Goal: Task Accomplishment & Management: Complete application form

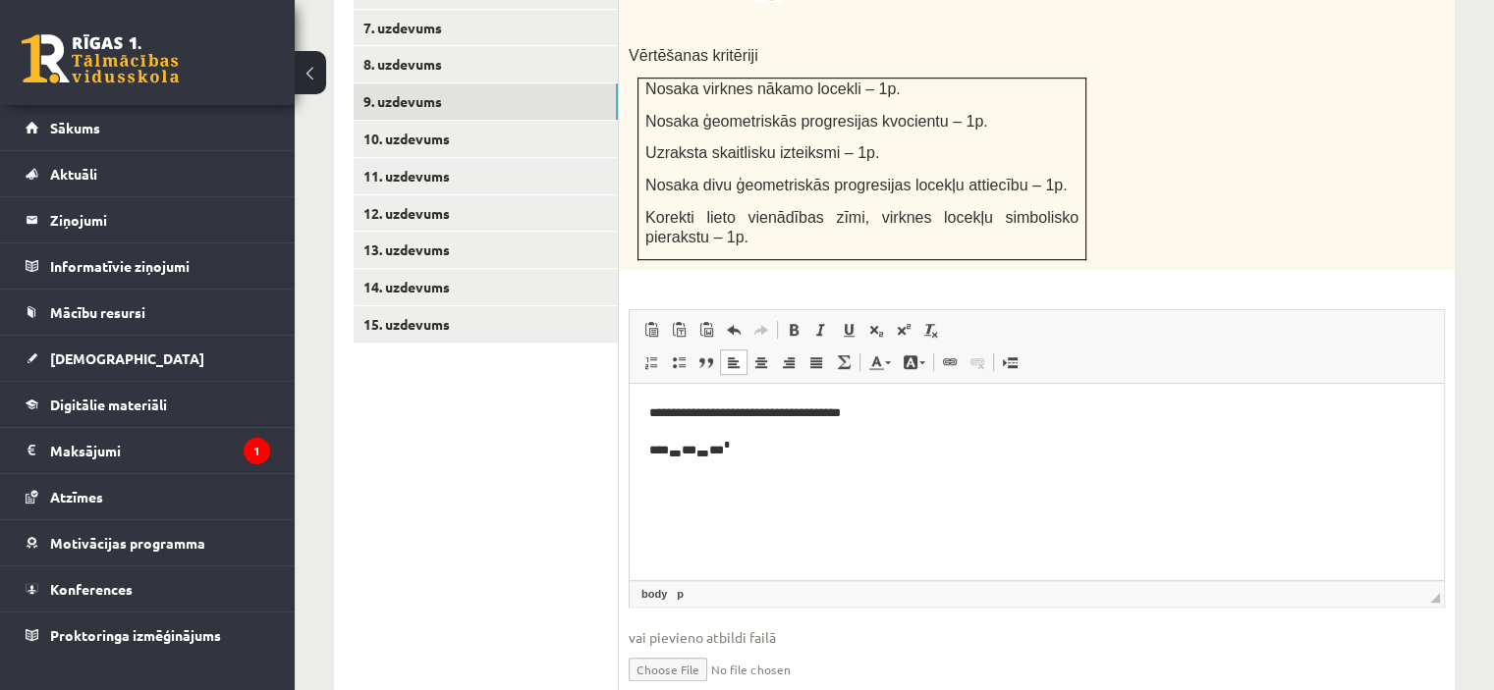
scroll to position [1100, 0]
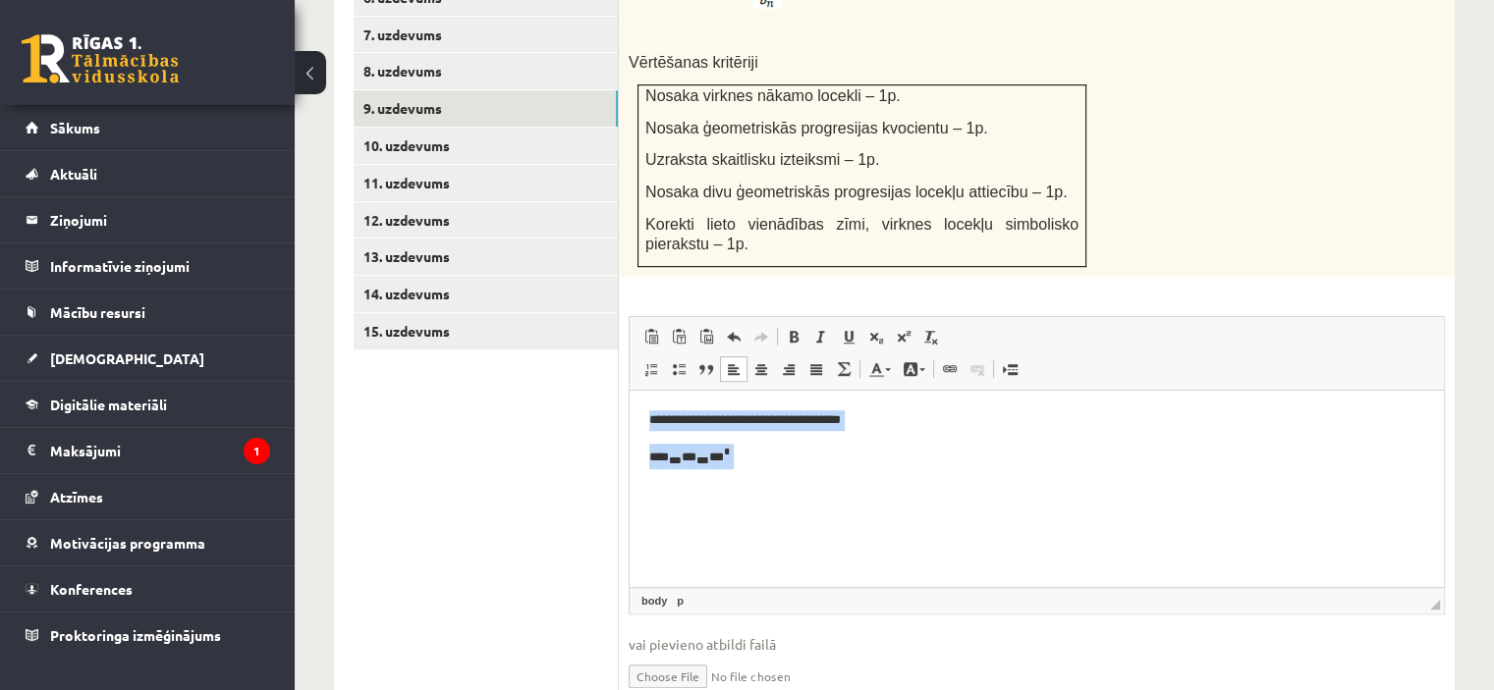
drag, startPoint x: 775, startPoint y: 463, endPoint x: 590, endPoint y: 381, distance: 201.8
click at [629, 390] on html "**********" at bounding box center [1036, 438] width 814 height 97
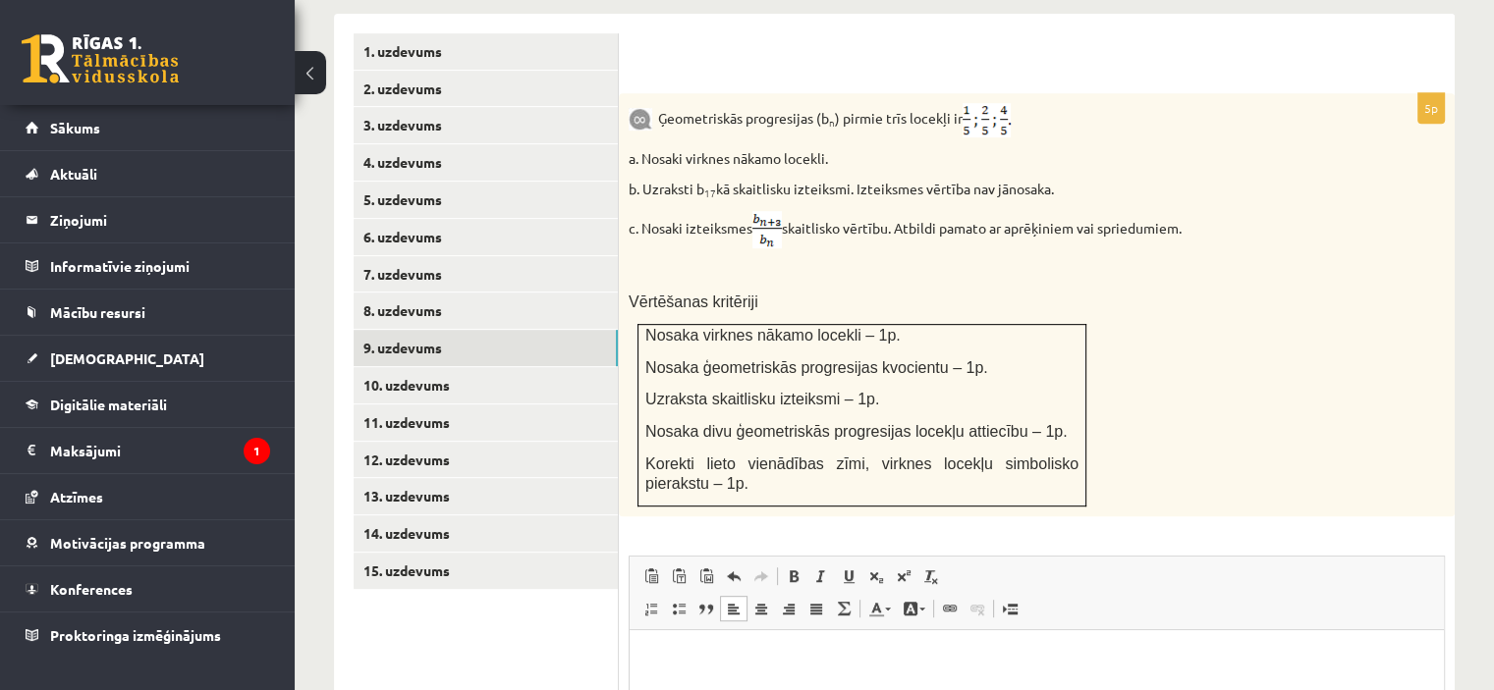
scroll to position [1147, 0]
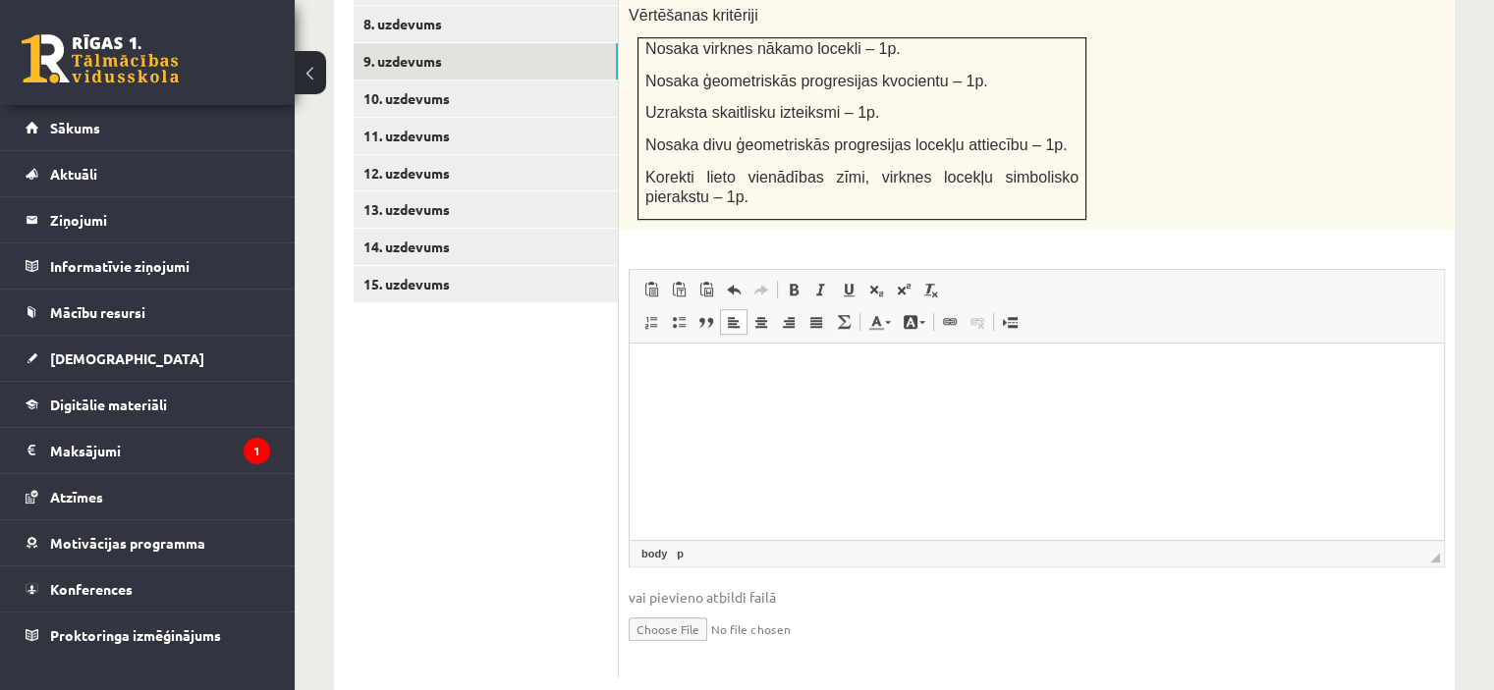
click at [700, 608] on input "file" at bounding box center [1036, 628] width 816 height 40
type input "**********"
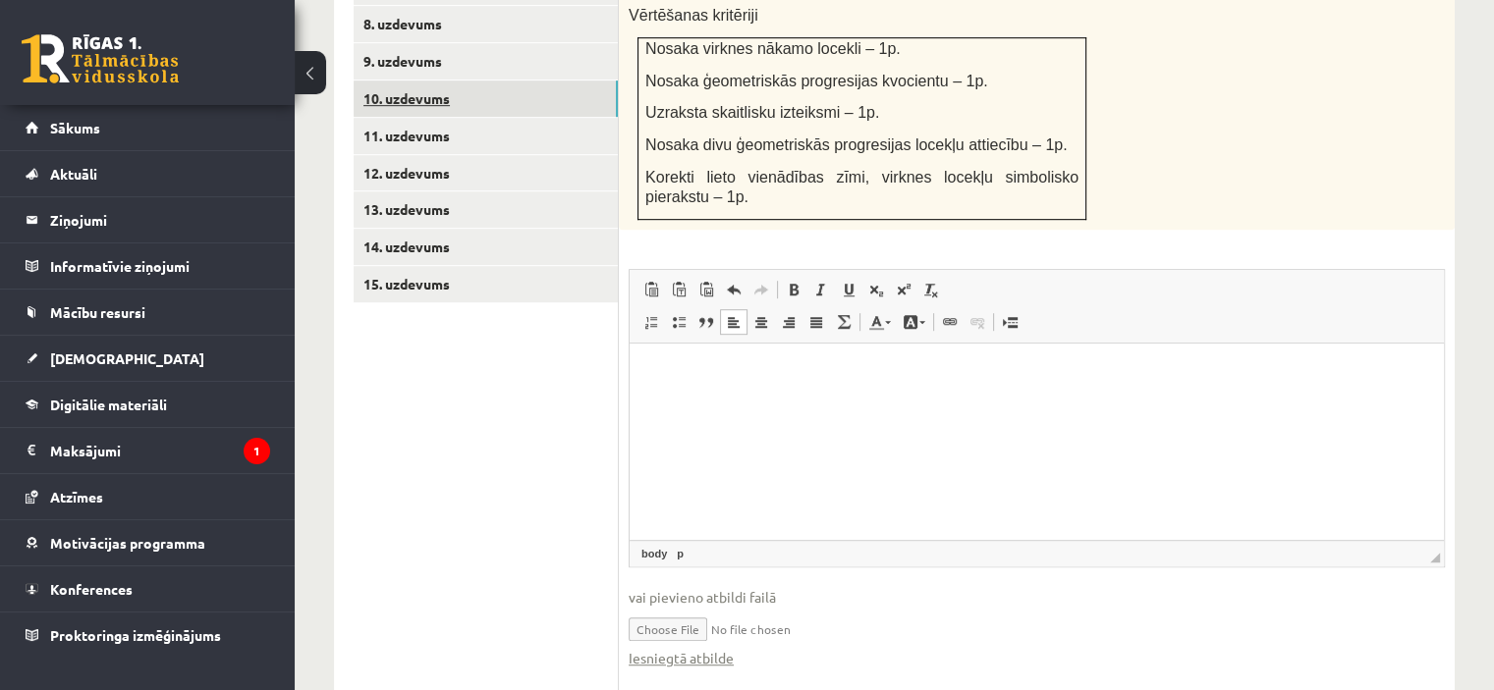
click at [412, 81] on link "10. uzdevums" at bounding box center [486, 99] width 264 height 36
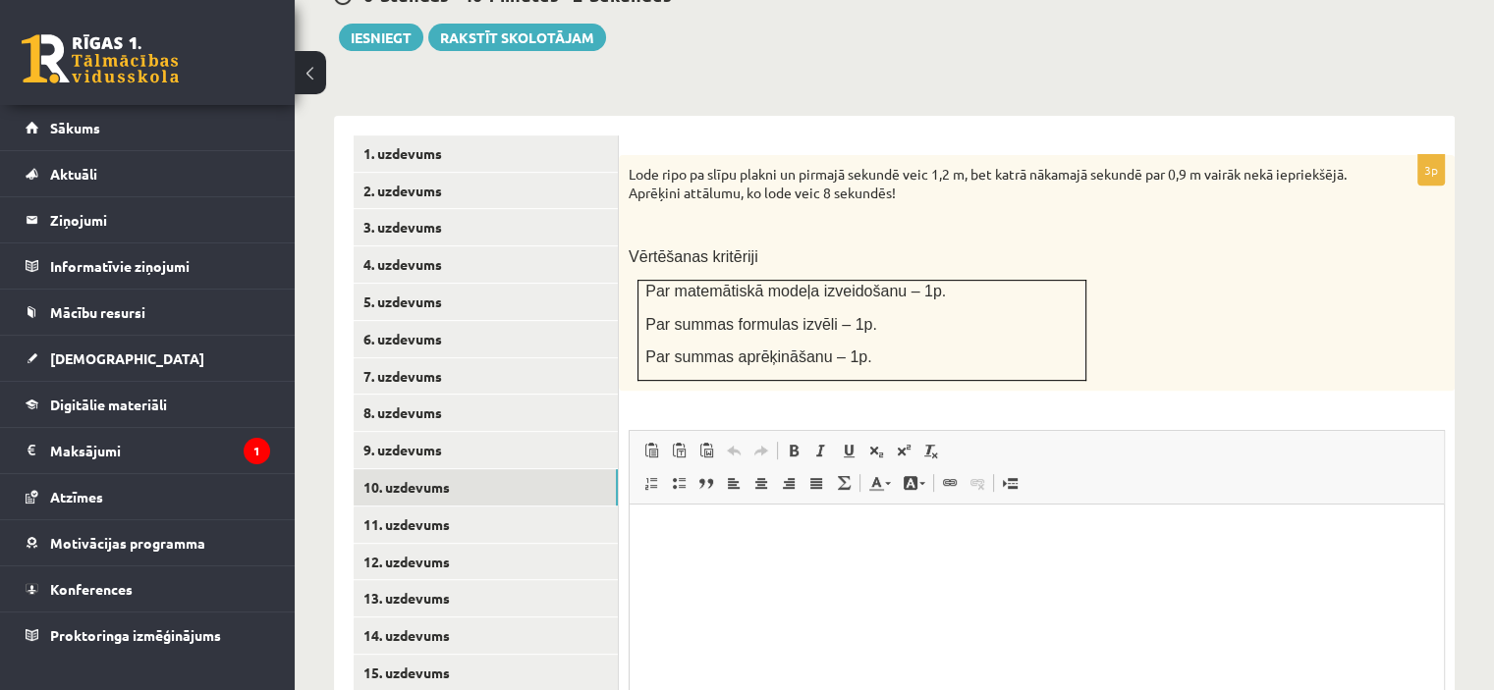
scroll to position [762, 0]
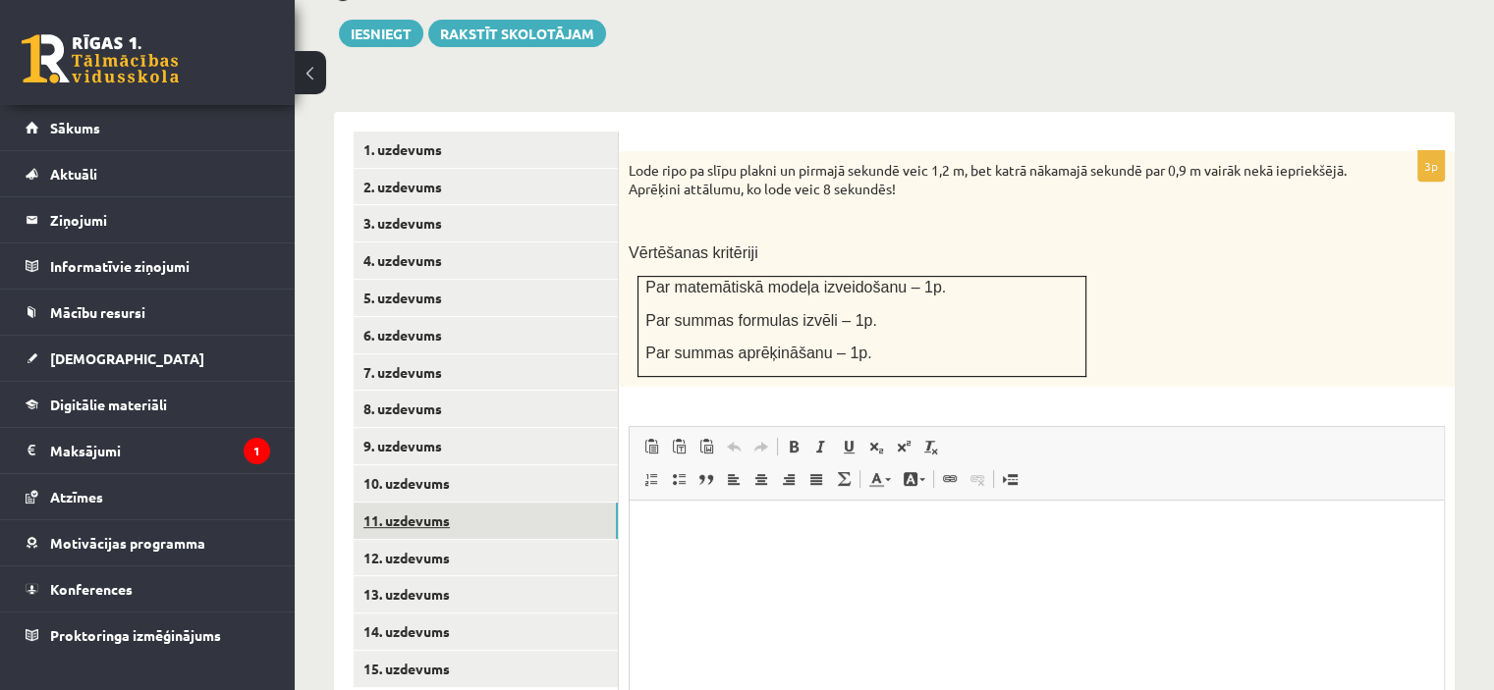
click at [393, 503] on link "11. uzdevums" at bounding box center [486, 521] width 264 height 36
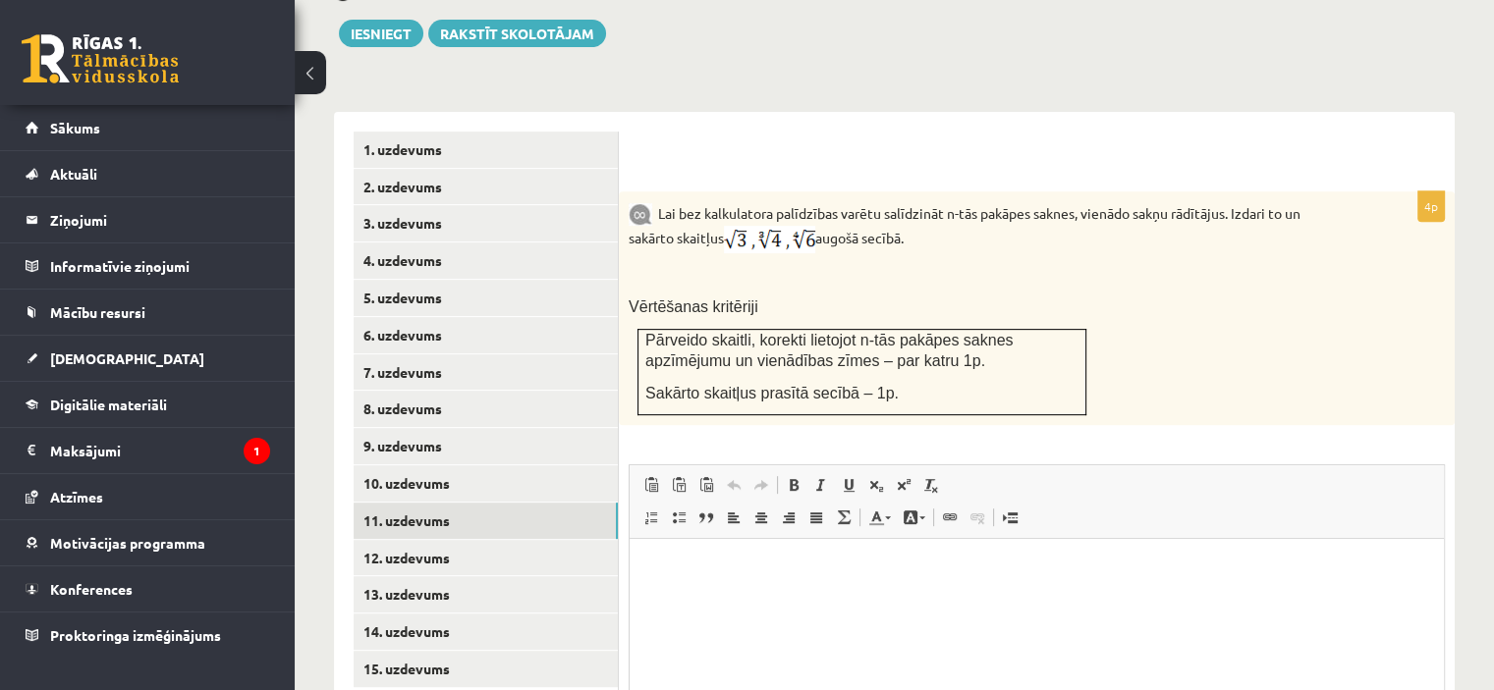
scroll to position [777, 0]
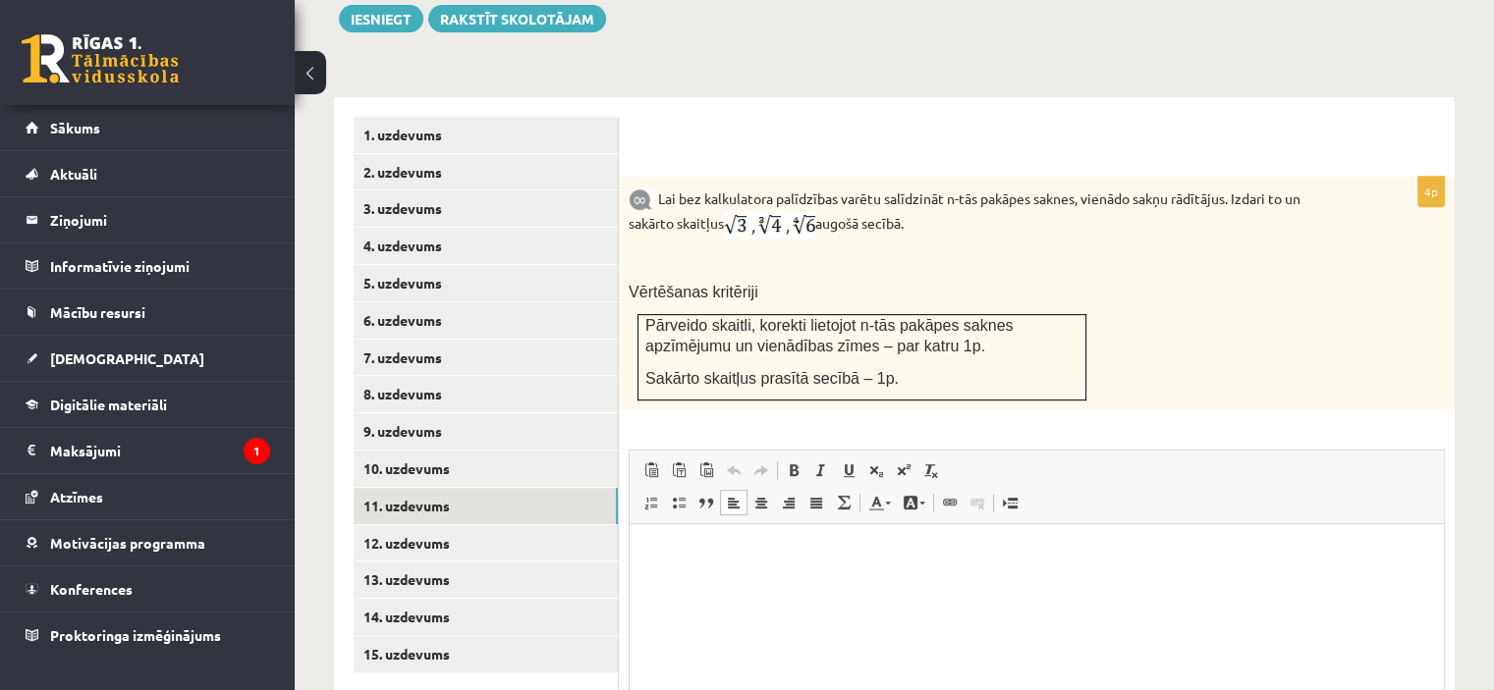
click at [731, 553] on p "Bagātinātā teksta redaktors, wiswyg-editor-user-answer-47433892428800" at bounding box center [1036, 554] width 775 height 21
click at [925, 458] on link "Noņemt stilus" at bounding box center [930, 471] width 27 height 26
drag, startPoint x: 925, startPoint y: 433, endPoint x: 946, endPoint y: 353, distance: 83.1
click at [946, 353] on div "4p Lai bez kalkulatora palīdzības varētu salīdzināt n-tās pakāpes saknes, vienā…" at bounding box center [1037, 518] width 836 height 682
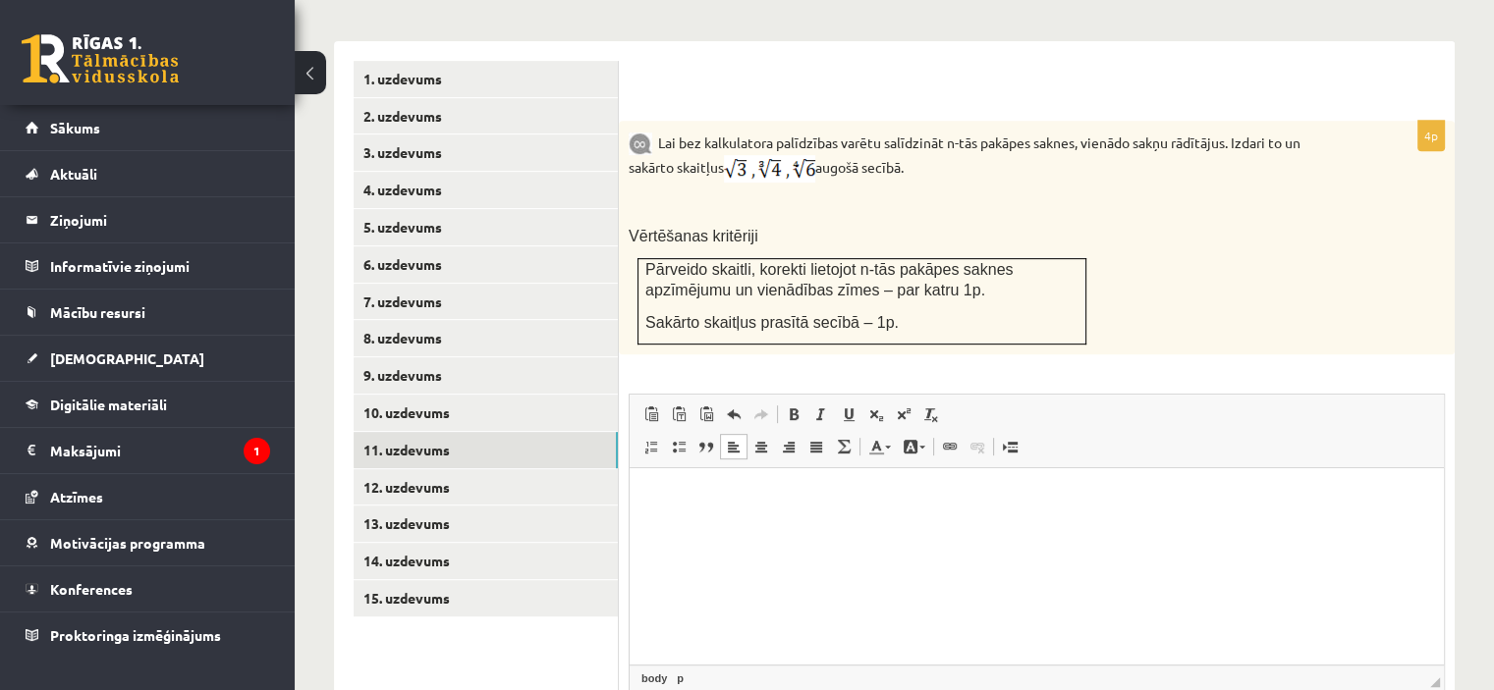
scroll to position [831, 0]
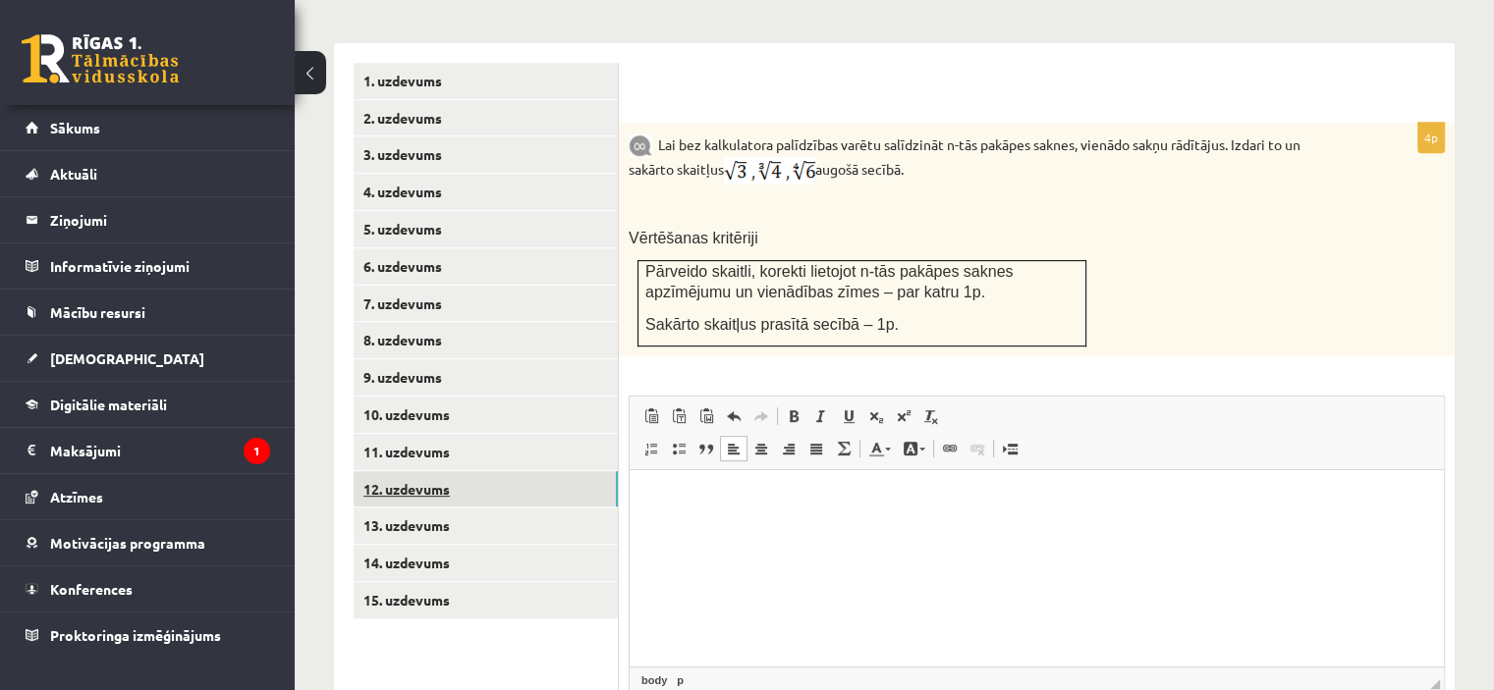
click at [389, 471] on link "12. uzdevums" at bounding box center [486, 489] width 264 height 36
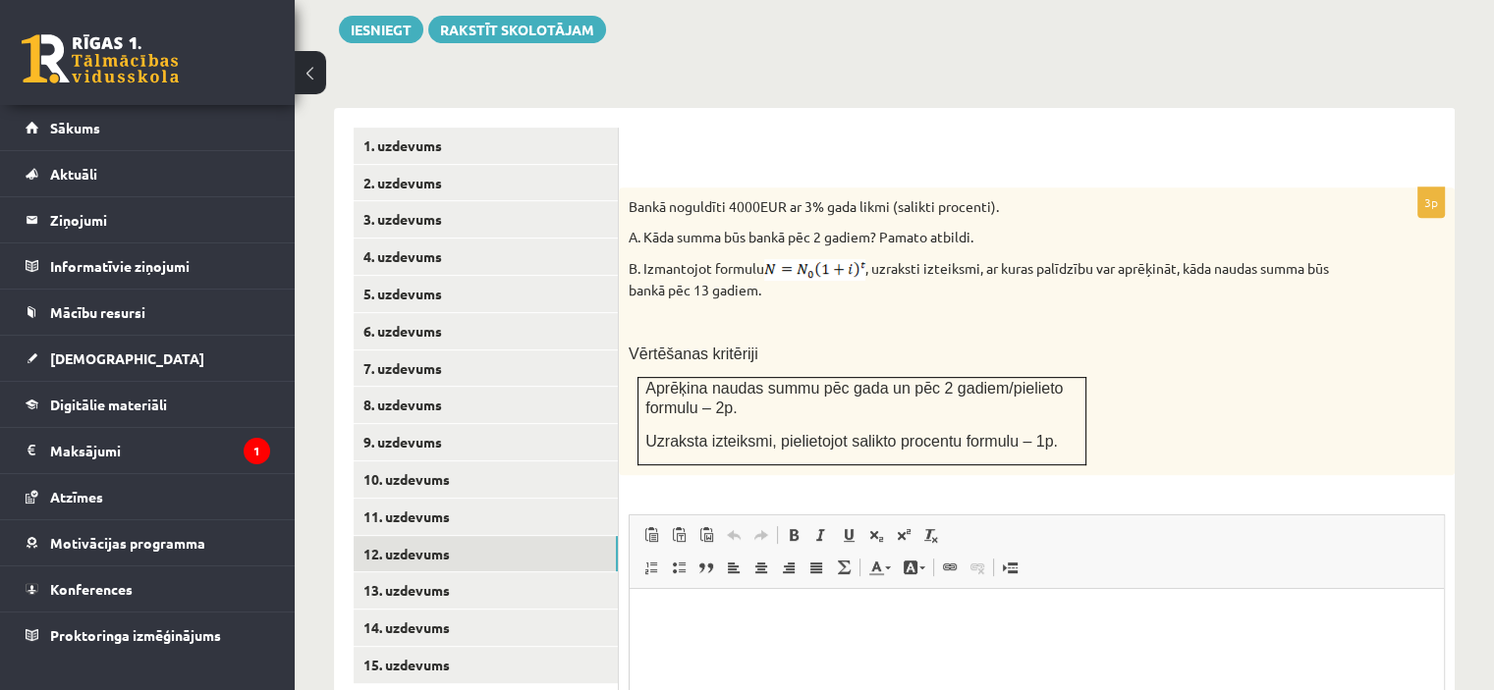
scroll to position [776, 0]
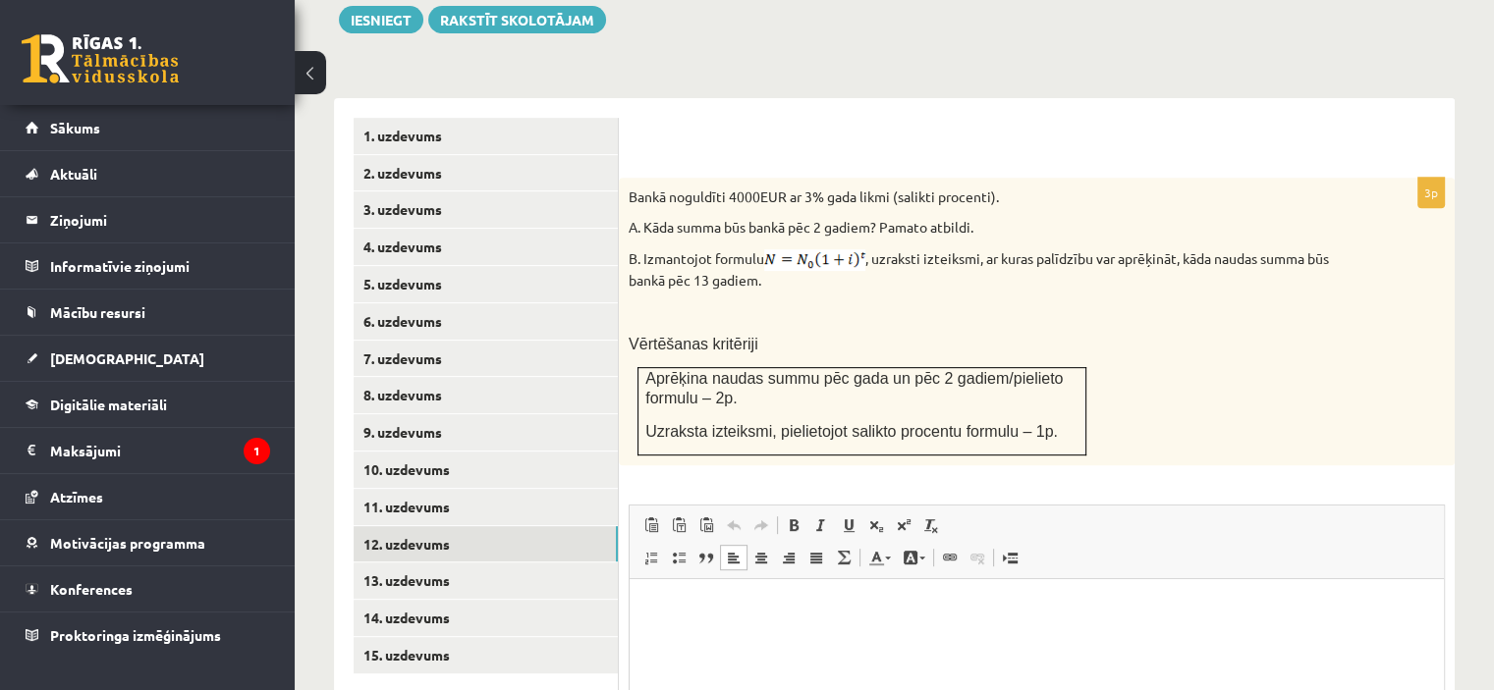
click at [835, 613] on p "Bagātinātā teksta redaktors, wiswyg-editor-user-answer-47434002775700" at bounding box center [1036, 609] width 775 height 21
click at [749, 606] on p "**********" at bounding box center [1037, 609] width 776 height 21
click at [927, 610] on p "**********" at bounding box center [1037, 609] width 776 height 21
click at [872, 518] on span at bounding box center [876, 526] width 16 height 16
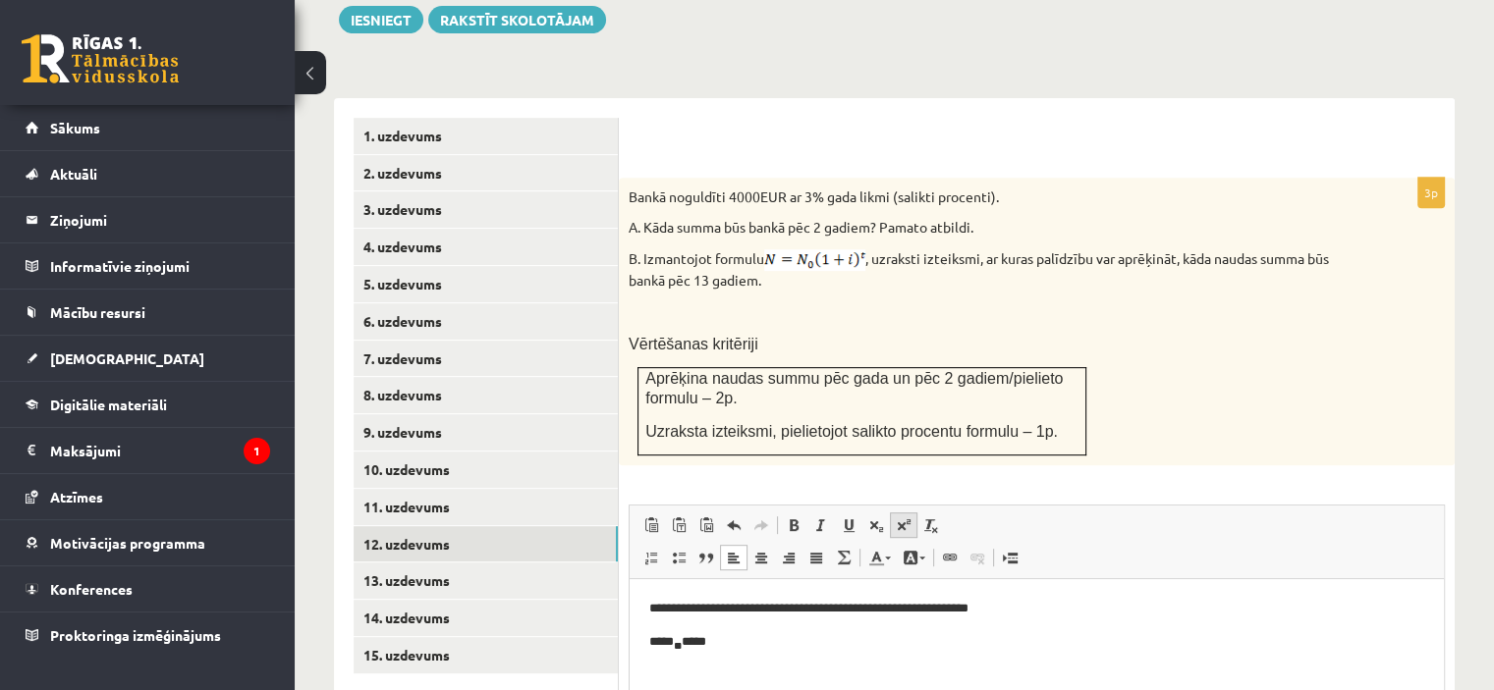
click at [898, 518] on span at bounding box center [904, 526] width 16 height 16
click at [753, 642] on p "***** * ***** ********" at bounding box center [1037, 645] width 776 height 26
click at [900, 518] on span at bounding box center [904, 526] width 16 height 16
click at [896, 518] on span at bounding box center [904, 526] width 16 height 16
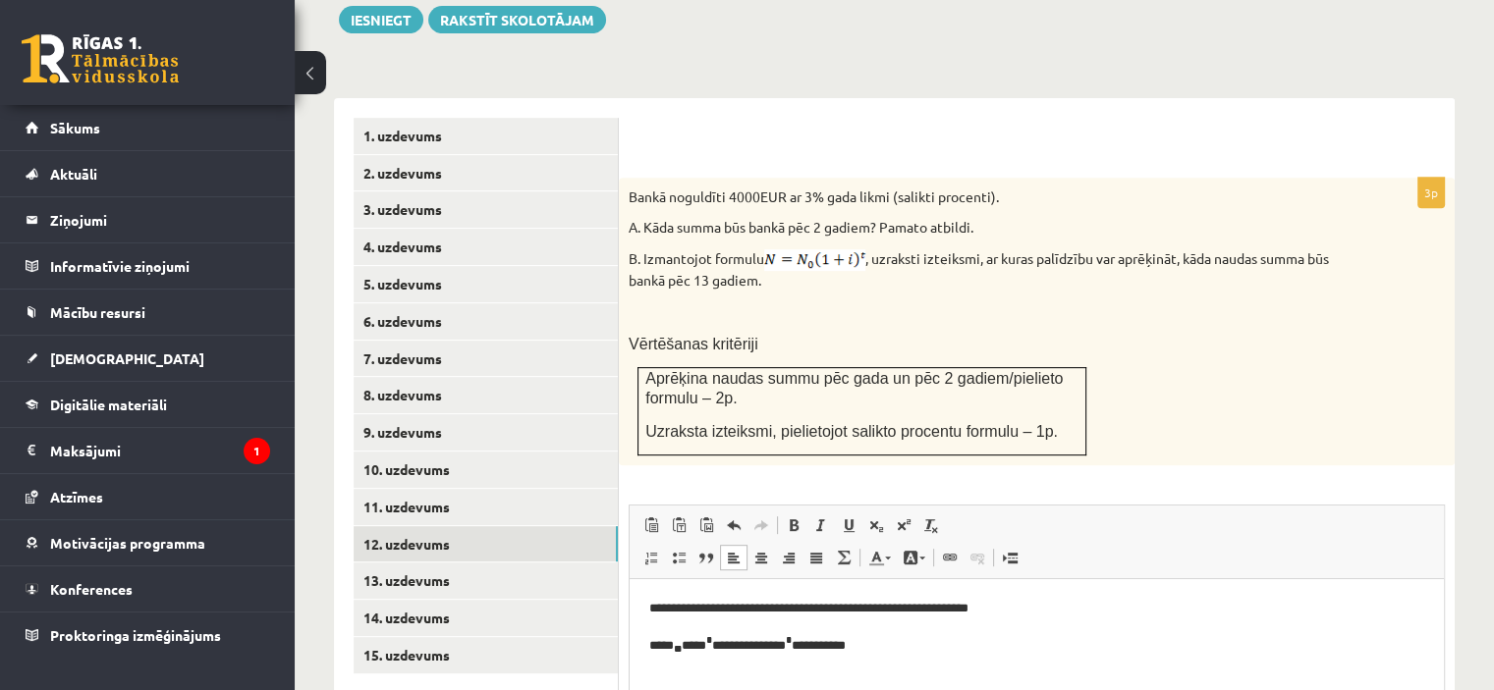
click at [783, 639] on p "**********" at bounding box center [1037, 645] width 776 height 26
click at [771, 641] on p "**********" at bounding box center [1037, 645] width 776 height 26
click at [904, 648] on p "**********" at bounding box center [1037, 645] width 776 height 26
click at [901, 518] on span at bounding box center [904, 526] width 16 height 16
click at [903, 518] on span at bounding box center [904, 526] width 16 height 16
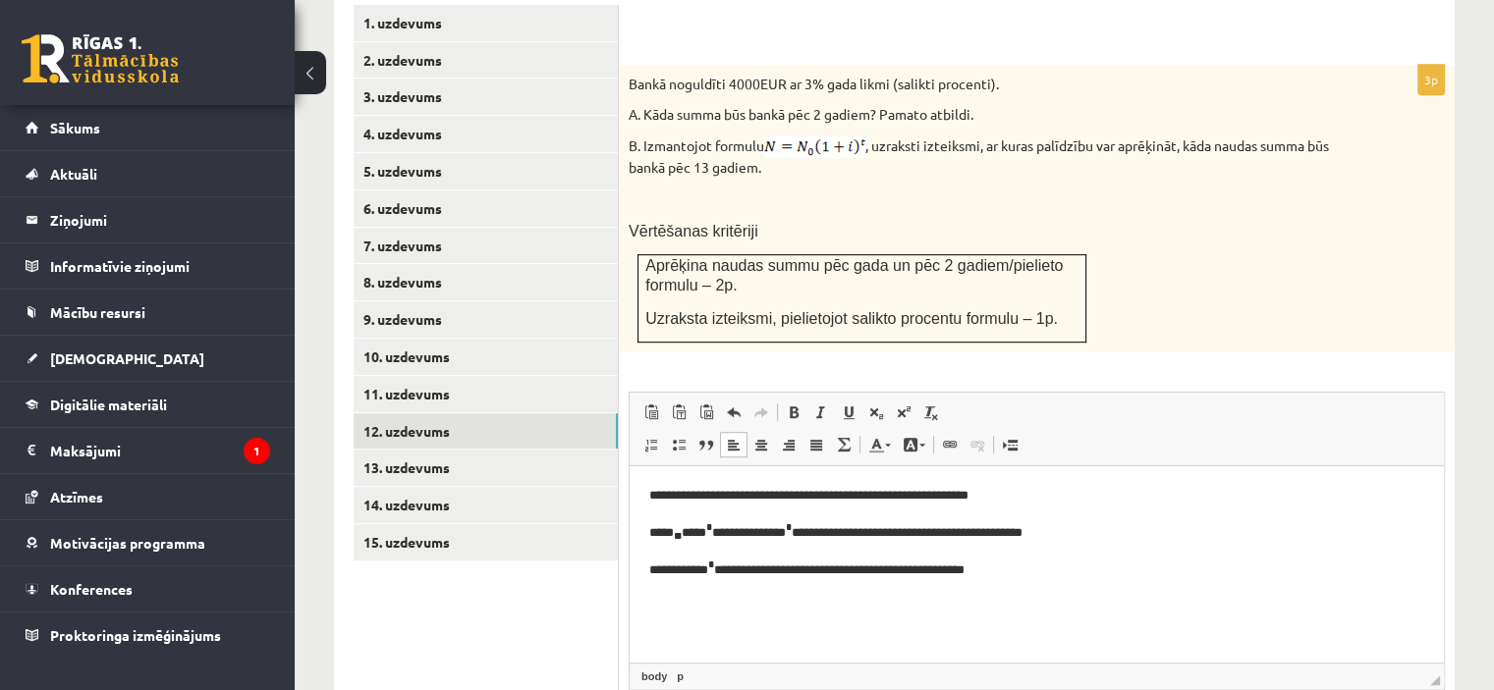
scroll to position [898, 0]
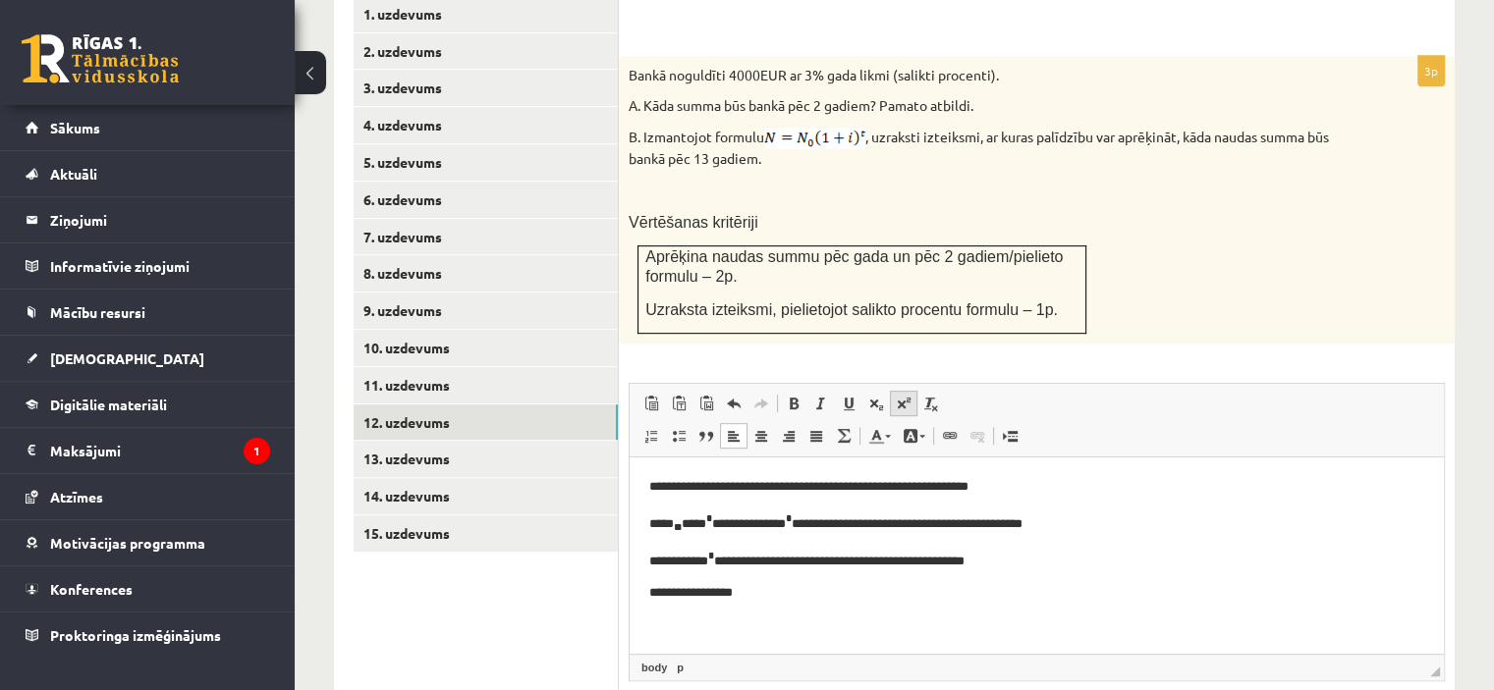
click at [899, 396] on span at bounding box center [904, 404] width 16 height 16
click at [899, 391] on link "Augšraksts" at bounding box center [903, 404] width 27 height 26
click at [861, 596] on p "**********" at bounding box center [1037, 594] width 776 height 23
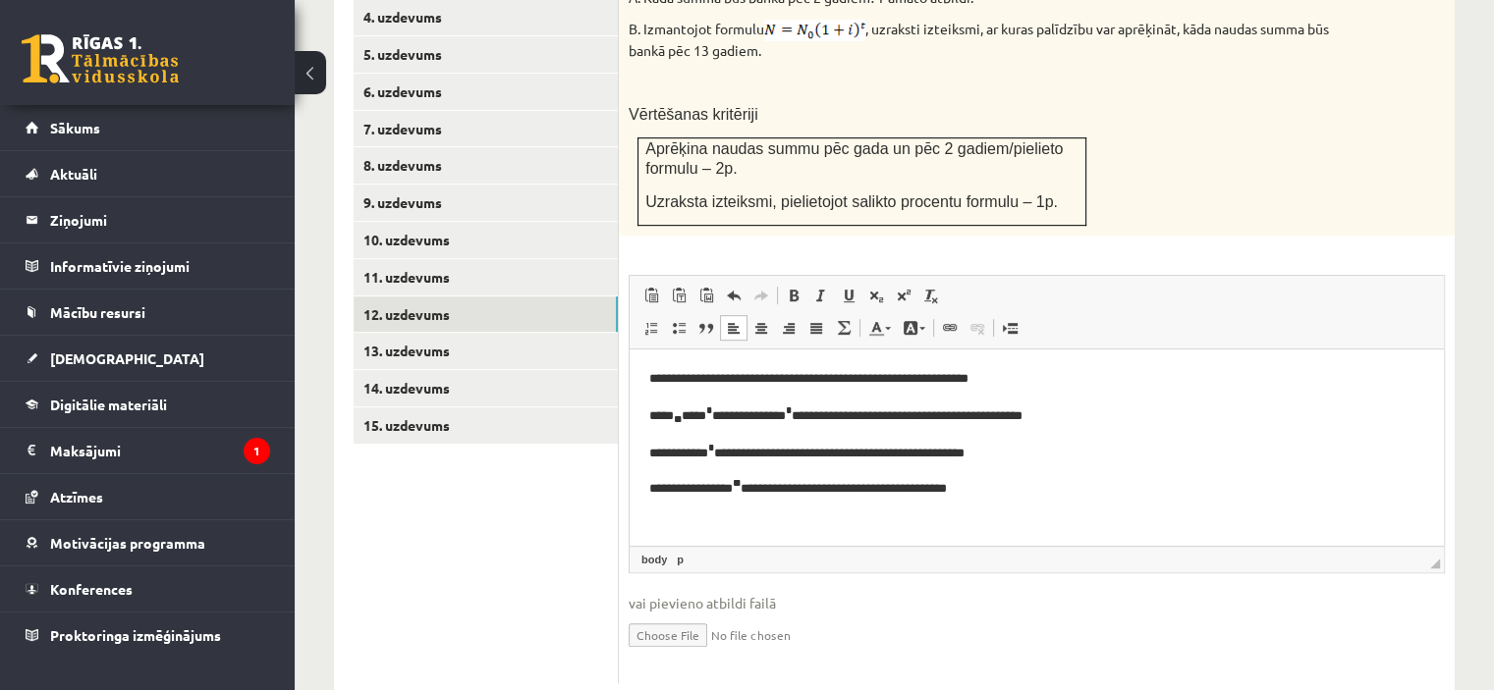
scroll to position [1011, 0]
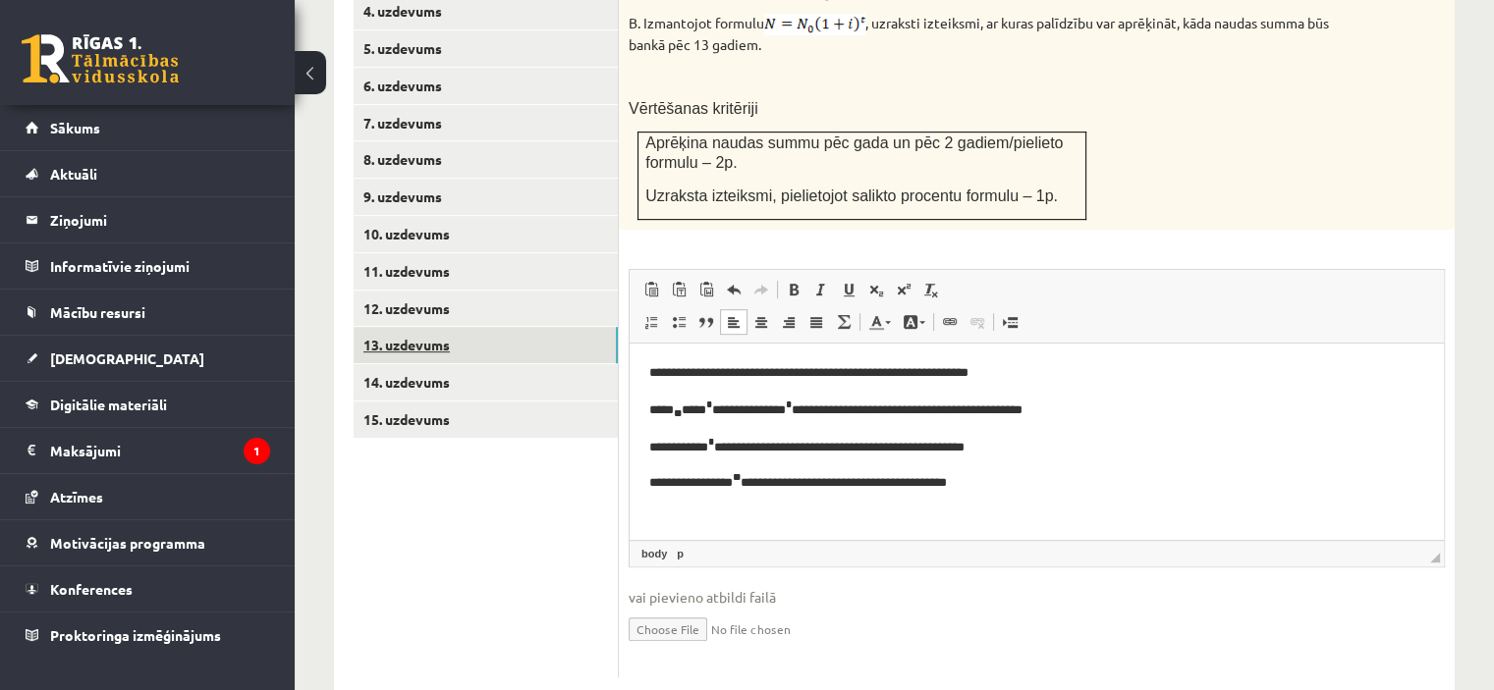
click at [436, 327] on link "13. uzdevums" at bounding box center [486, 345] width 264 height 36
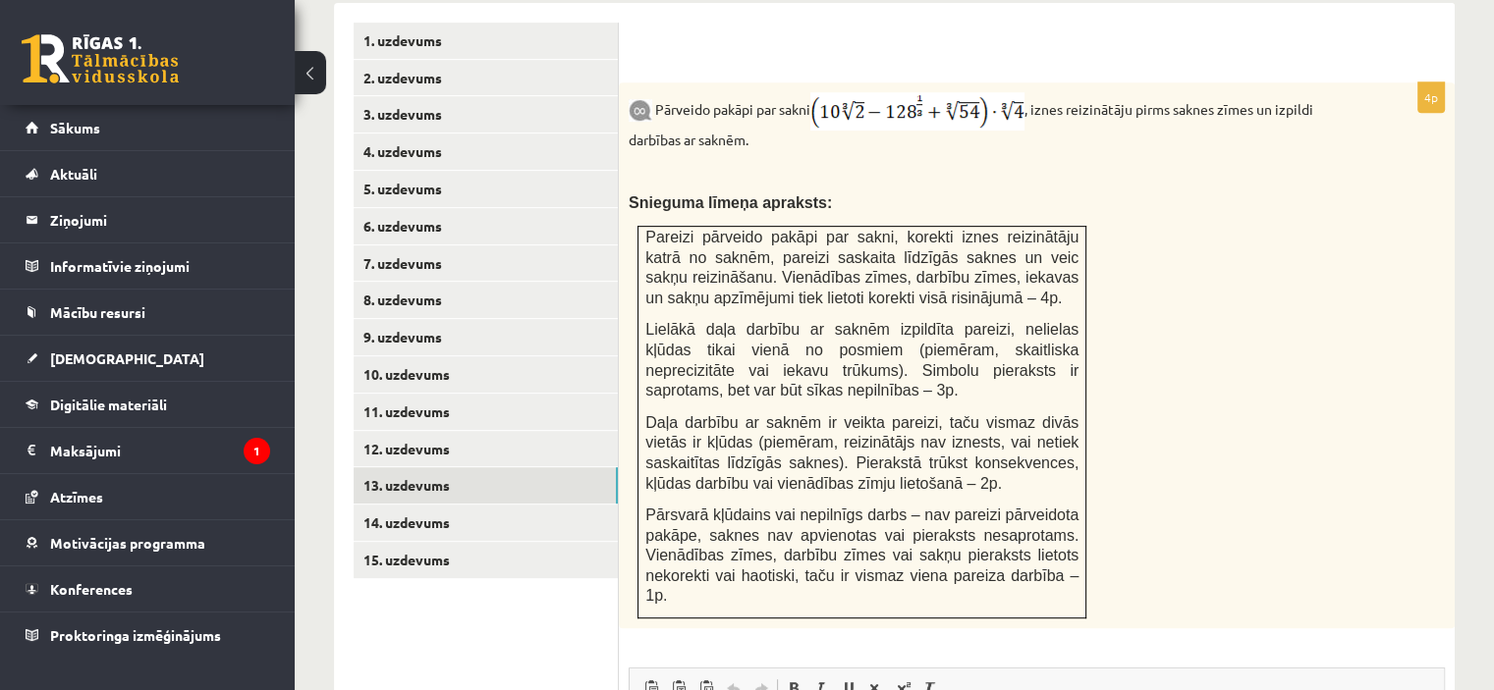
scroll to position [873, 0]
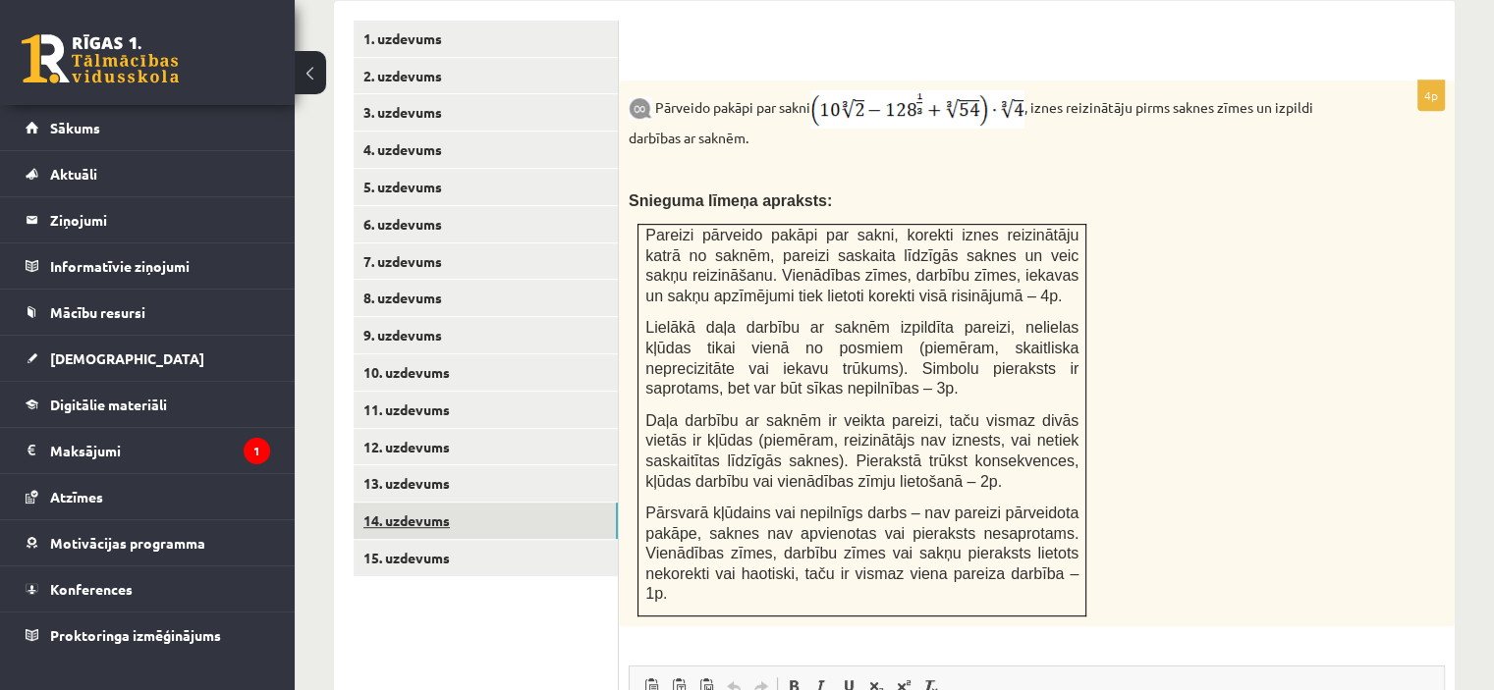
click at [408, 503] on link "14. uzdevums" at bounding box center [486, 521] width 264 height 36
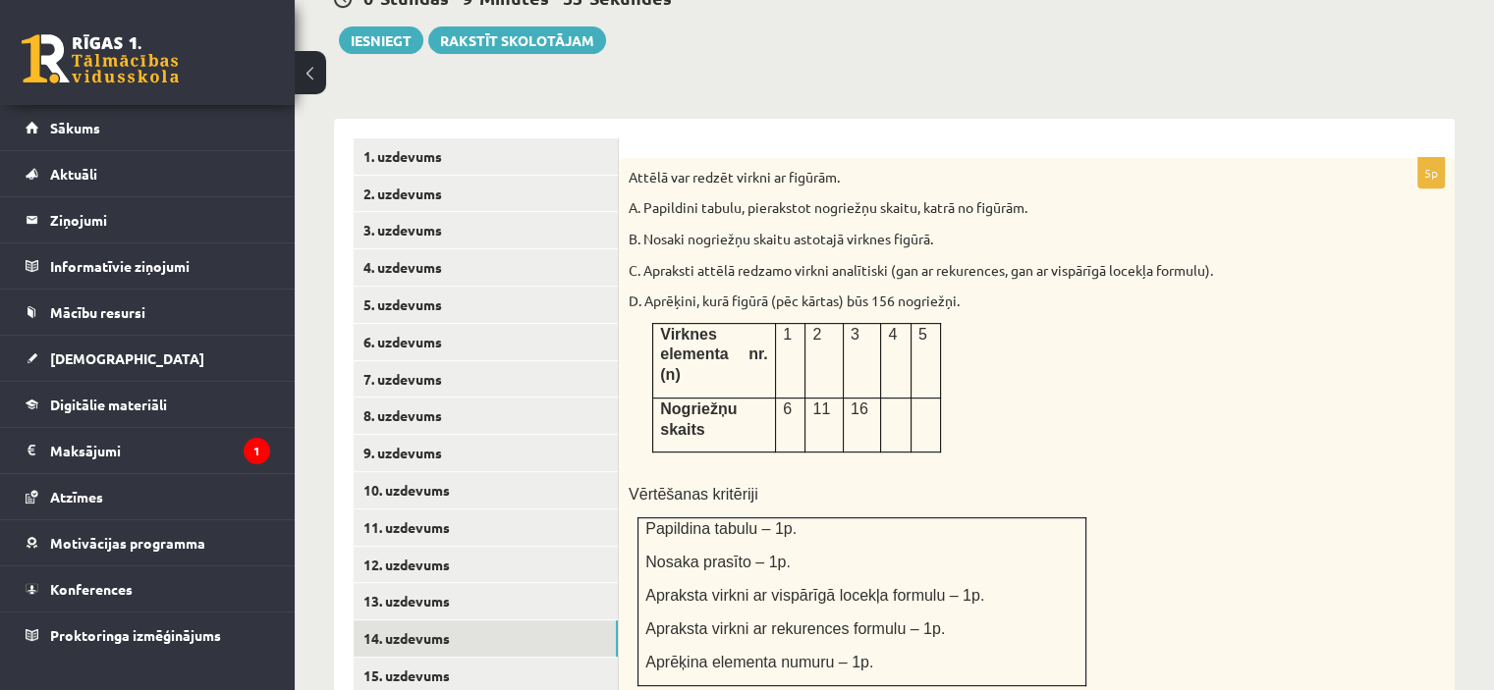
scroll to position [758, 0]
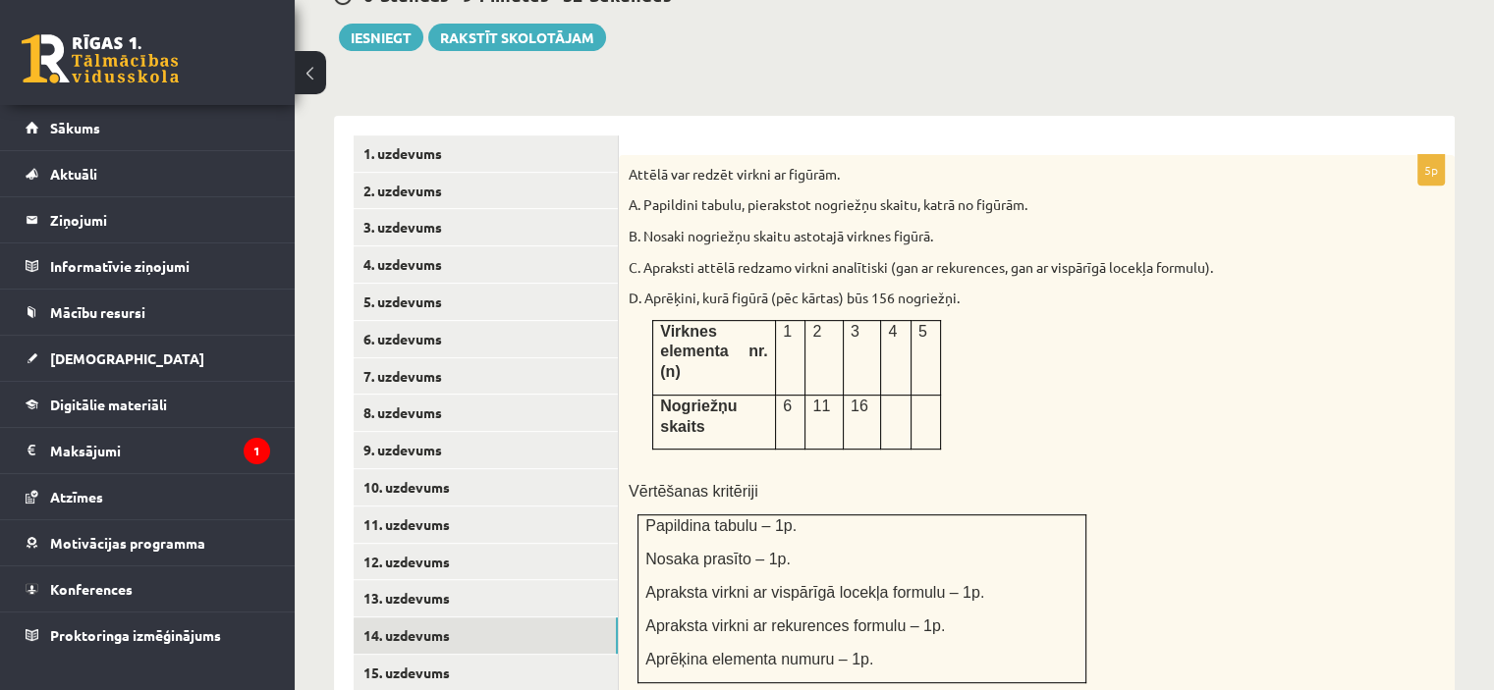
click at [920, 396] on p at bounding box center [925, 406] width 15 height 20
click at [882, 395] on td at bounding box center [895, 422] width 29 height 55
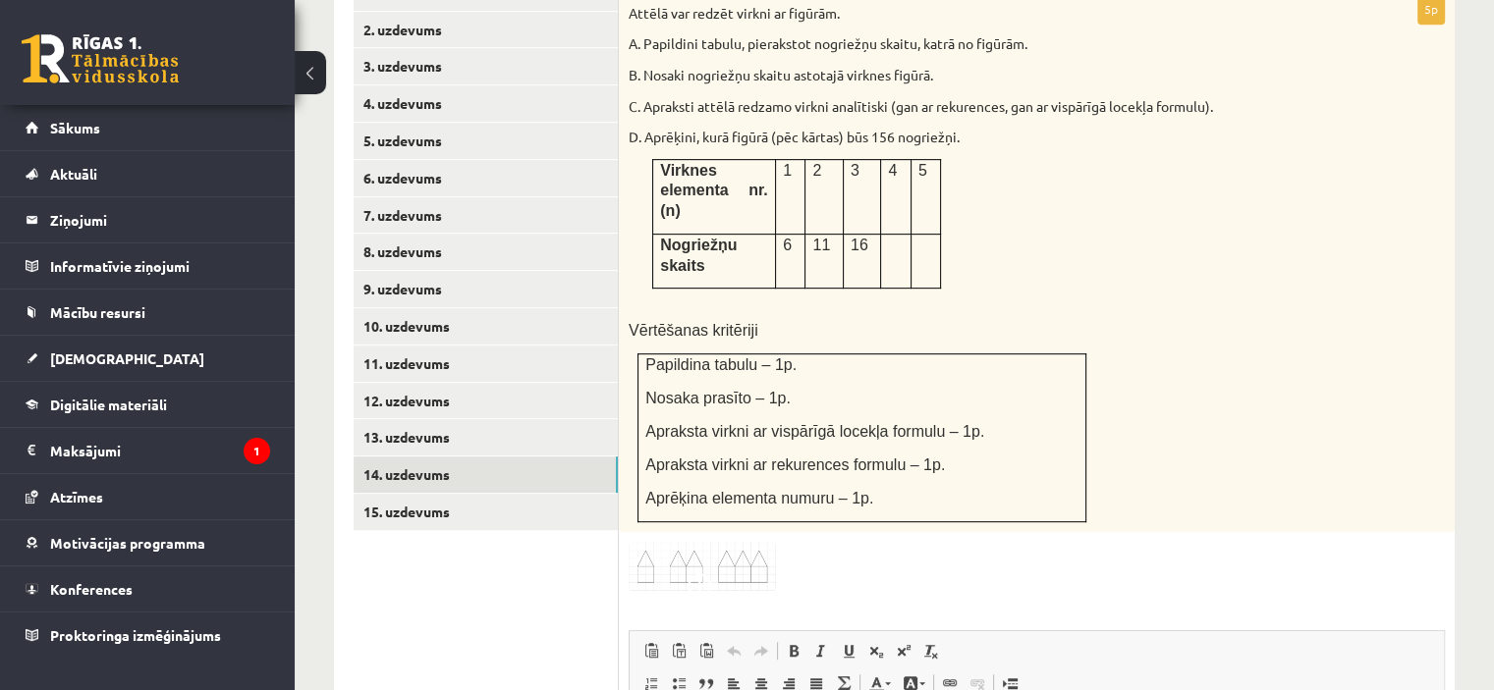
scroll to position [926, 0]
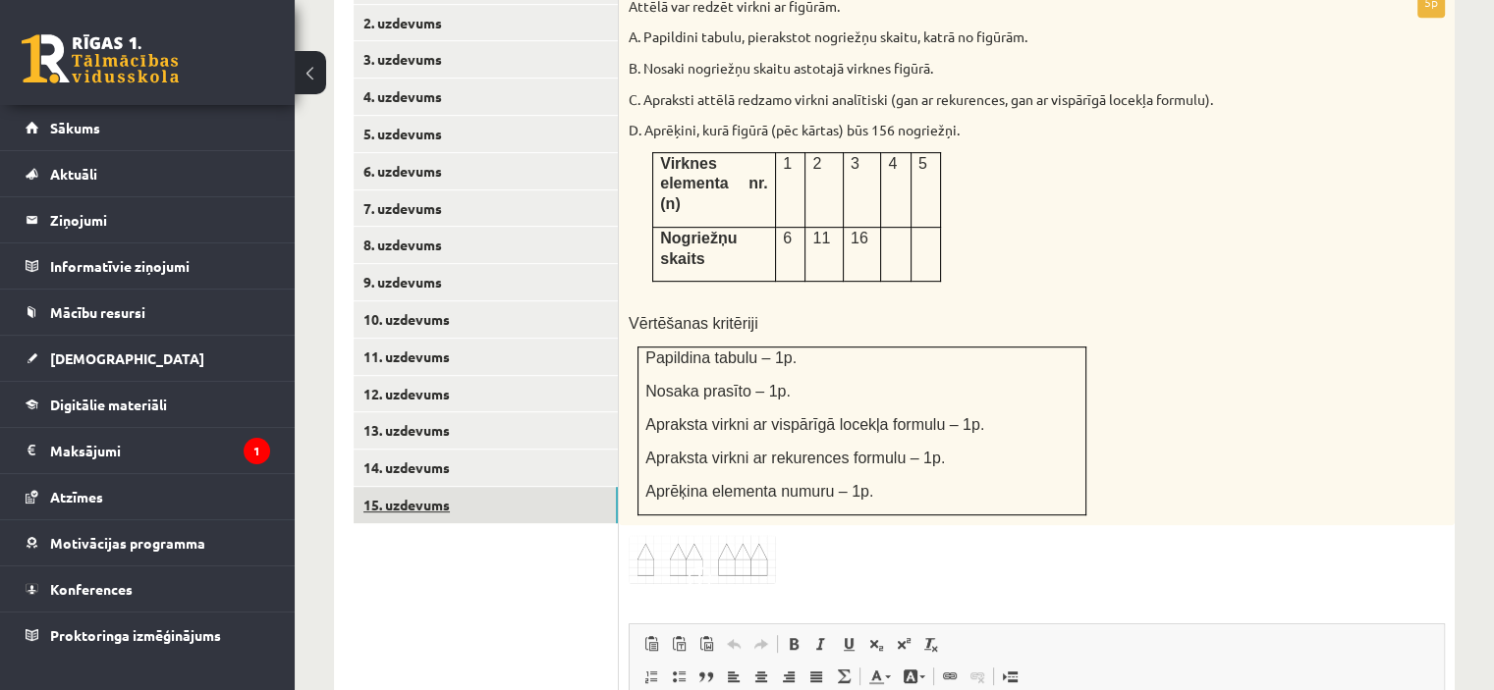
click at [425, 487] on link "15. uzdevums" at bounding box center [486, 505] width 264 height 36
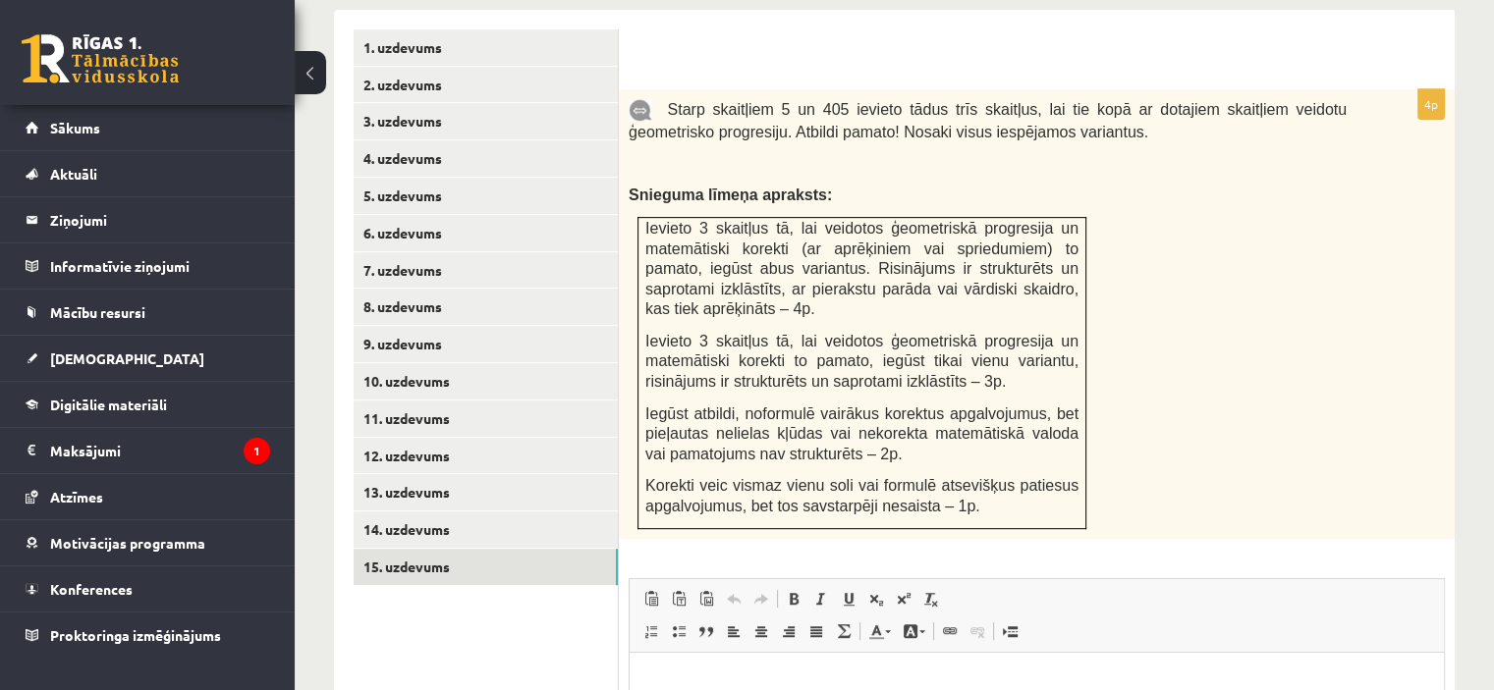
scroll to position [876, 0]
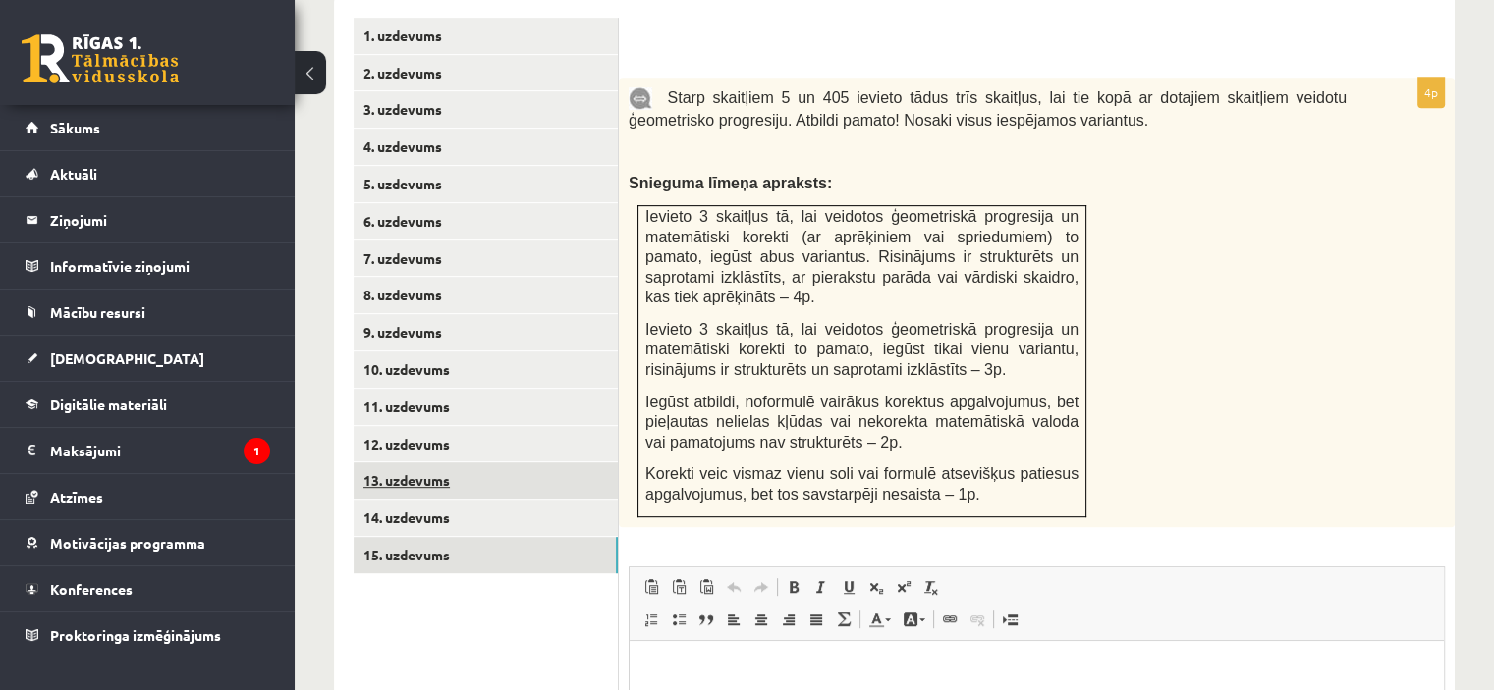
click at [421, 463] on link "13. uzdevums" at bounding box center [486, 481] width 264 height 36
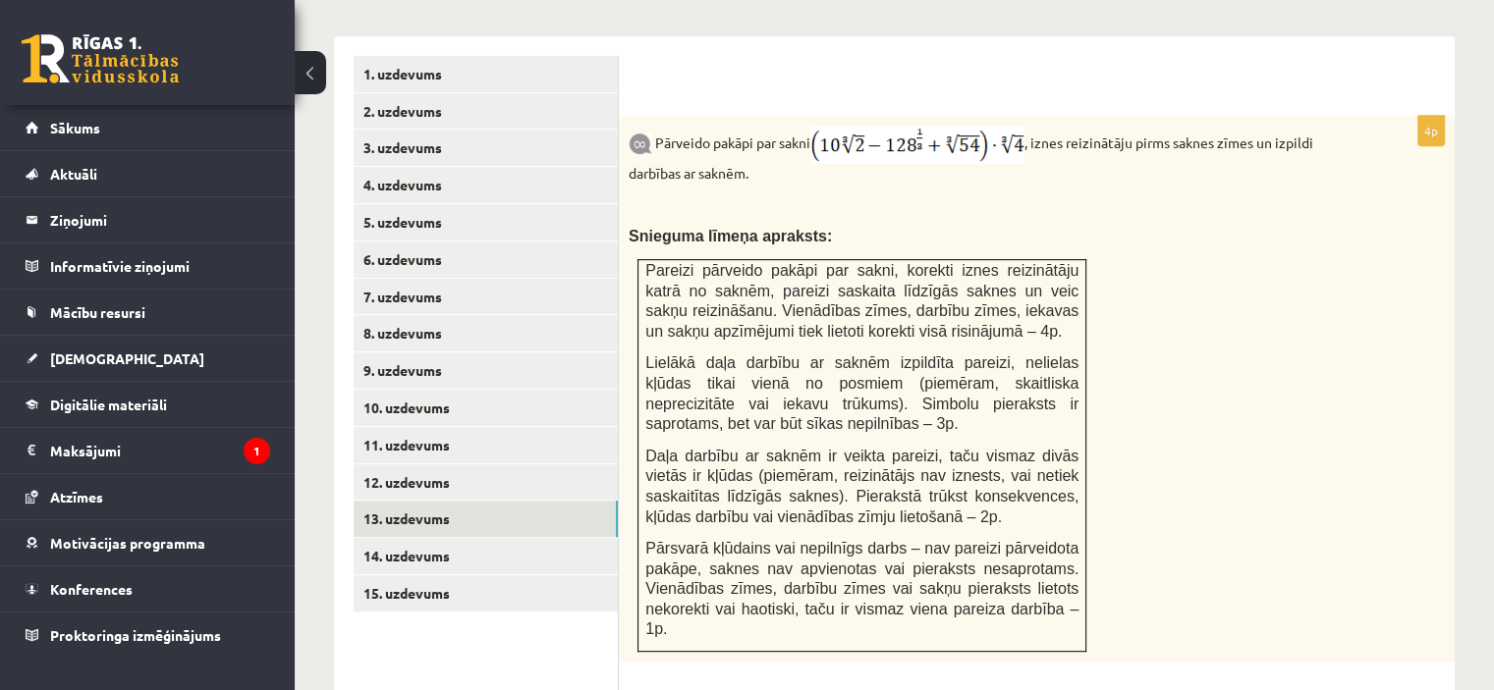
scroll to position [841, 0]
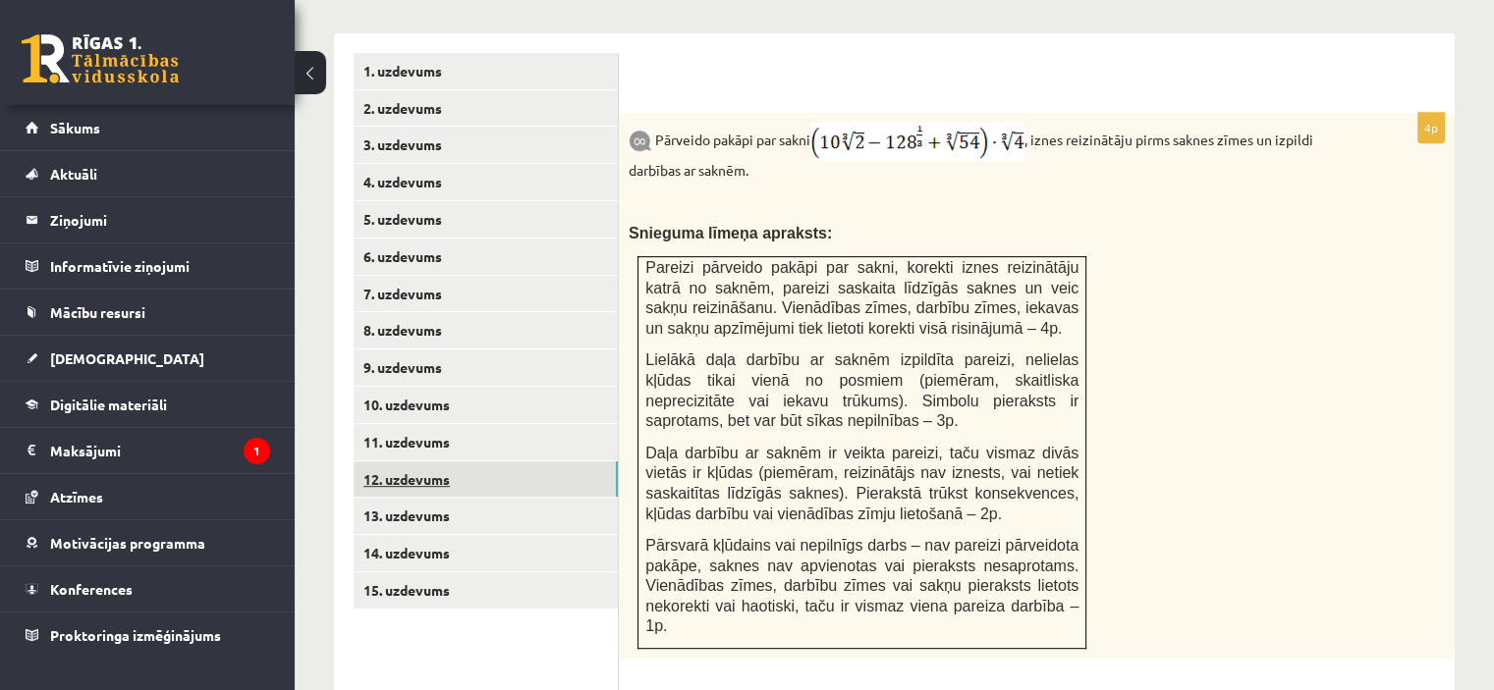
click at [442, 462] on link "12. uzdevums" at bounding box center [486, 480] width 264 height 36
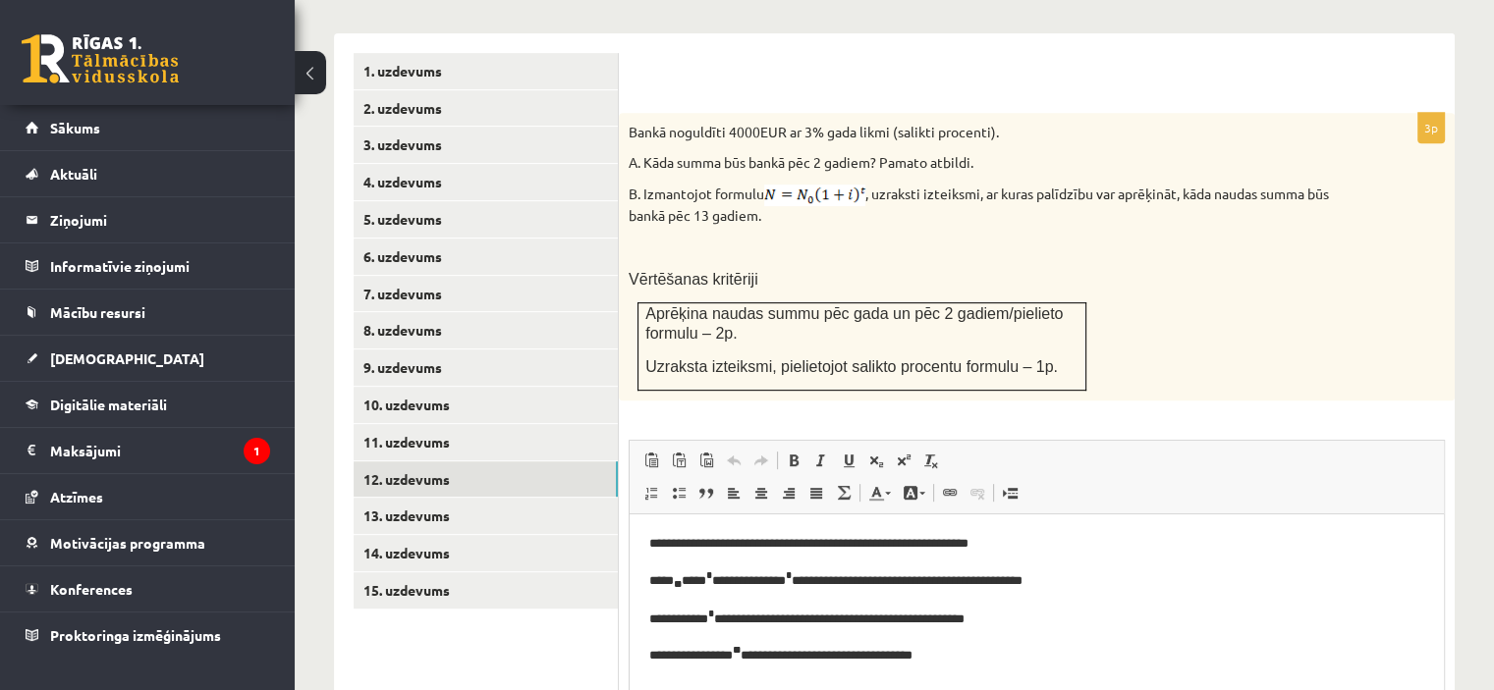
scroll to position [0, 0]
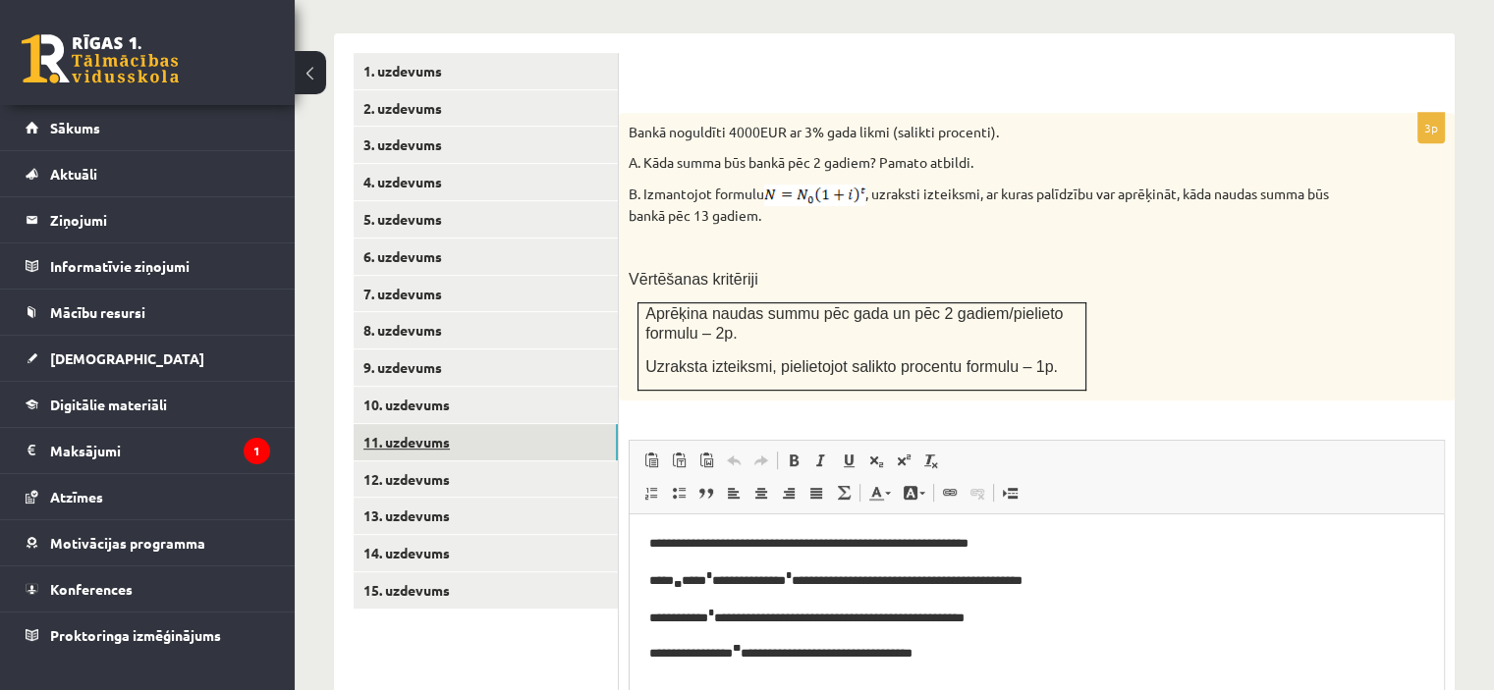
click at [419, 424] on link "11. uzdevums" at bounding box center [486, 442] width 264 height 36
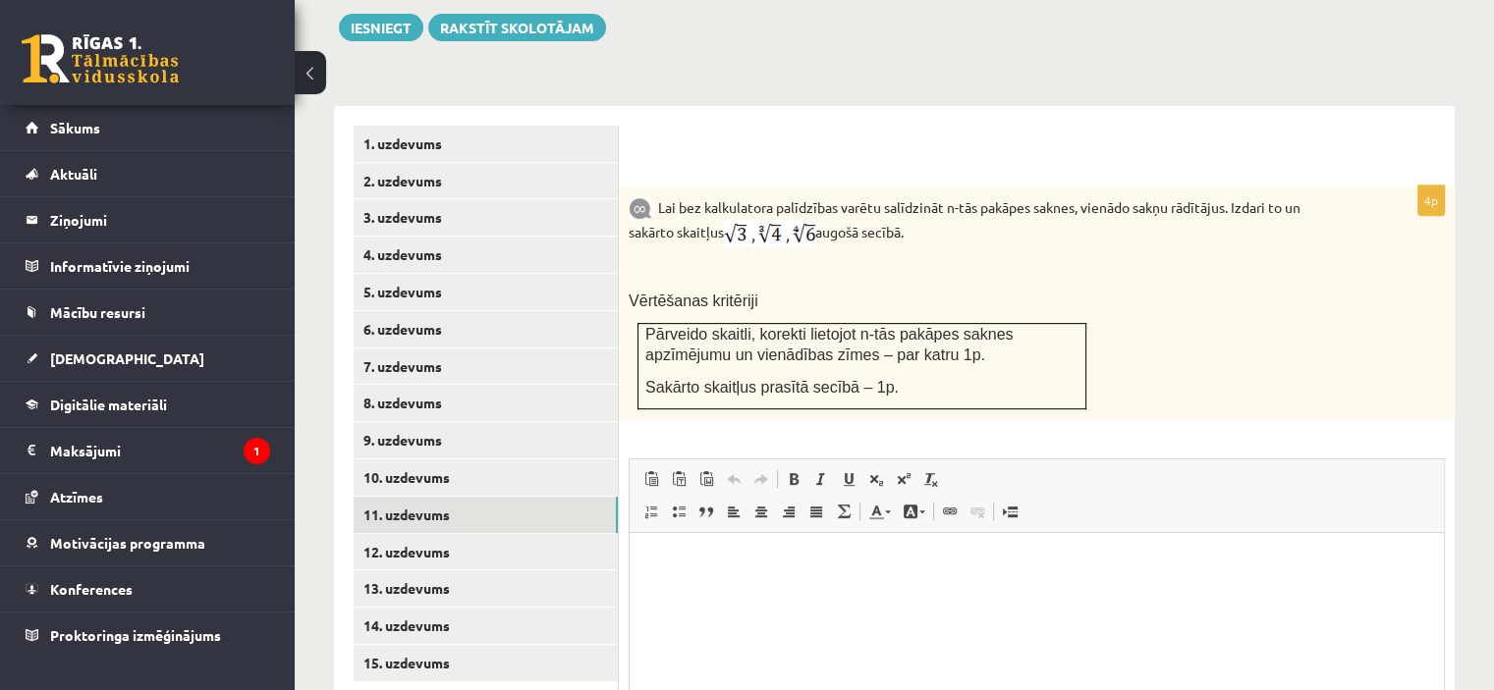
scroll to position [772, 0]
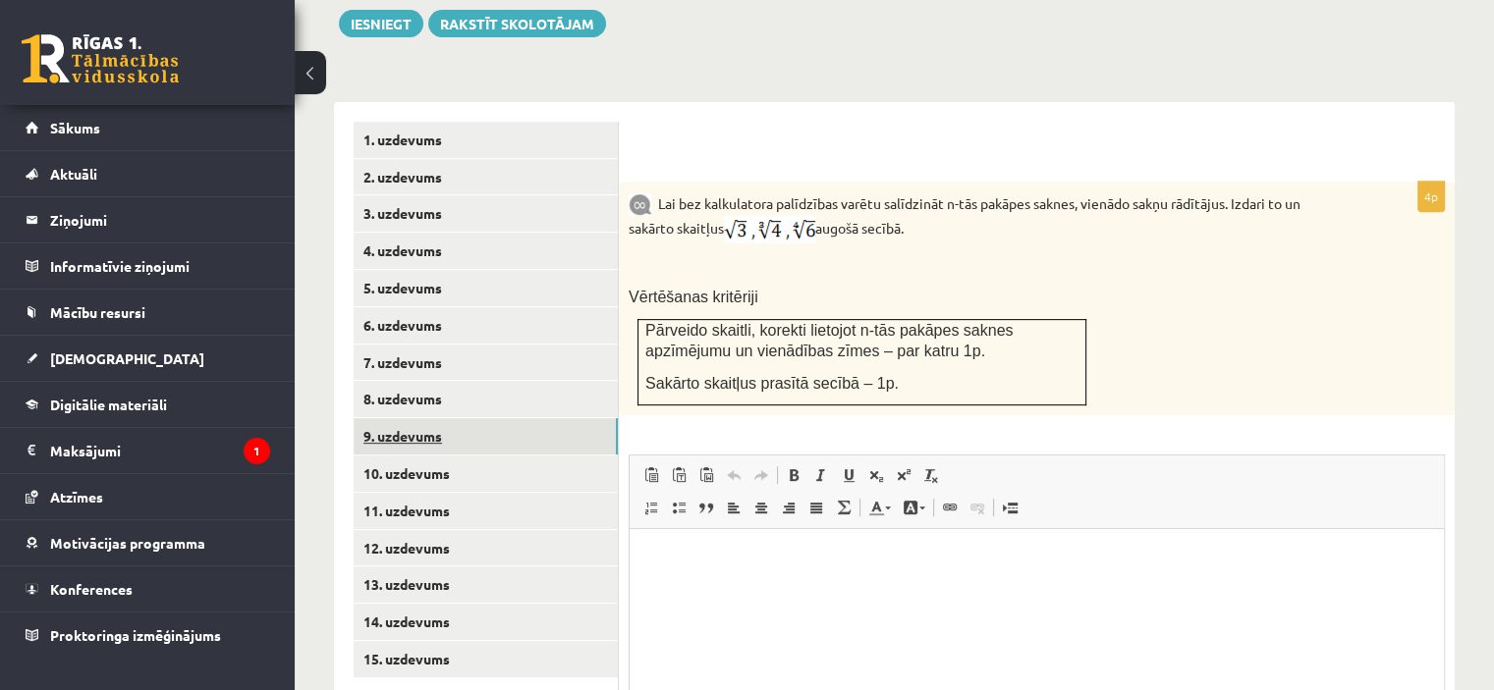
click at [403, 418] on link "9. uzdevums" at bounding box center [486, 436] width 264 height 36
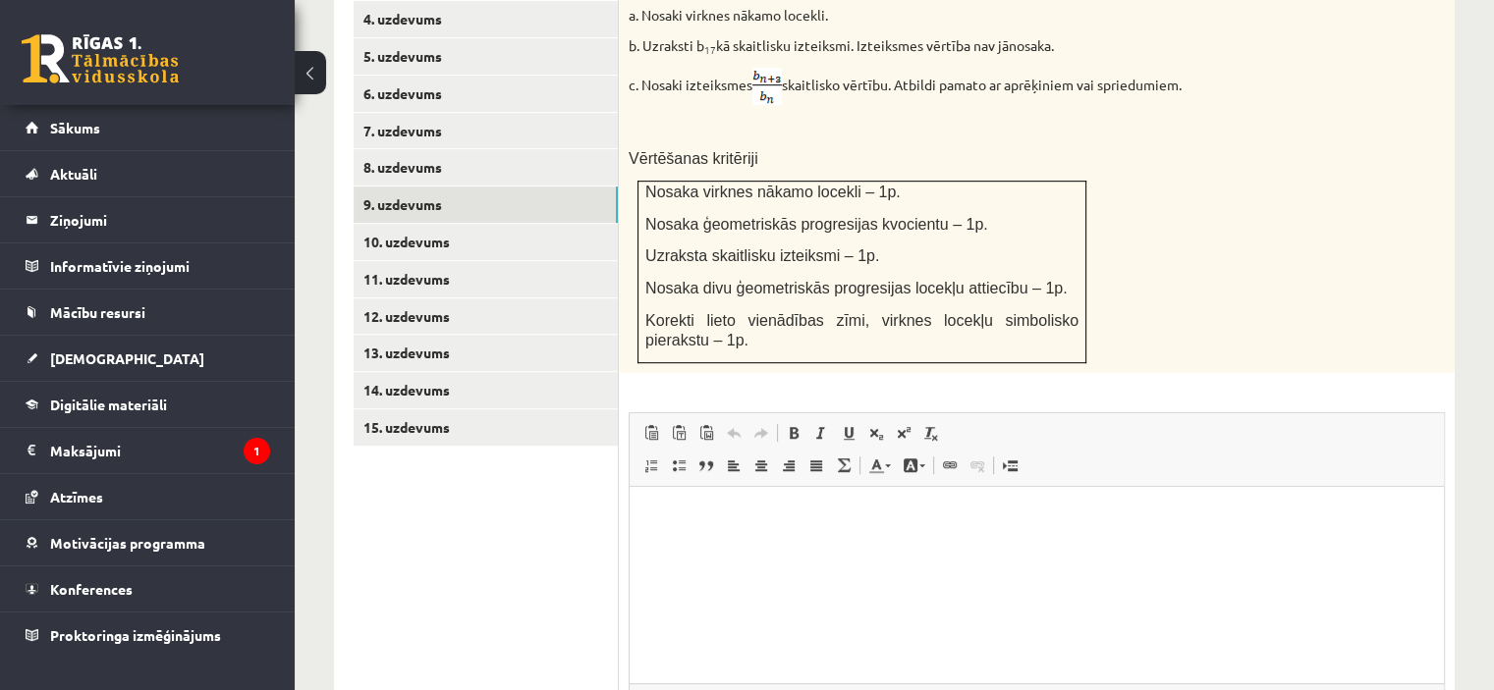
scroll to position [1168, 0]
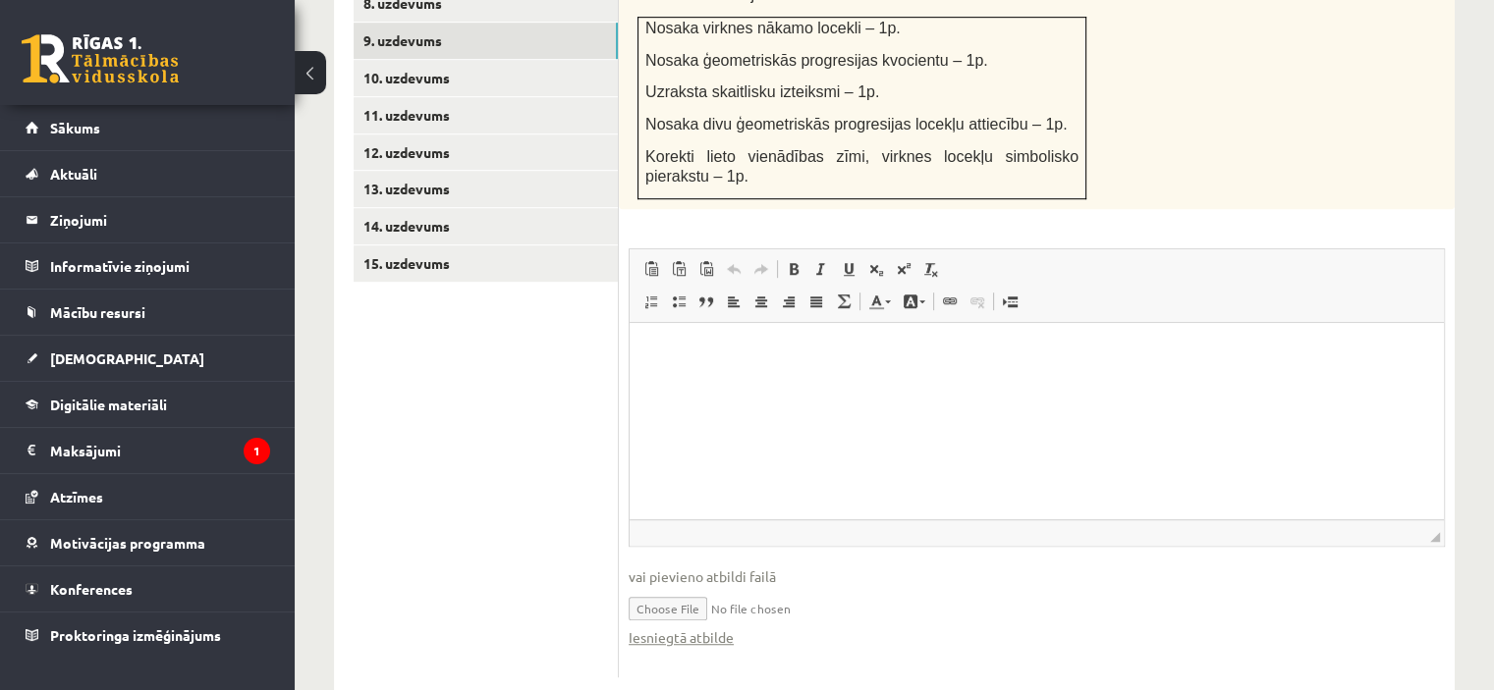
click at [685, 587] on input "file" at bounding box center [1036, 607] width 816 height 40
click at [668, 628] on link "Iesniegtā atbilde" at bounding box center [680, 638] width 105 height 21
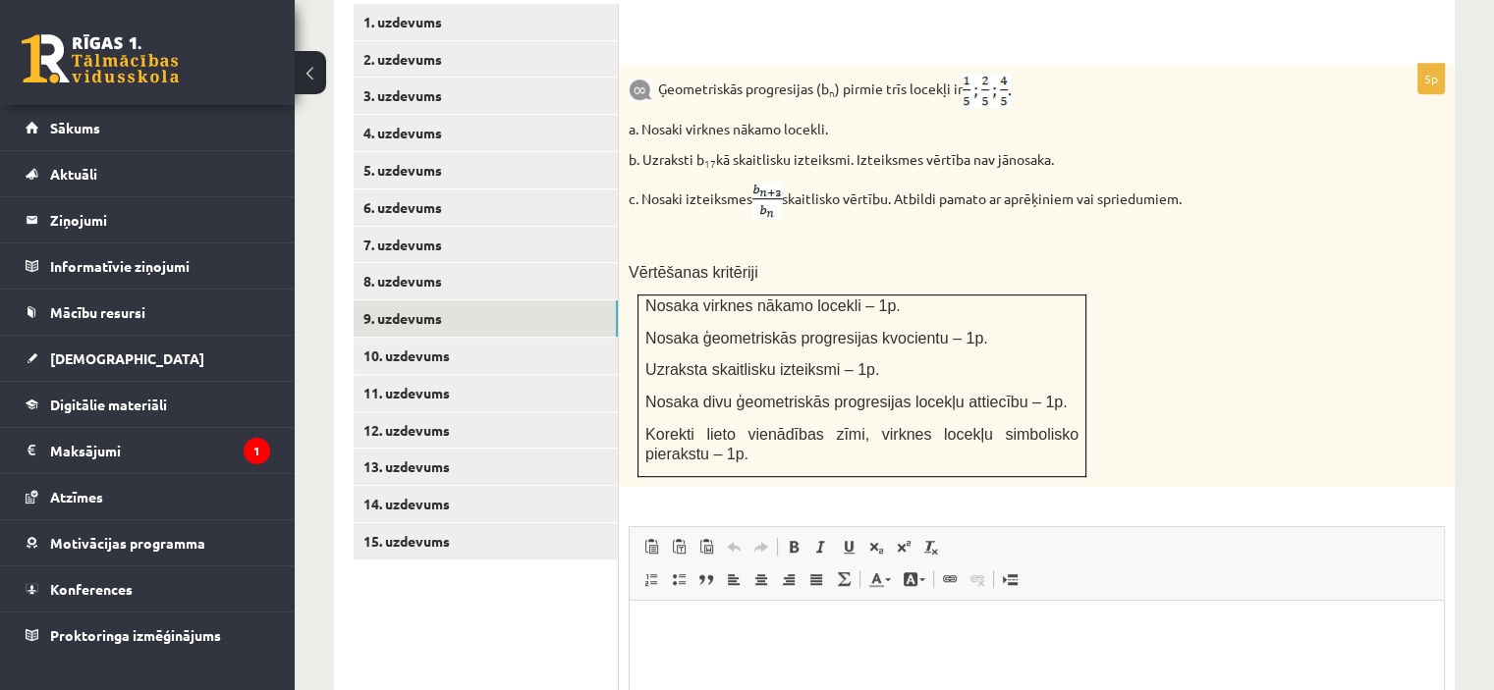
scroll to position [895, 0]
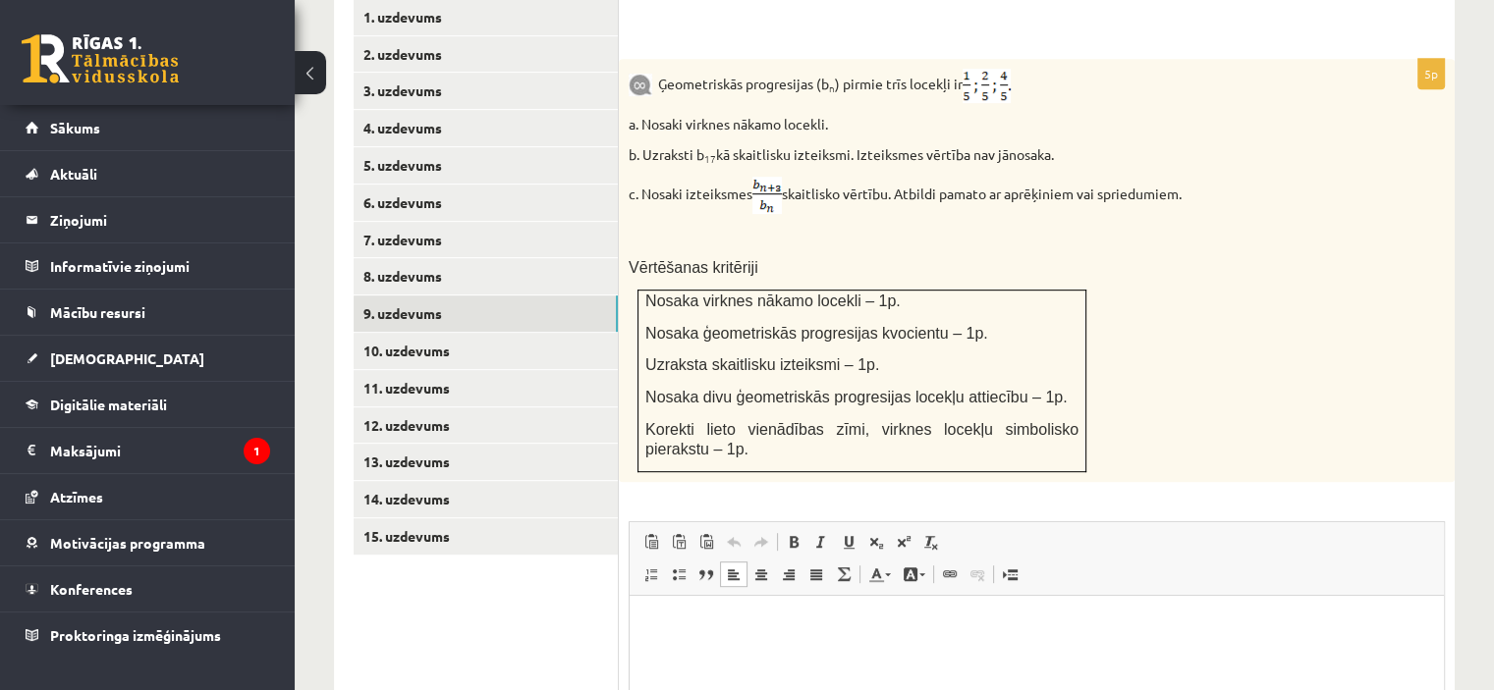
click at [743, 619] on p "Bagātinātā teksta redaktors, wiswyg-editor-user-answer-47434014198680" at bounding box center [1036, 625] width 775 height 21
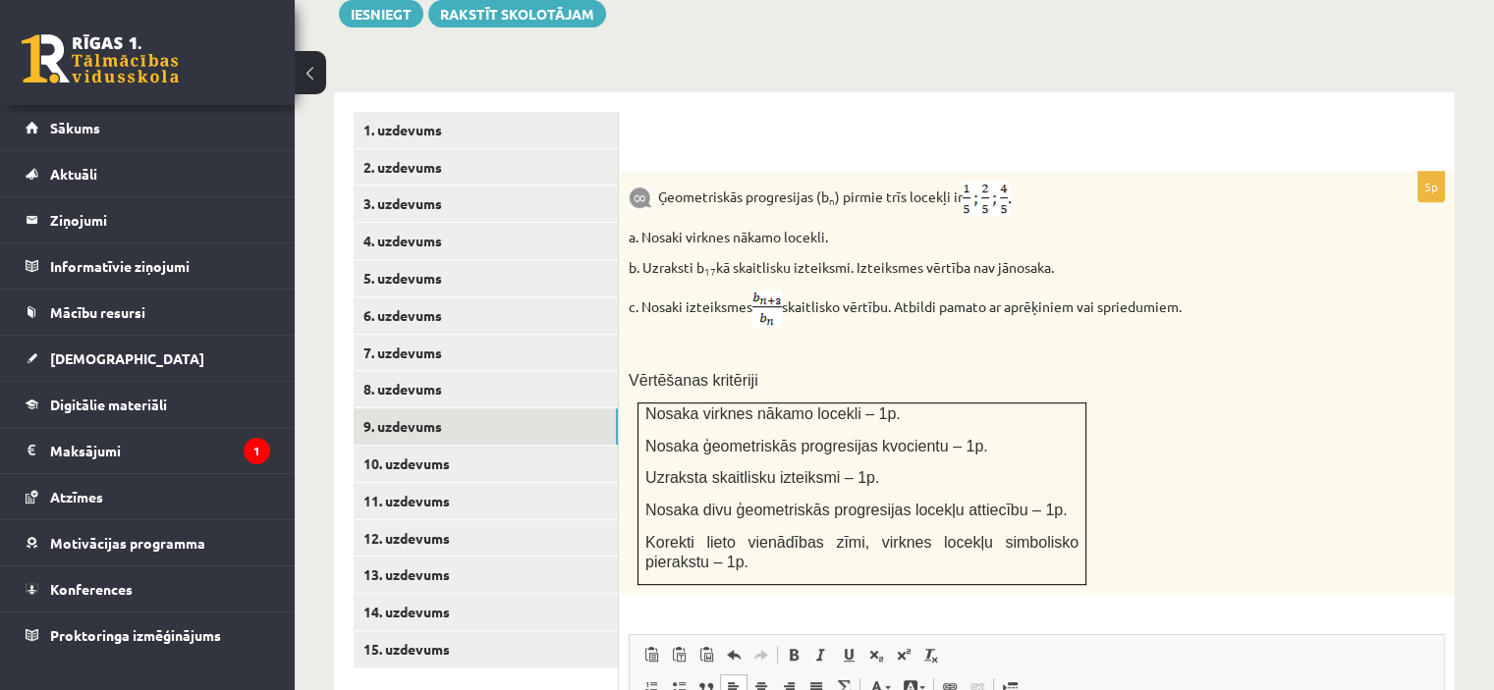
scroll to position [779, 0]
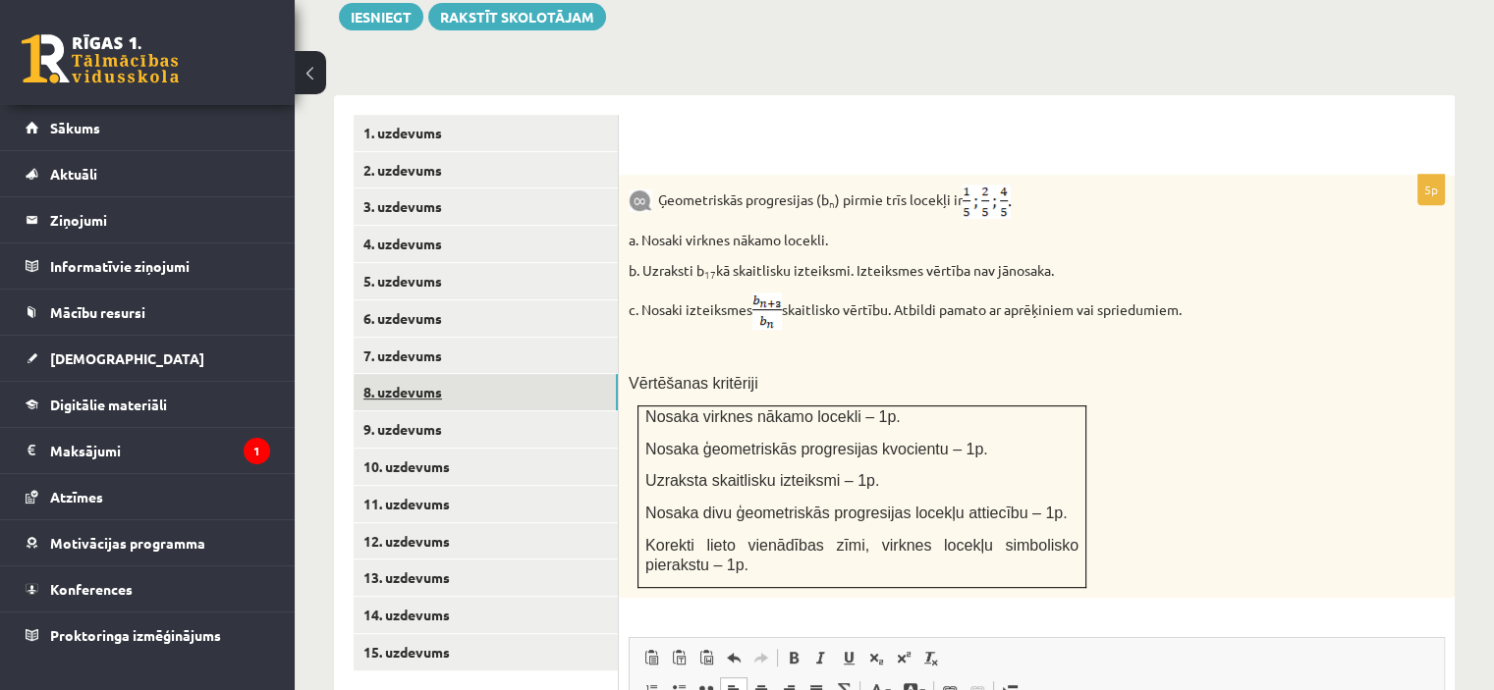
click at [418, 374] on link "8. uzdevums" at bounding box center [486, 392] width 264 height 36
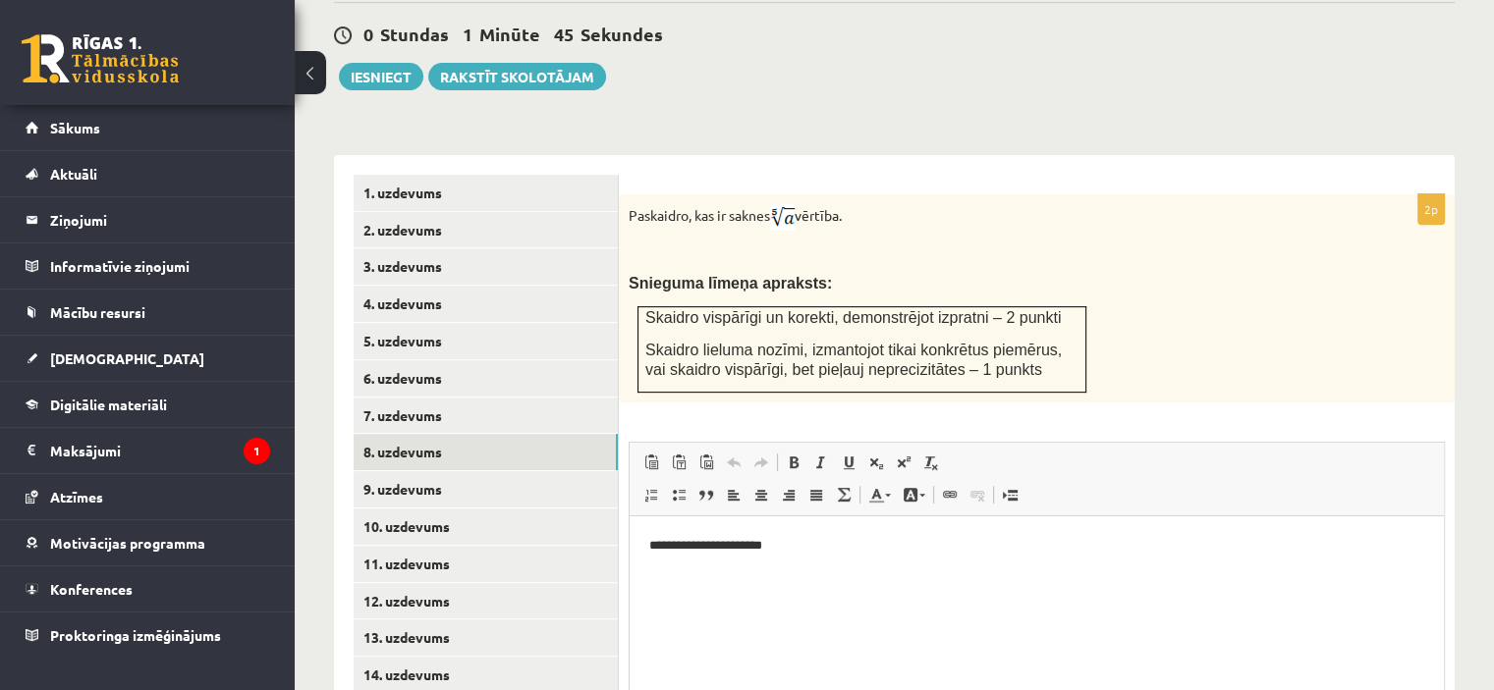
scroll to position [717, 0]
click at [814, 551] on p "**********" at bounding box center [1037, 547] width 776 height 21
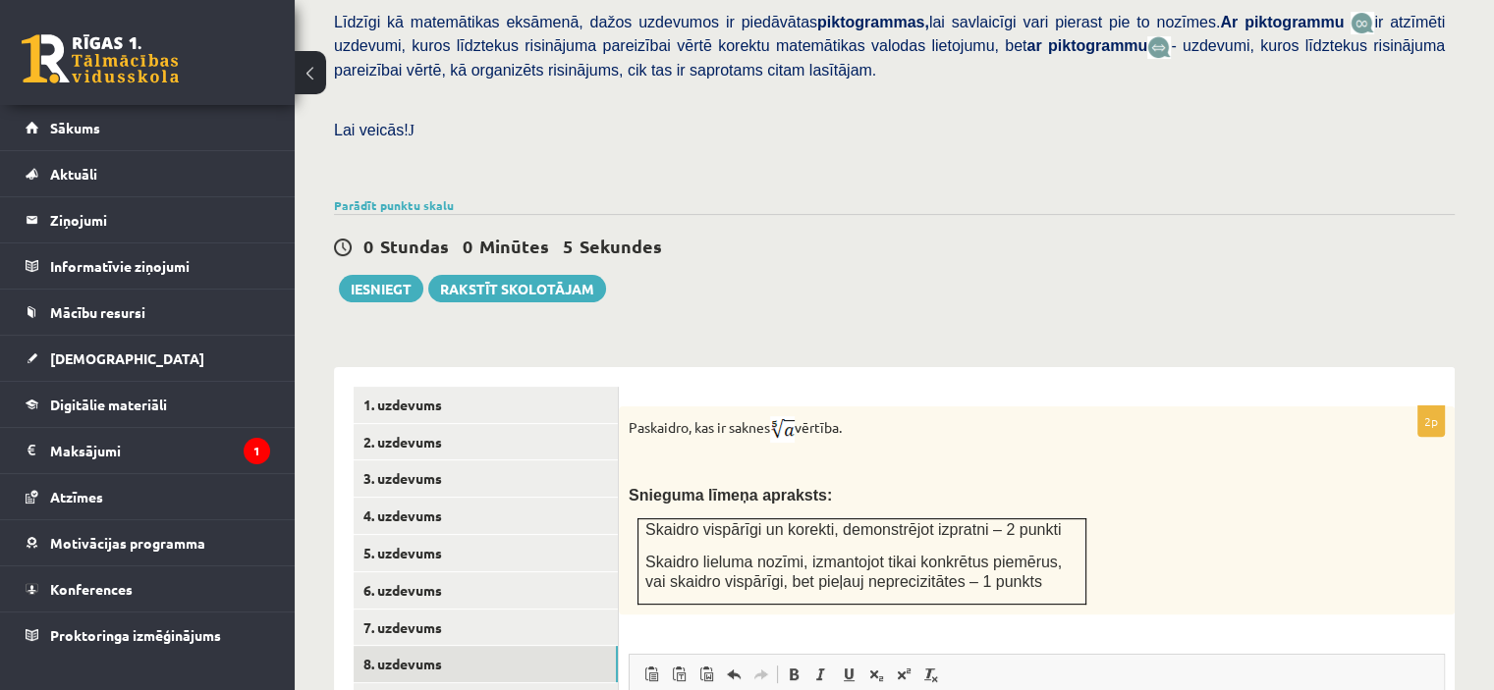
scroll to position [509, 0]
click at [347, 273] on button "Iesniegt" at bounding box center [381, 286] width 84 height 27
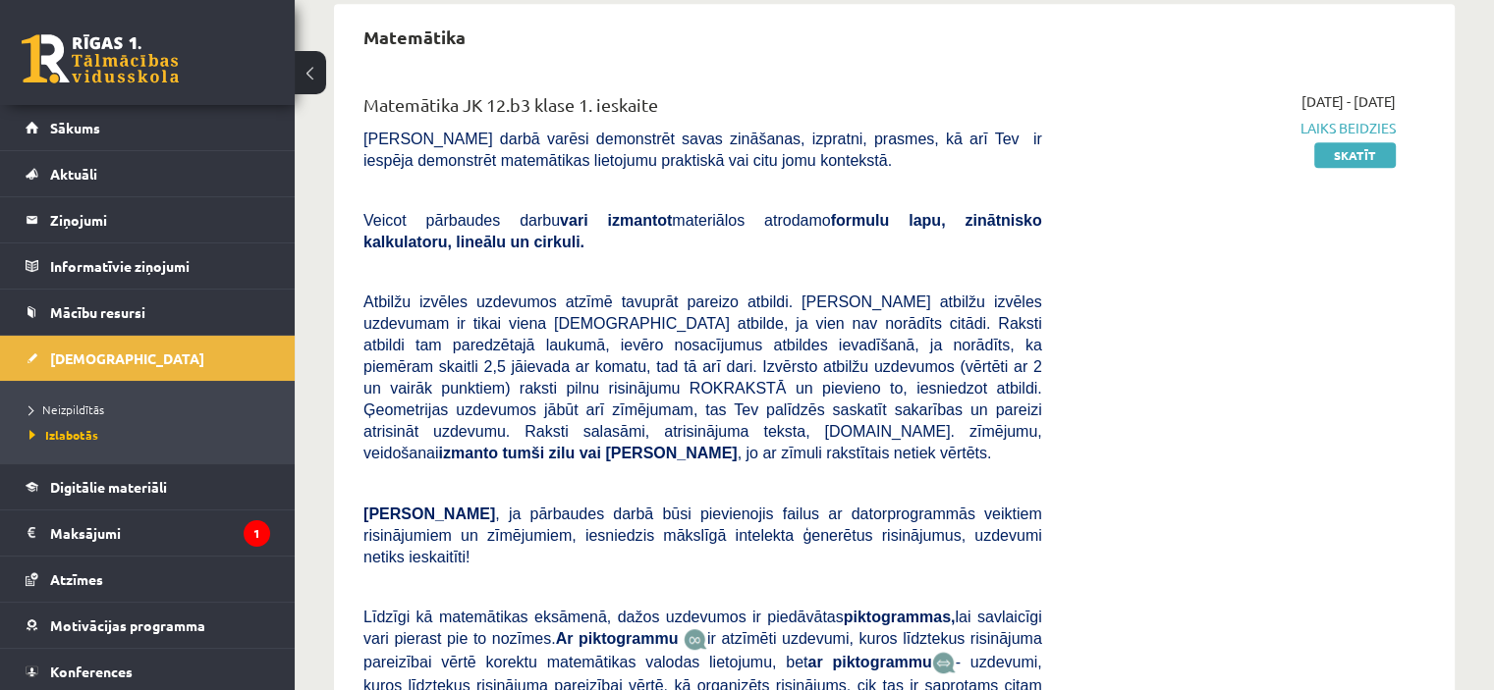
scroll to position [974, 0]
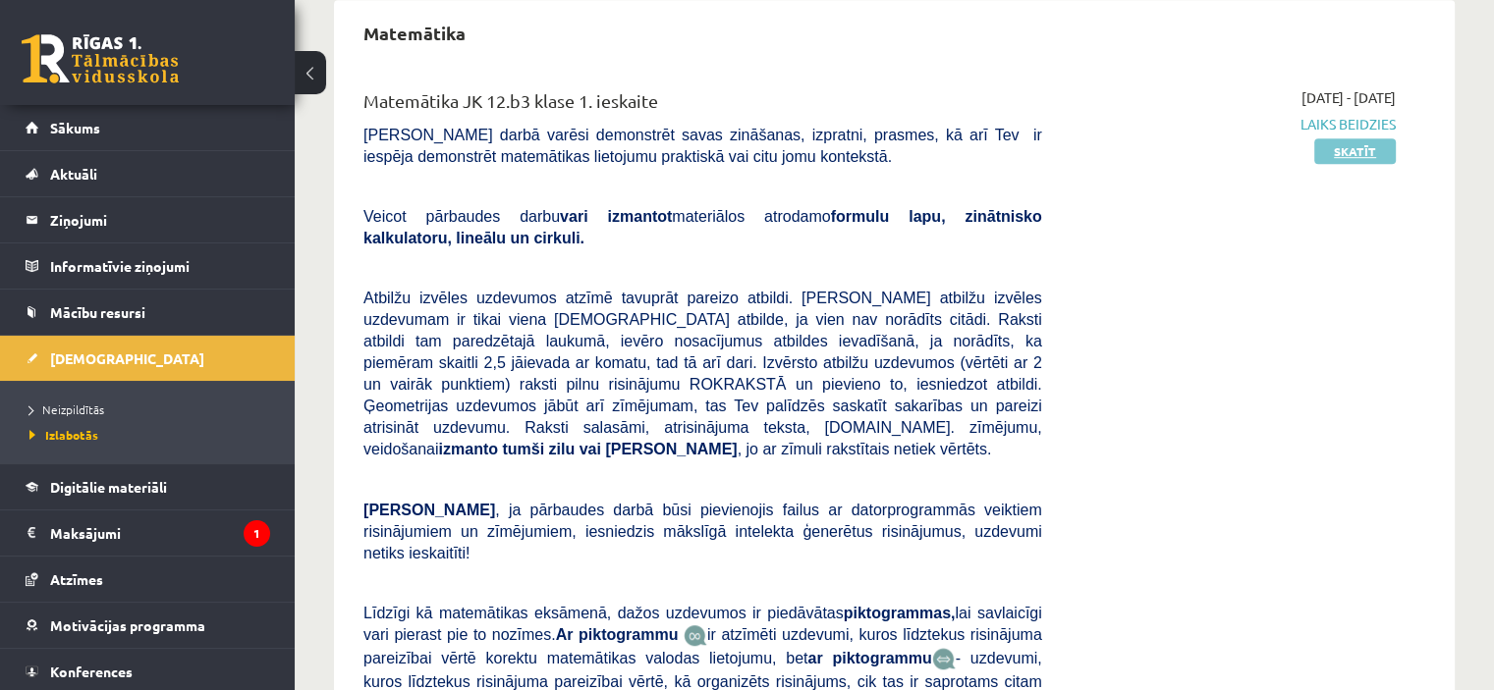
click at [1332, 153] on link "Skatīt" at bounding box center [1355, 151] width 82 height 26
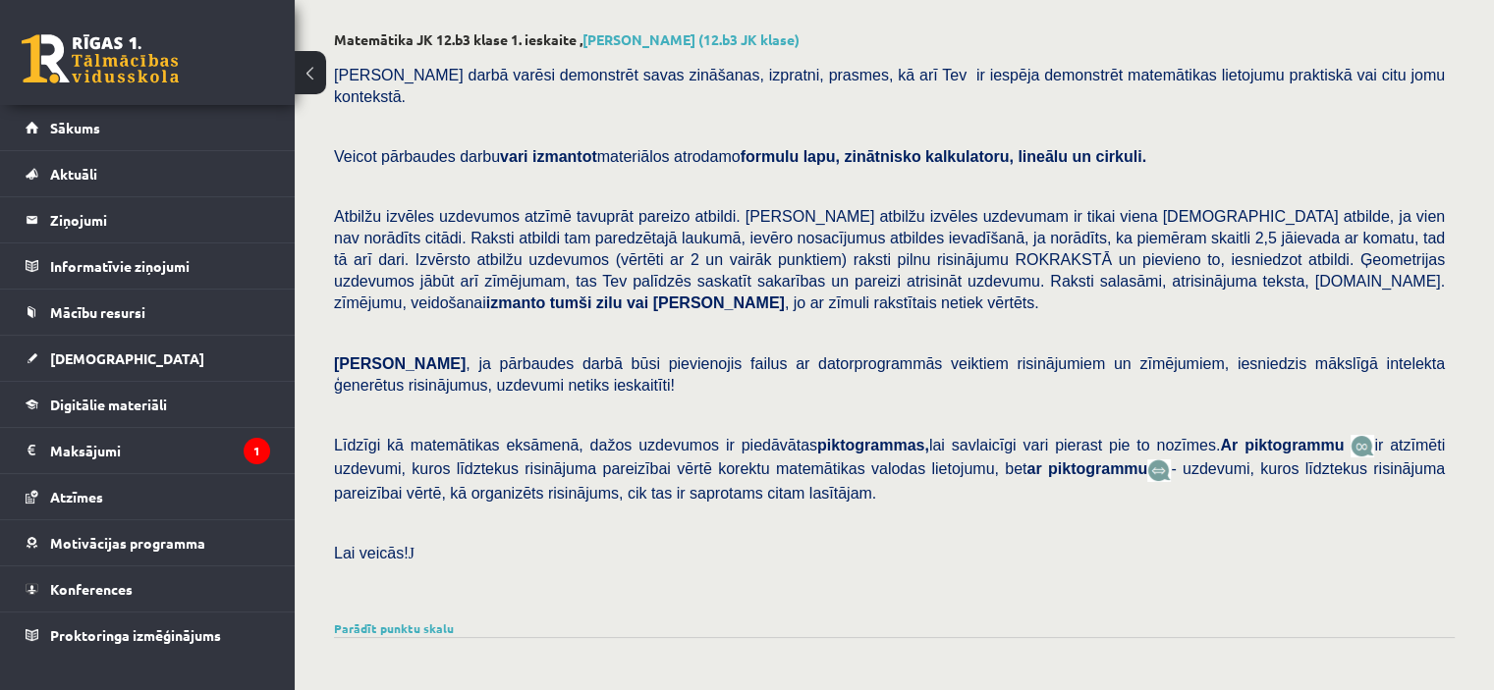
scroll to position [101, 0]
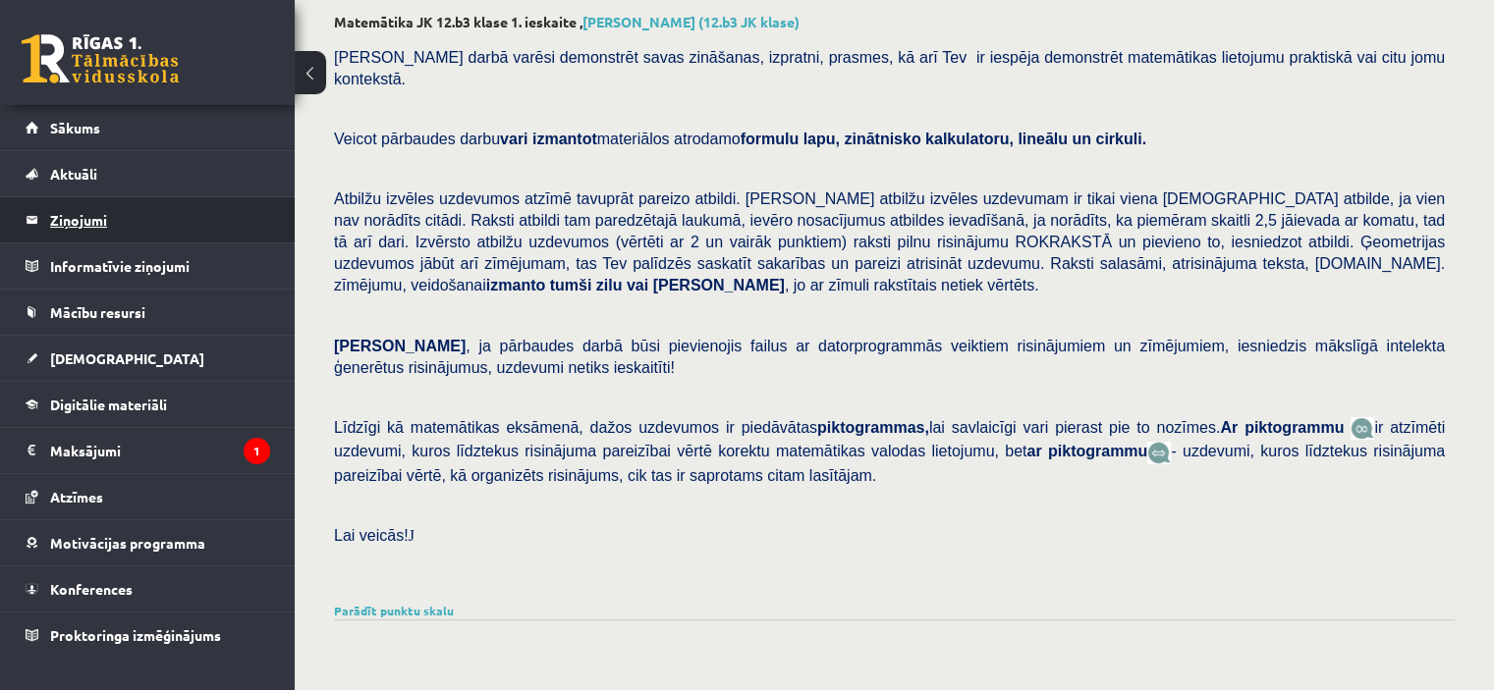
click at [71, 221] on legend "Ziņojumi 0" at bounding box center [160, 219] width 220 height 45
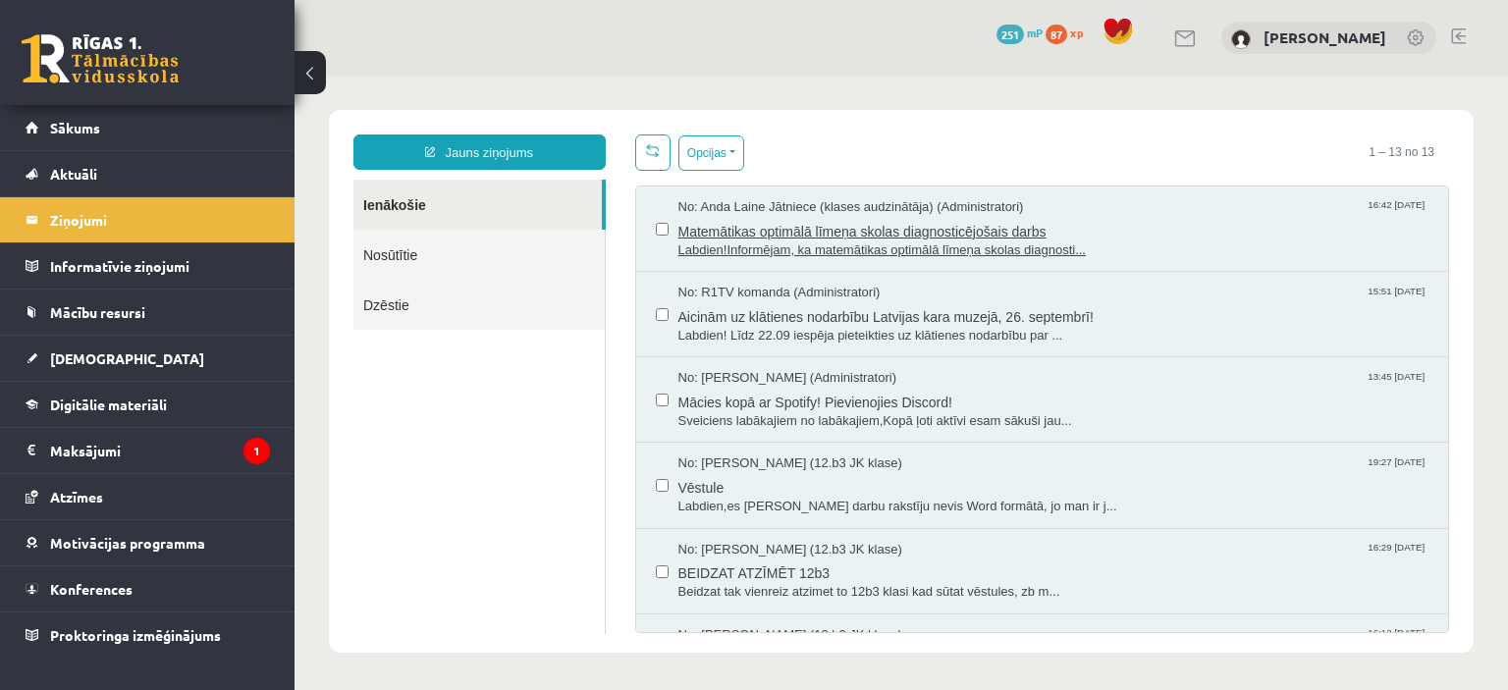
click at [1112, 246] on span "Labdien!Informējam, ka matemātikas optimālā līmeņa skolas diagnosti..." at bounding box center [1054, 251] width 751 height 19
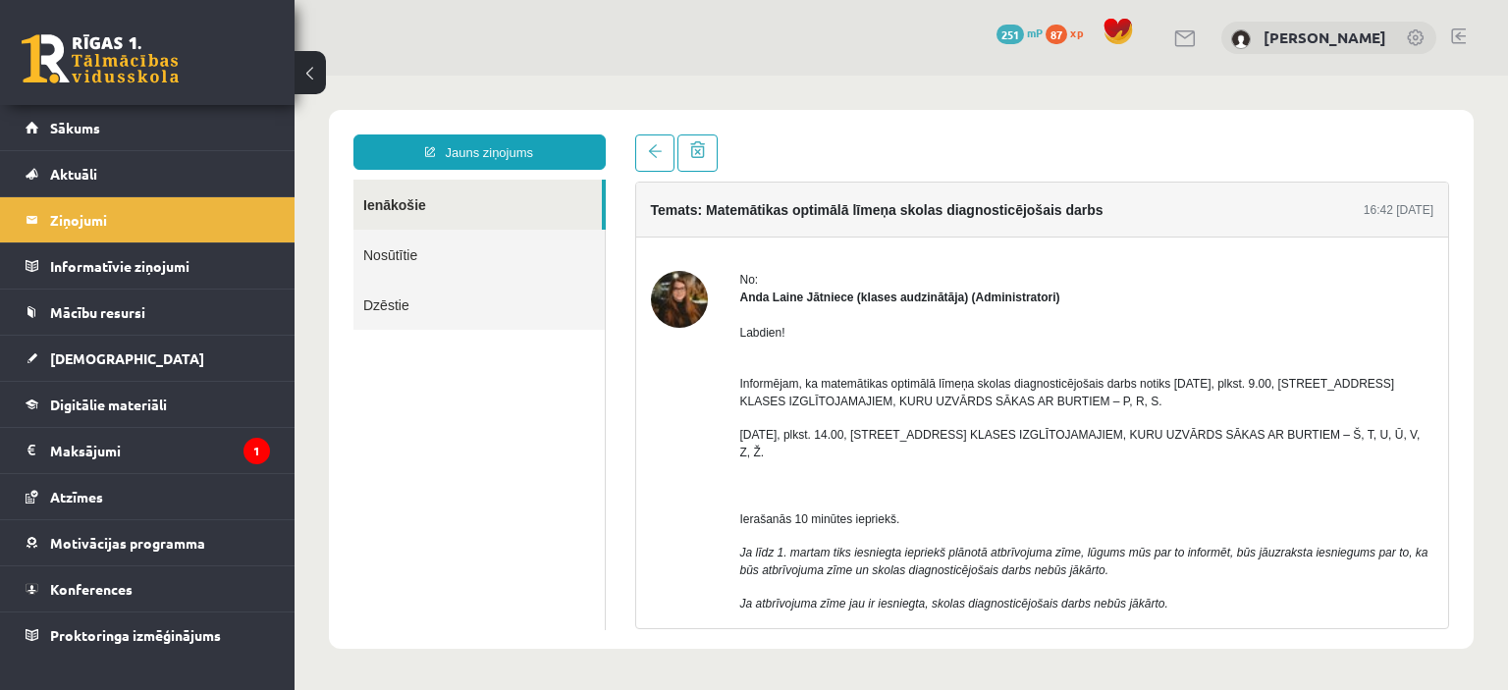
scroll to position [4, 0]
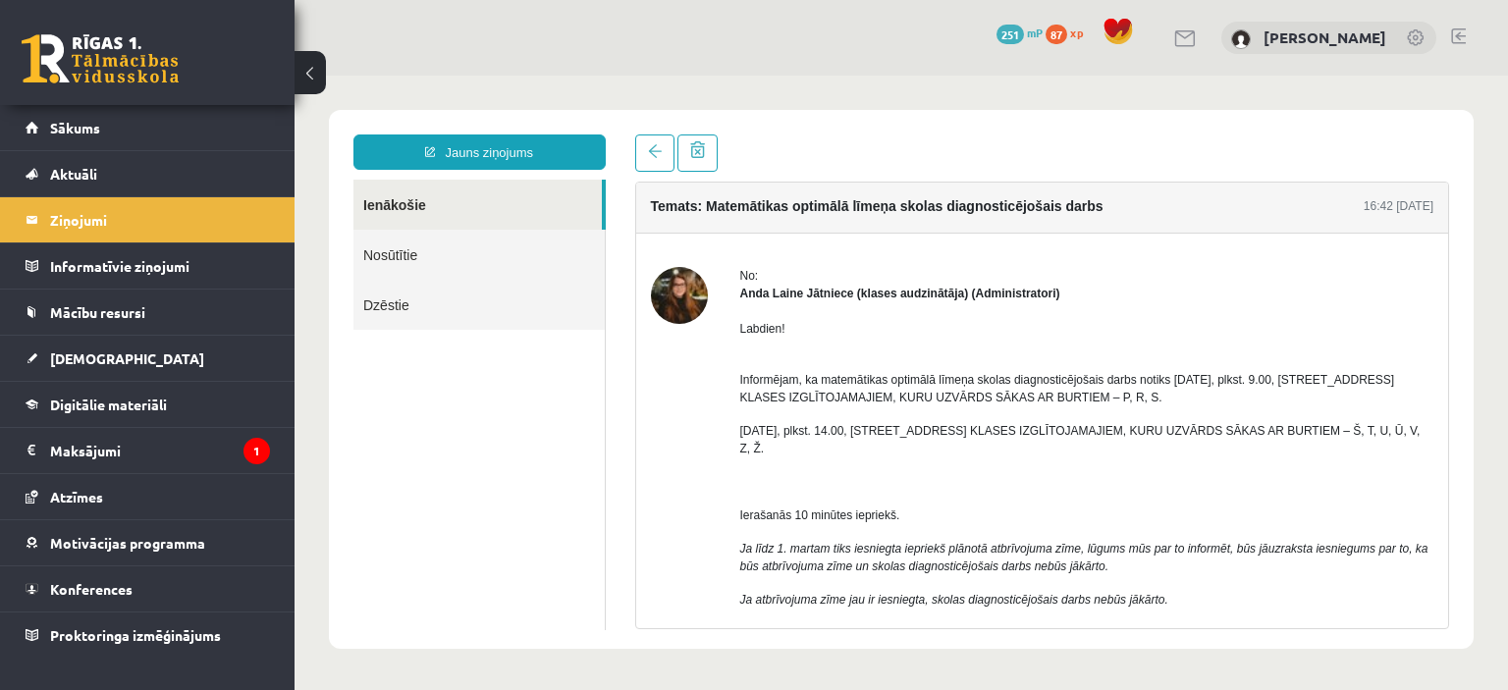
click at [1198, 41] on link at bounding box center [1186, 38] width 24 height 17
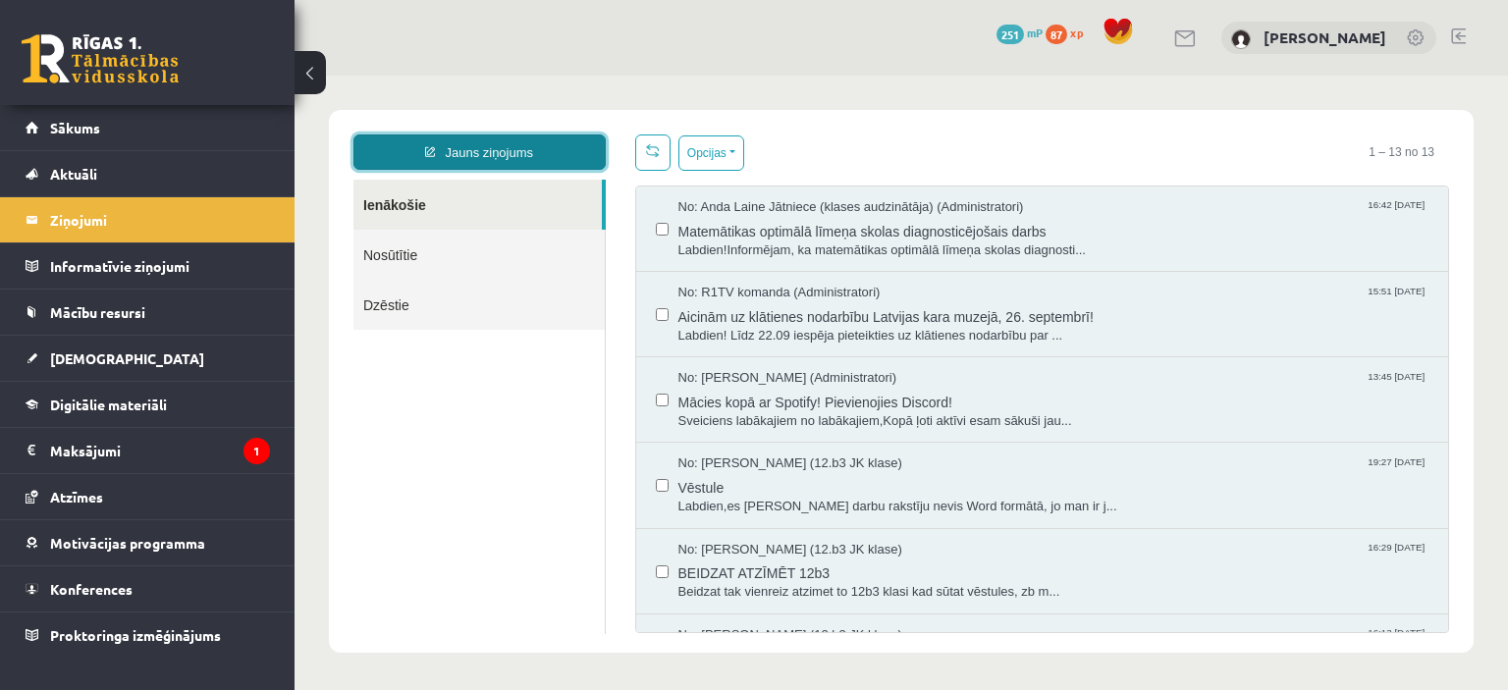
click at [487, 148] on link "Jauns ziņojums" at bounding box center [480, 152] width 252 height 35
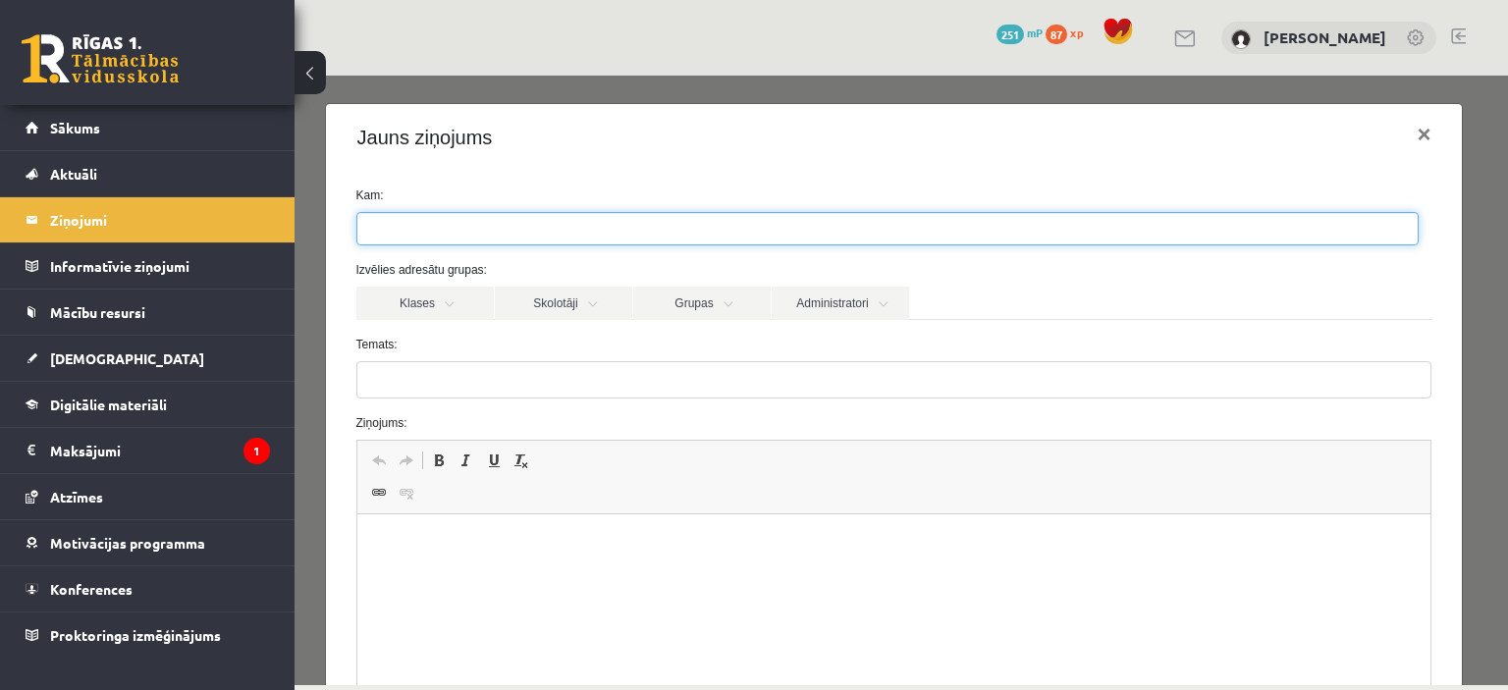
click at [477, 225] on ul at bounding box center [887, 228] width 1061 height 31
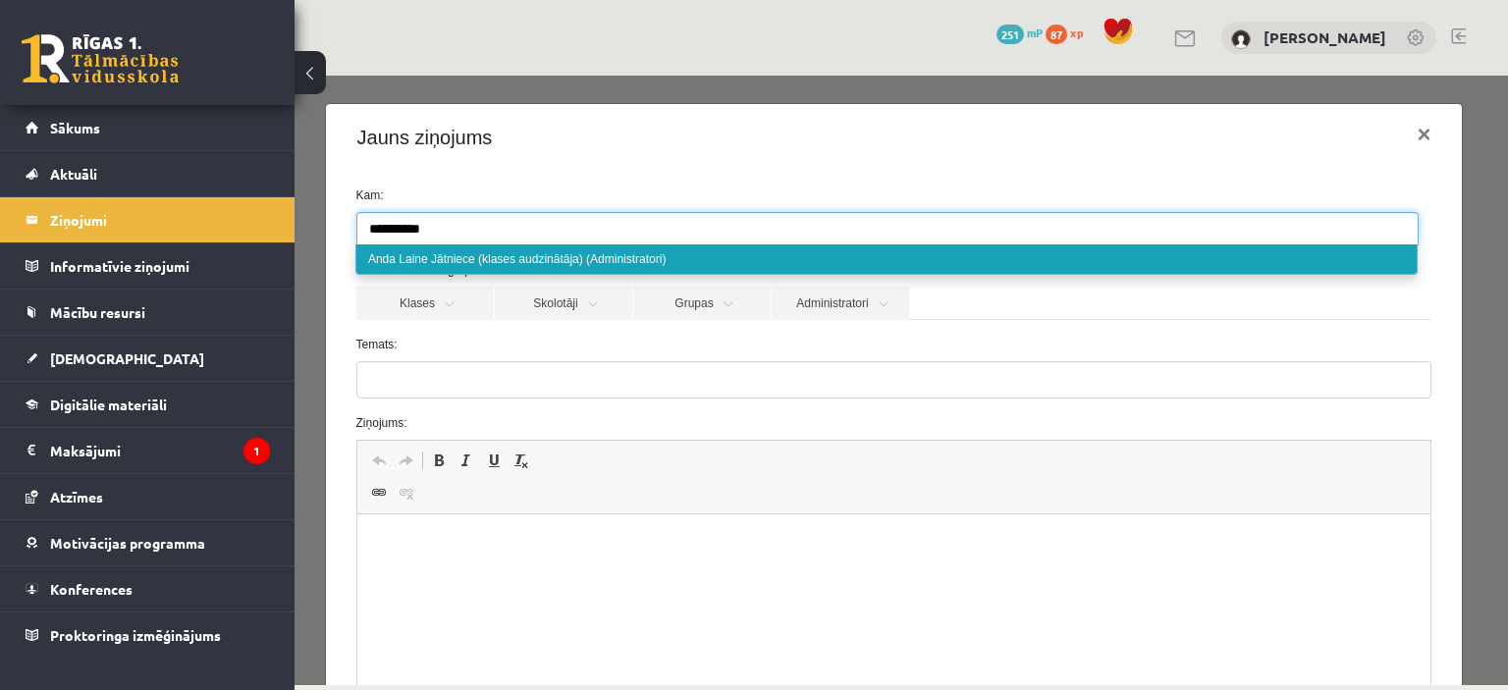
type input "**********"
select select "****"
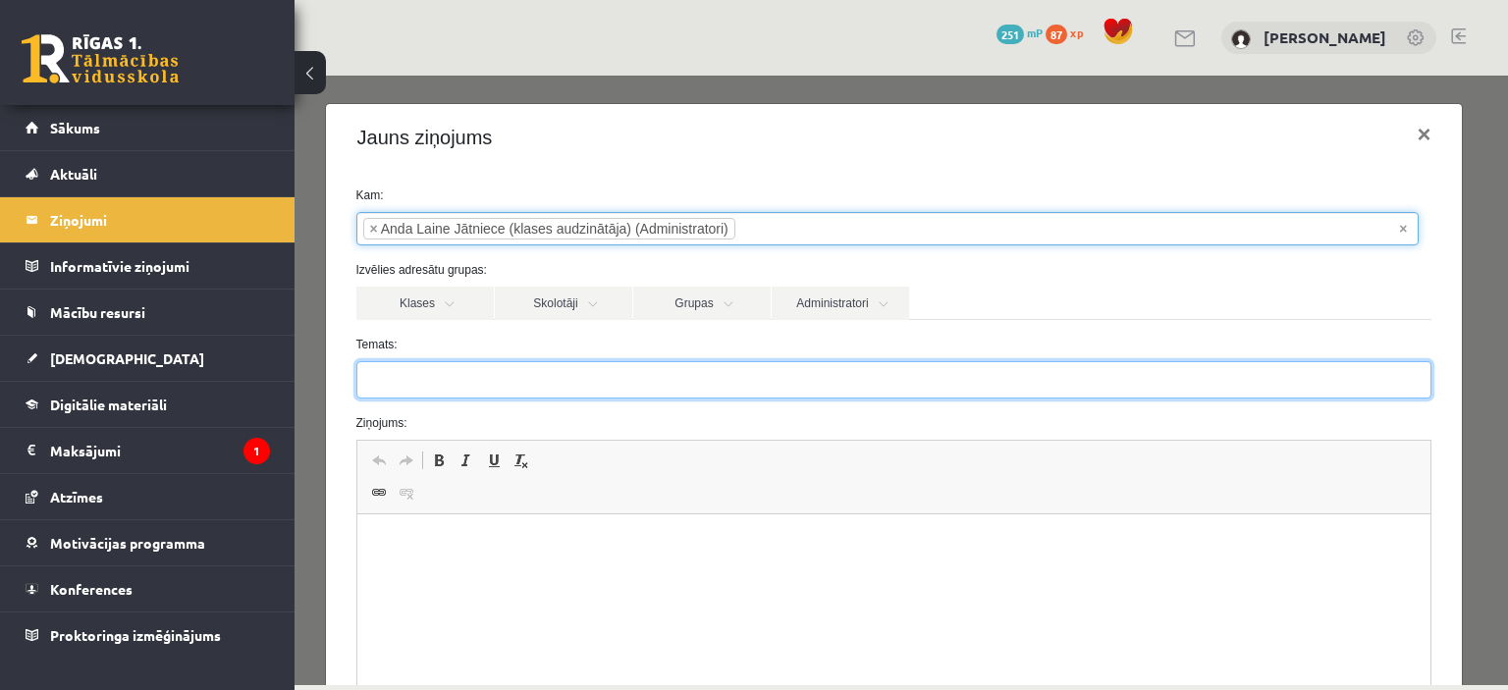
click at [409, 384] on input "Temats:" at bounding box center [894, 379] width 1076 height 37
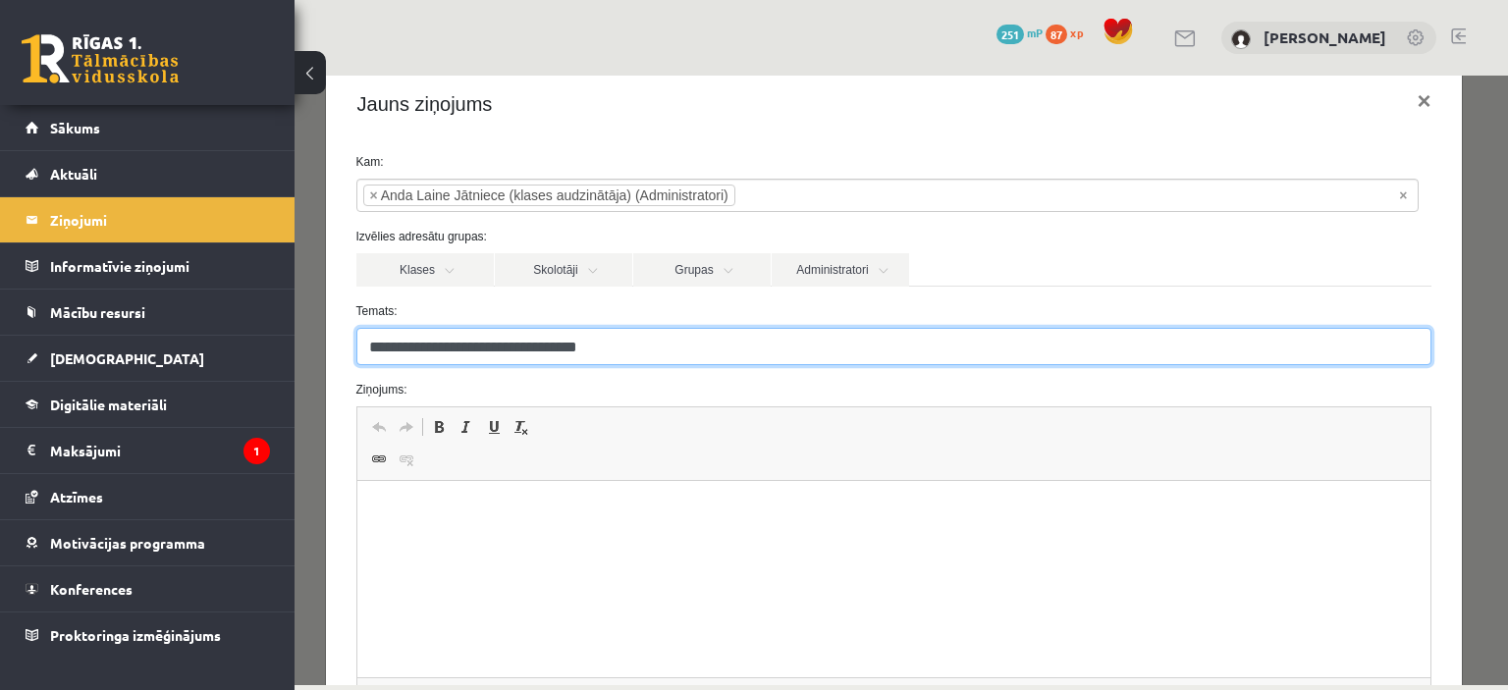
scroll to position [39, 0]
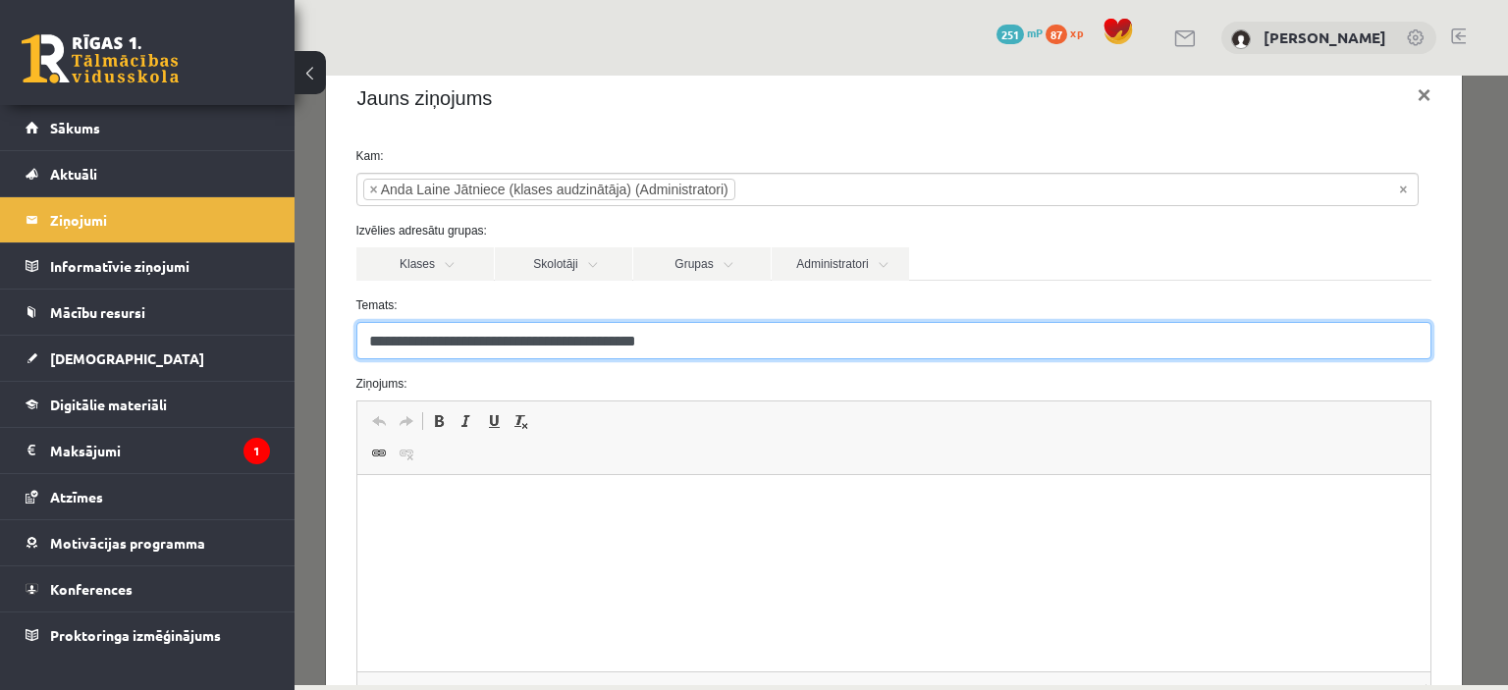
type input "**********"
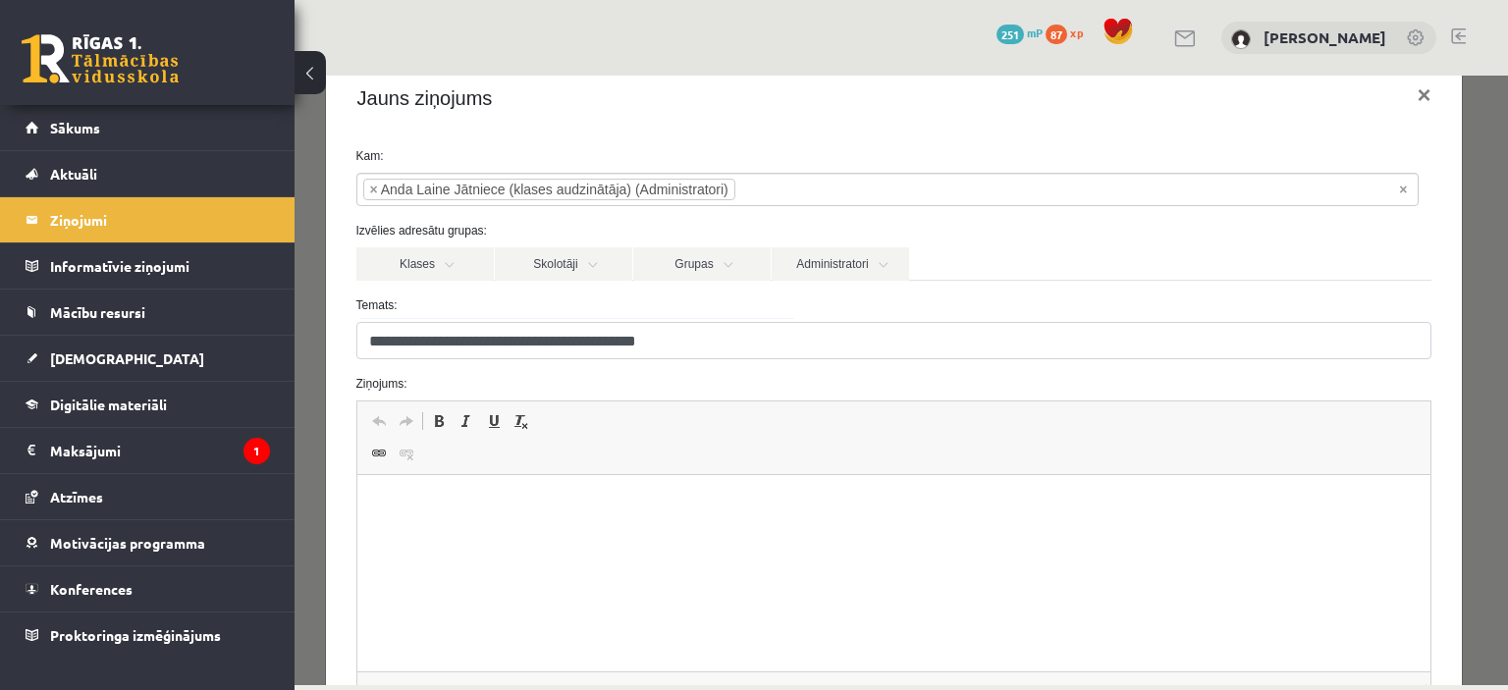
click at [533, 503] on p "Bagātinātā teksta redaktors, wiswyg-editor-47433939549000-1758318738-314" at bounding box center [893, 505] width 1035 height 21
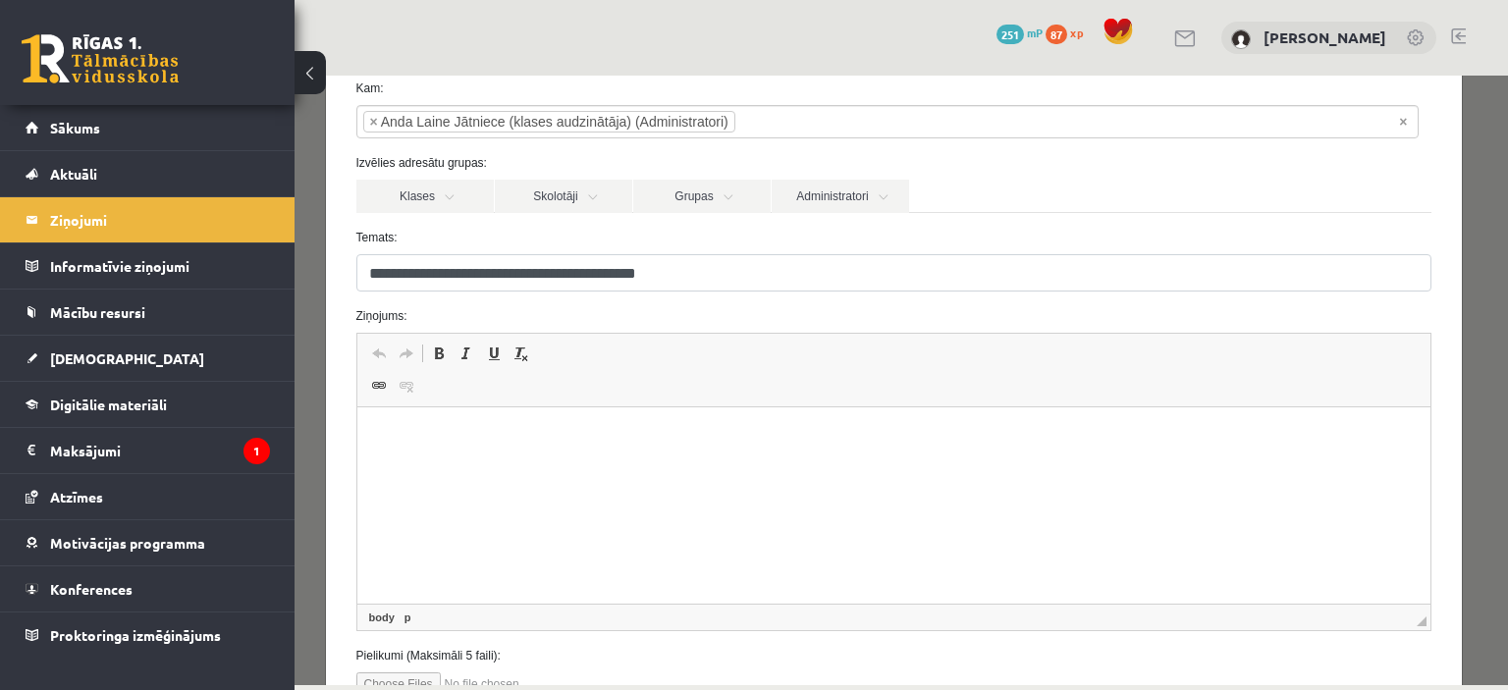
scroll to position [106, 0]
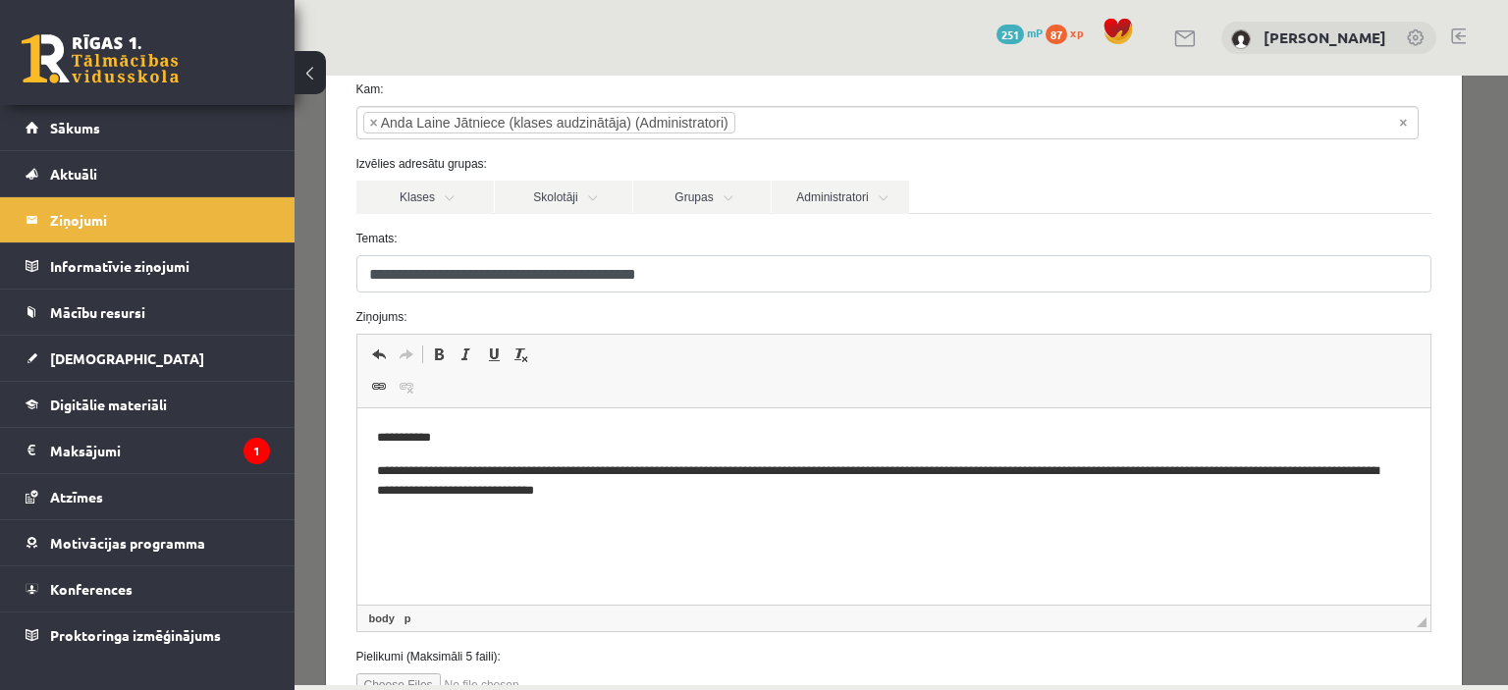
click at [529, 493] on p "**********" at bounding box center [886, 482] width 1021 height 41
click at [743, 489] on p "**********" at bounding box center [886, 482] width 1021 height 41
click at [373, 526] on html "**********" at bounding box center [893, 482] width 1074 height 146
click at [767, 523] on p "**********" at bounding box center [886, 525] width 1021 height 21
click at [872, 491] on p "**********" at bounding box center [886, 482] width 1021 height 41
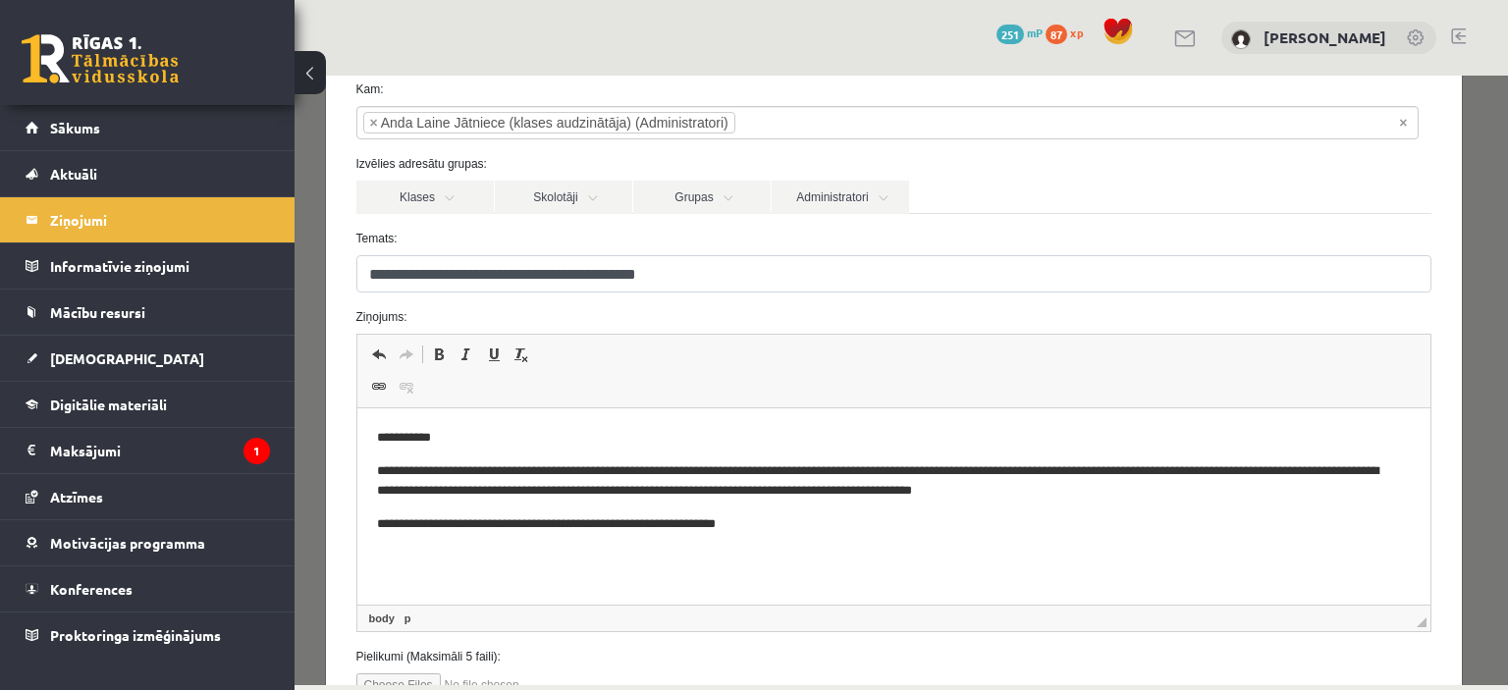
click at [772, 528] on p "**********" at bounding box center [886, 525] width 1021 height 21
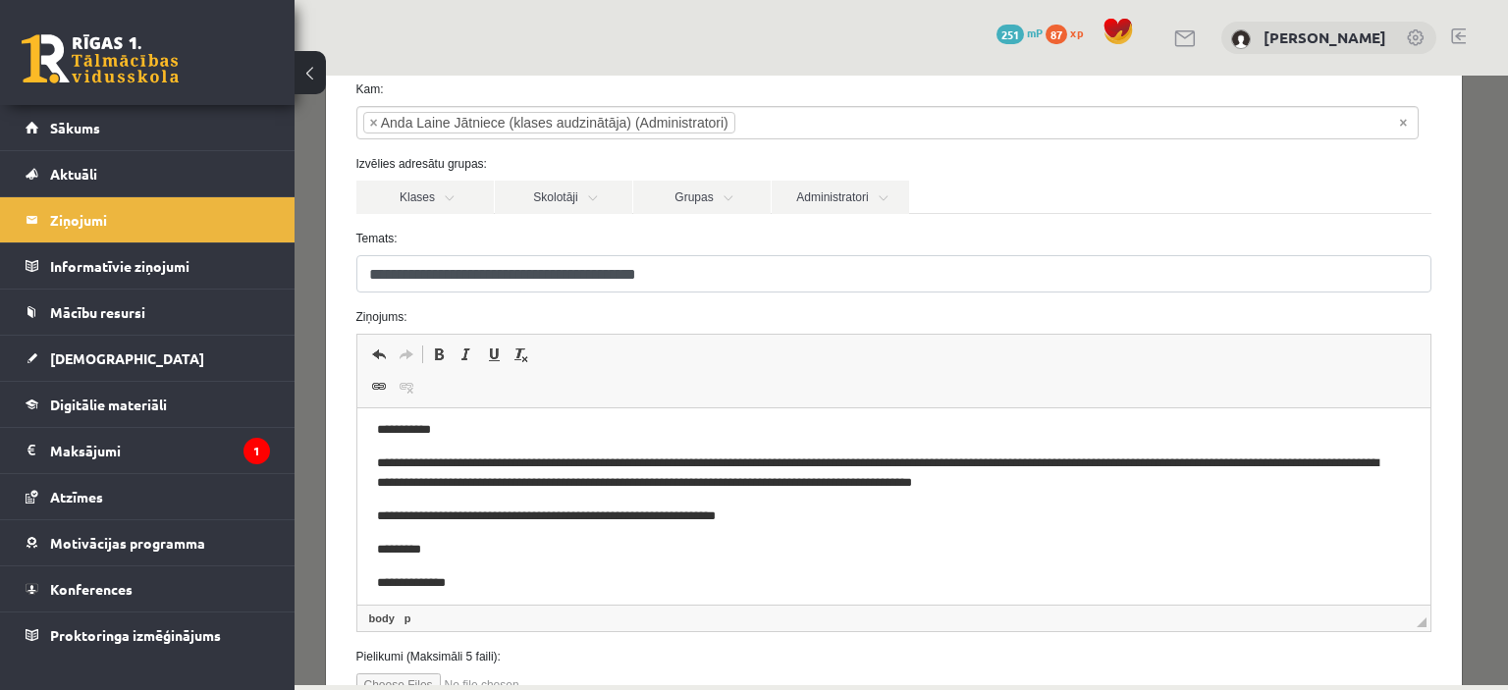
click at [731, 486] on p "**********" at bounding box center [879, 474] width 1007 height 41
click at [848, 486] on p "**********" at bounding box center [879, 474] width 1007 height 41
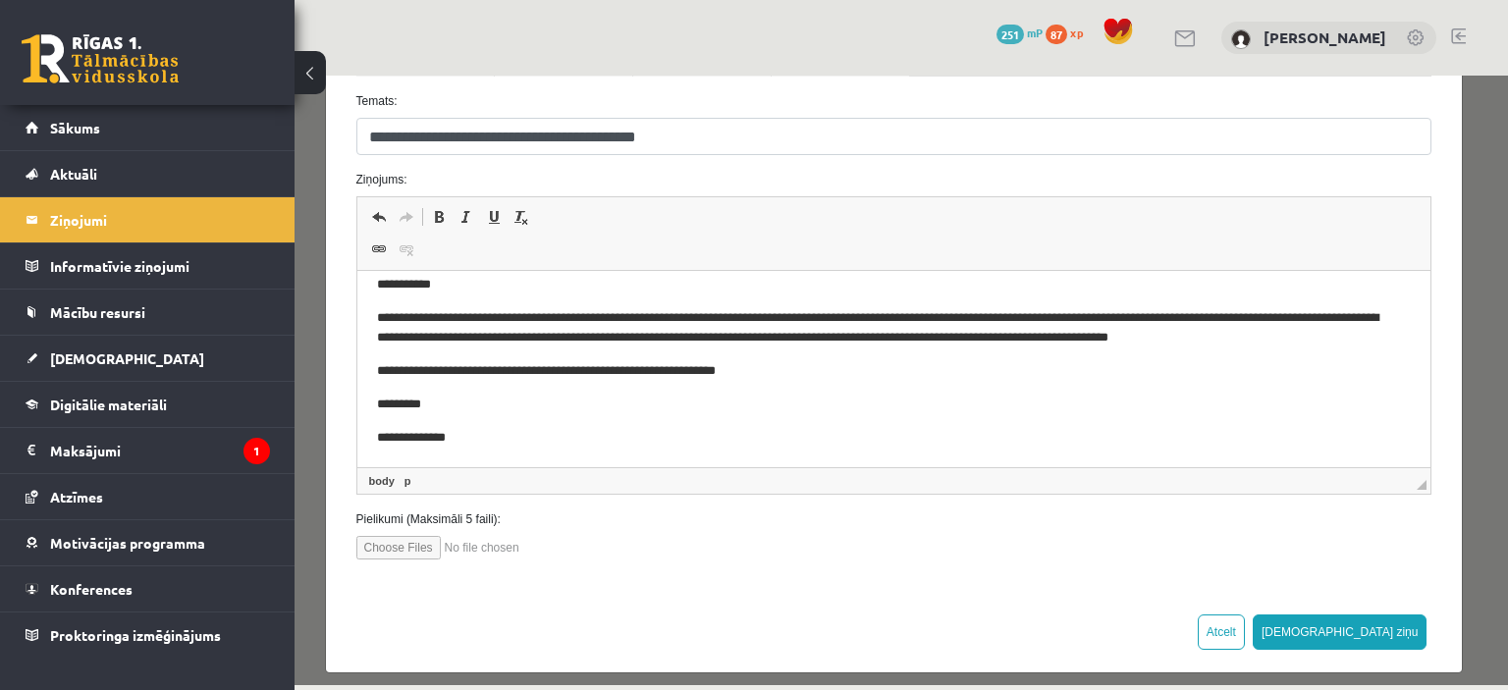
scroll to position [255, 0]
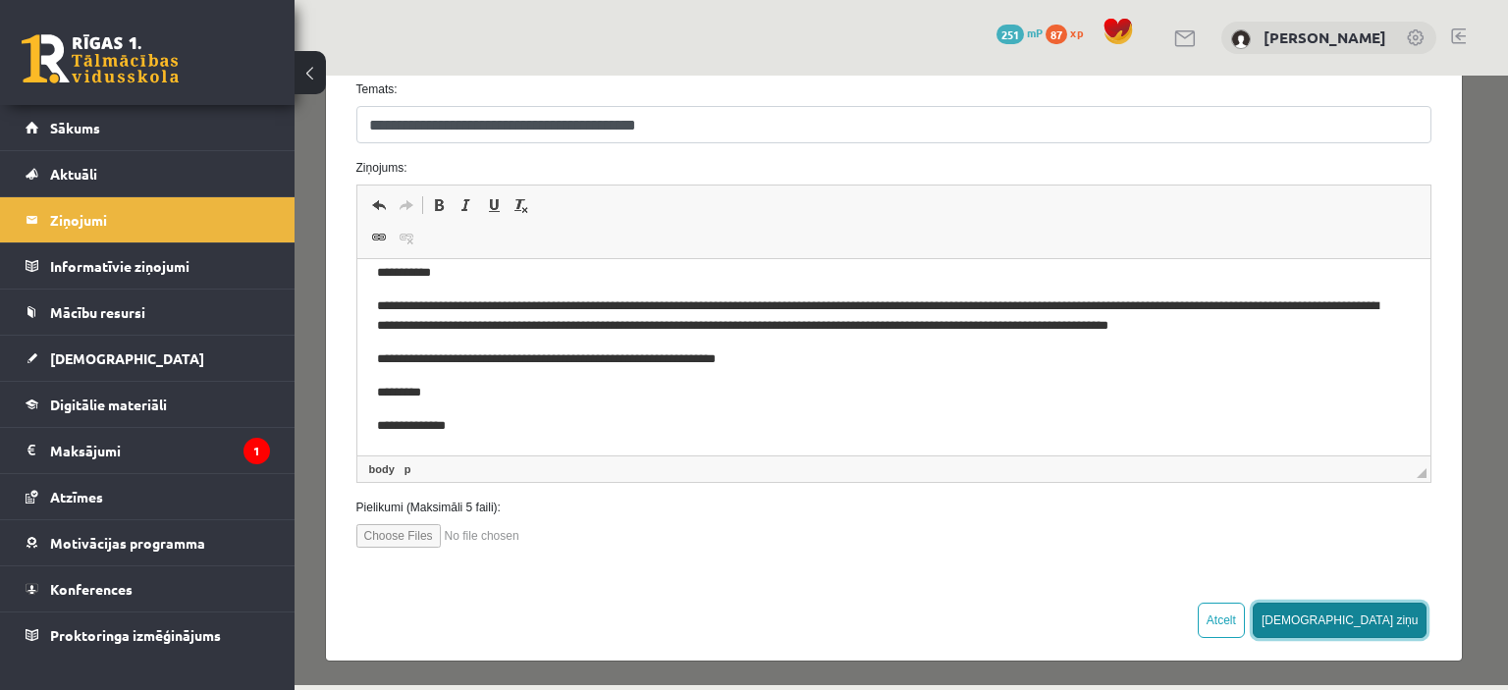
click at [1386, 624] on button "Sūtīt ziņu" at bounding box center [1340, 620] width 175 height 35
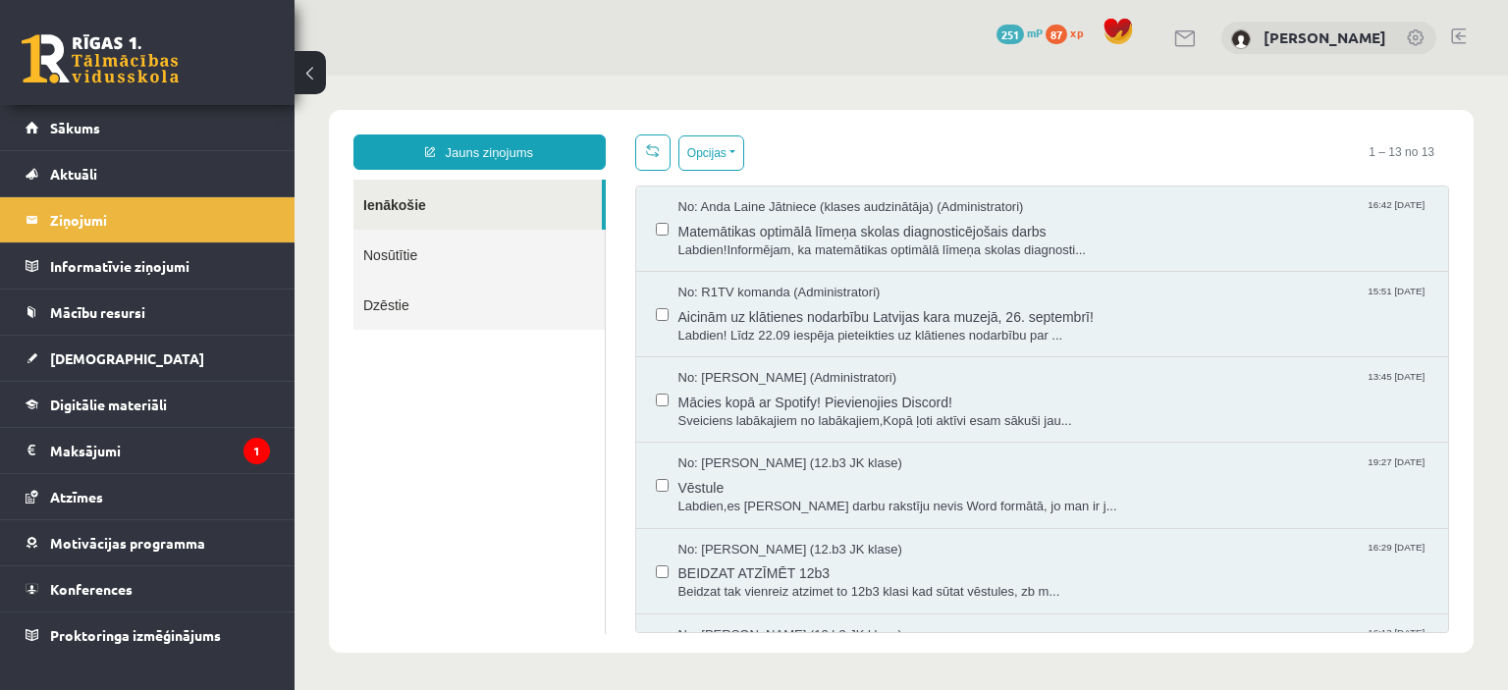
scroll to position [0, 0]
click at [392, 253] on link "Nosūtītie" at bounding box center [479, 255] width 251 height 50
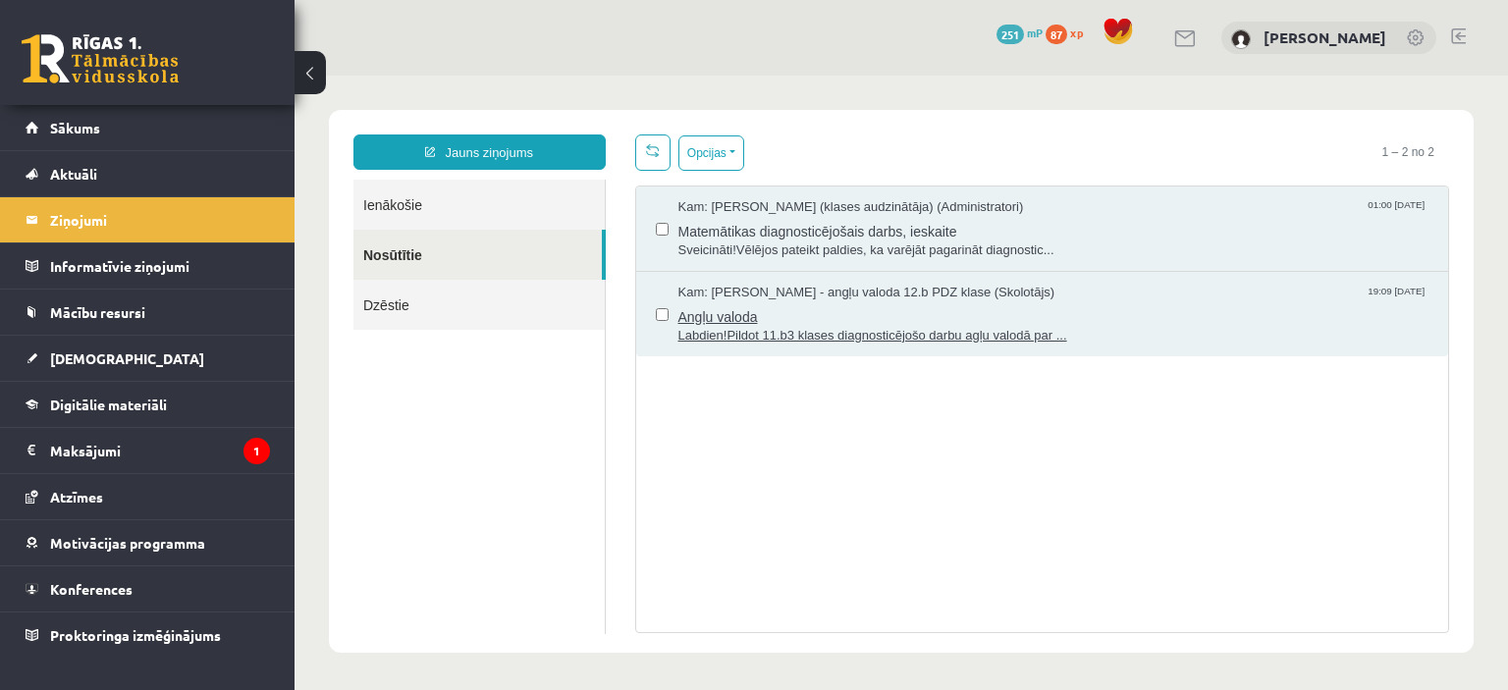
click at [1146, 307] on span "Angļu valoda" at bounding box center [1054, 314] width 751 height 25
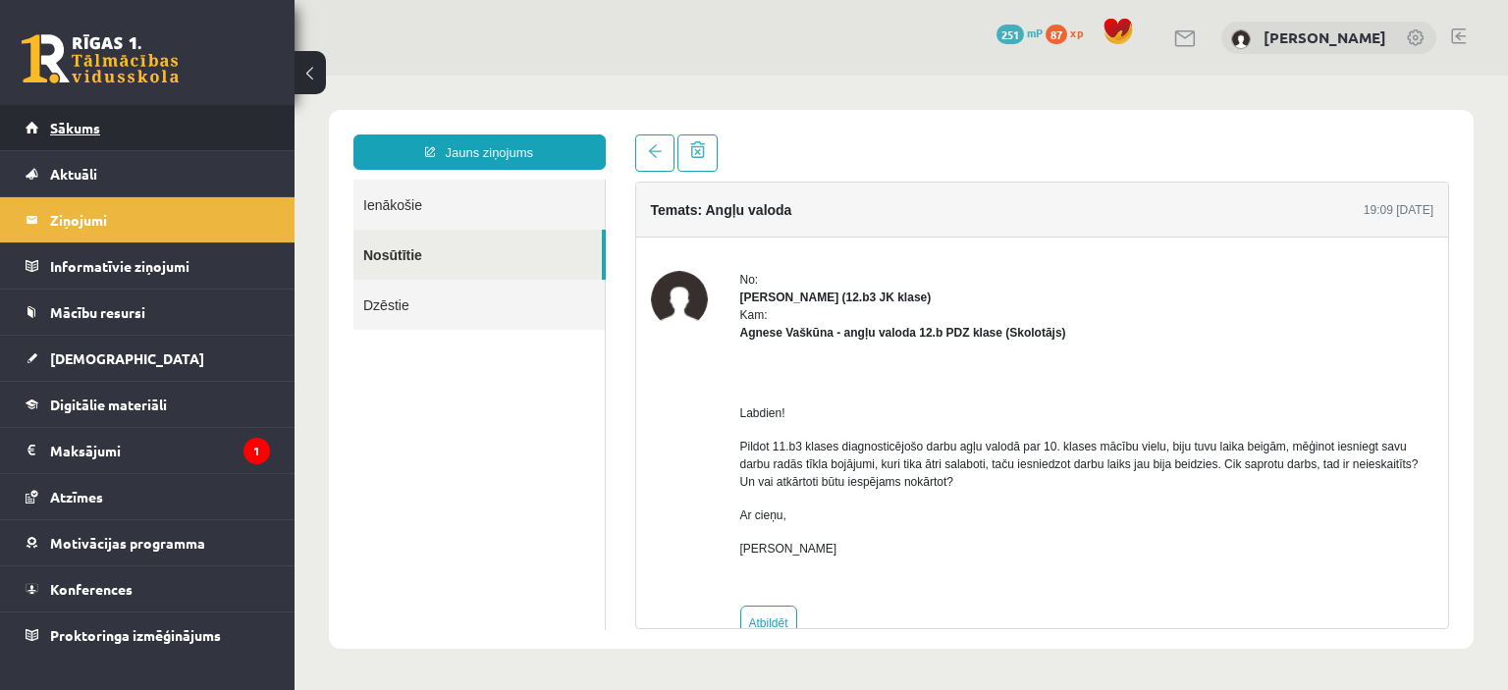
click at [71, 131] on span "Sākums" at bounding box center [75, 128] width 50 height 18
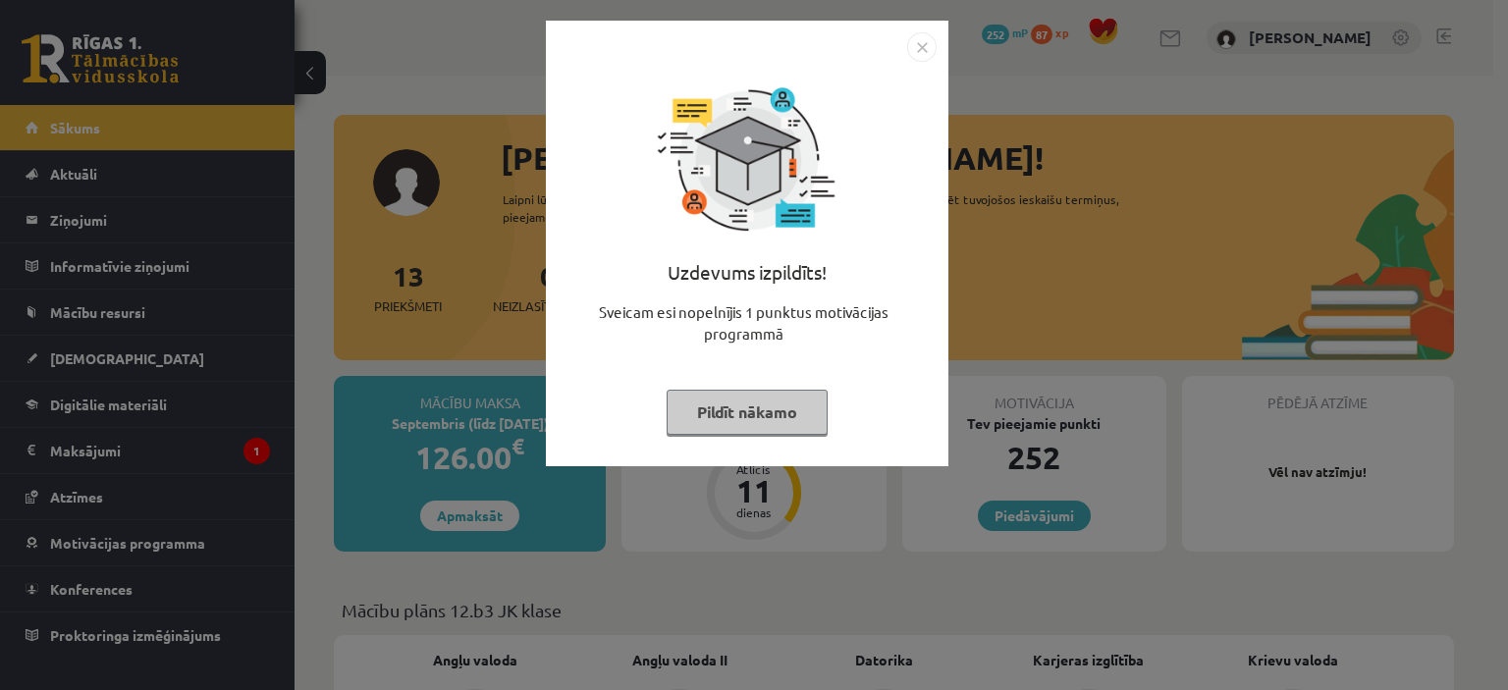
click at [925, 46] on img "Close" at bounding box center [921, 46] width 29 height 29
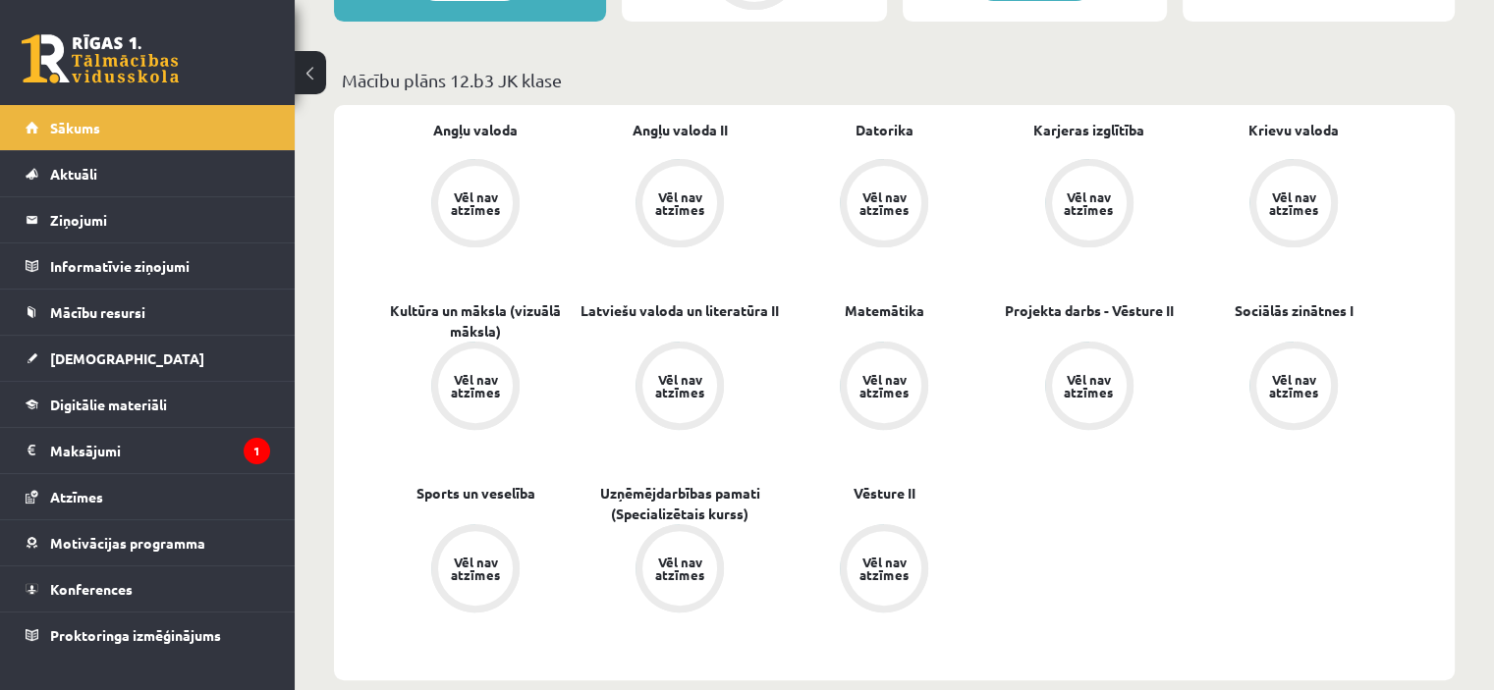
scroll to position [525, 0]
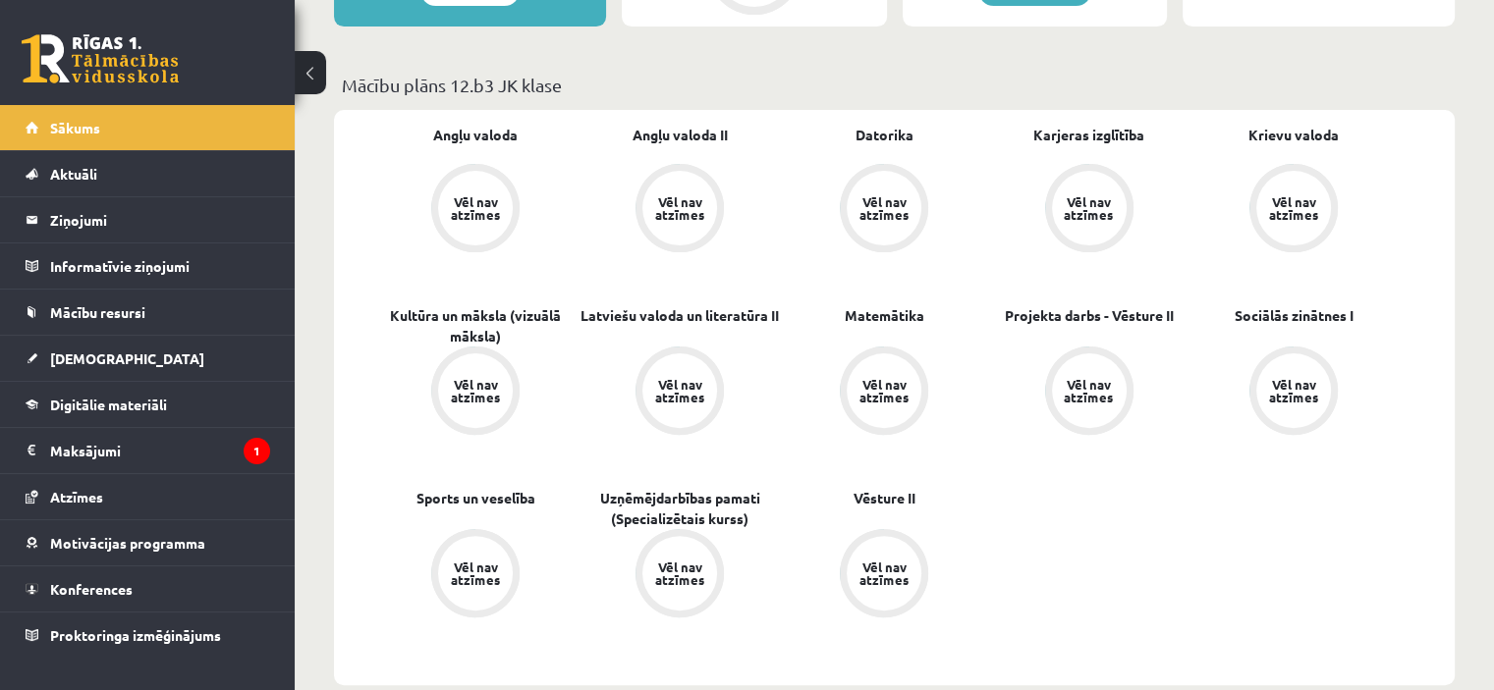
click at [881, 371] on div "Vēl nav atzīmes" at bounding box center [883, 391] width 75 height 75
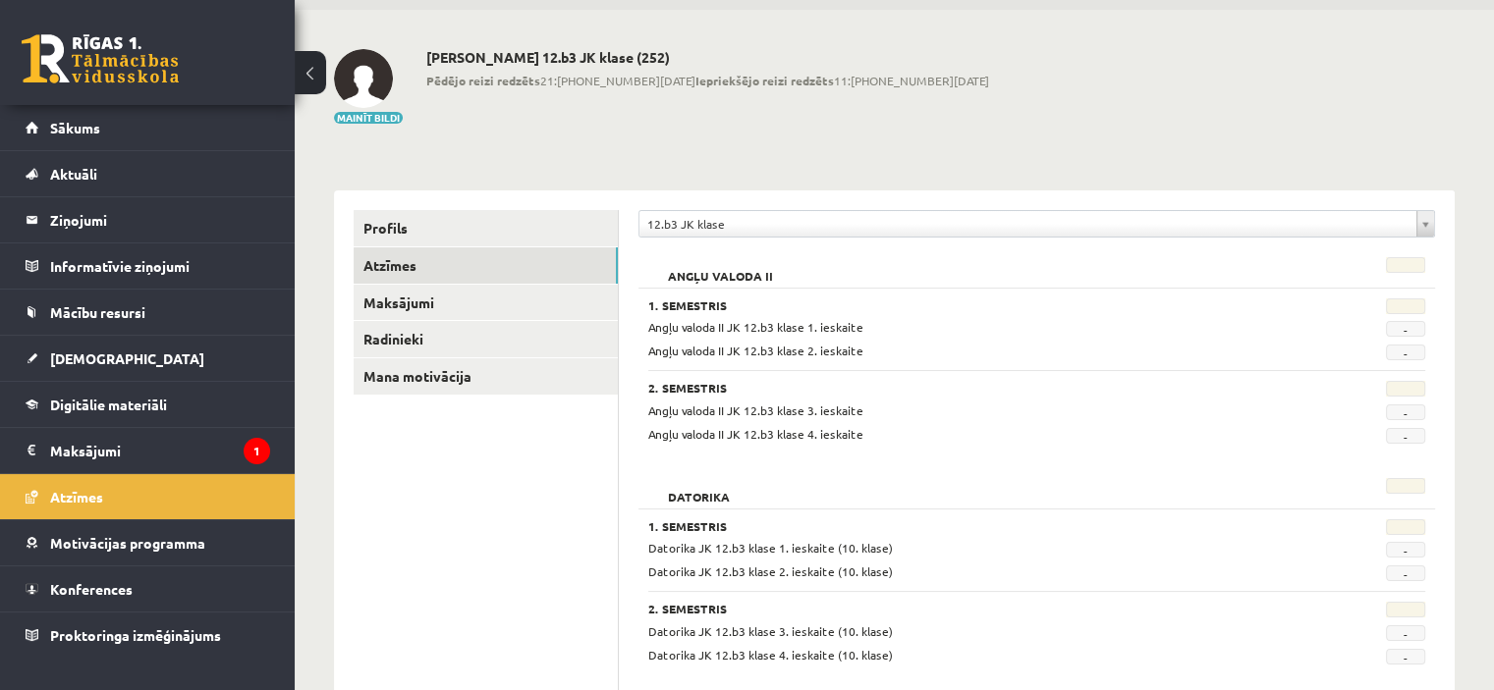
scroll to position [71, 0]
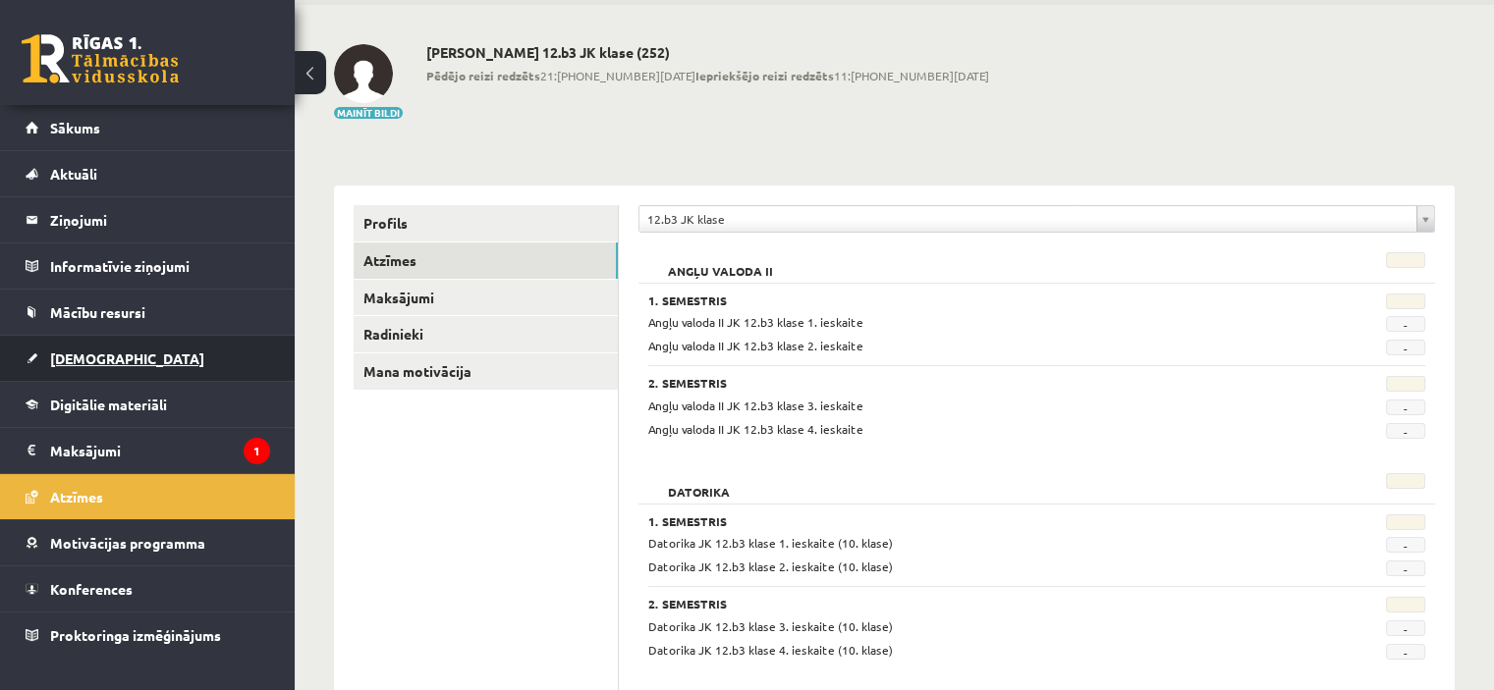
click at [93, 358] on span "[DEMOGRAPHIC_DATA]" at bounding box center [127, 359] width 154 height 18
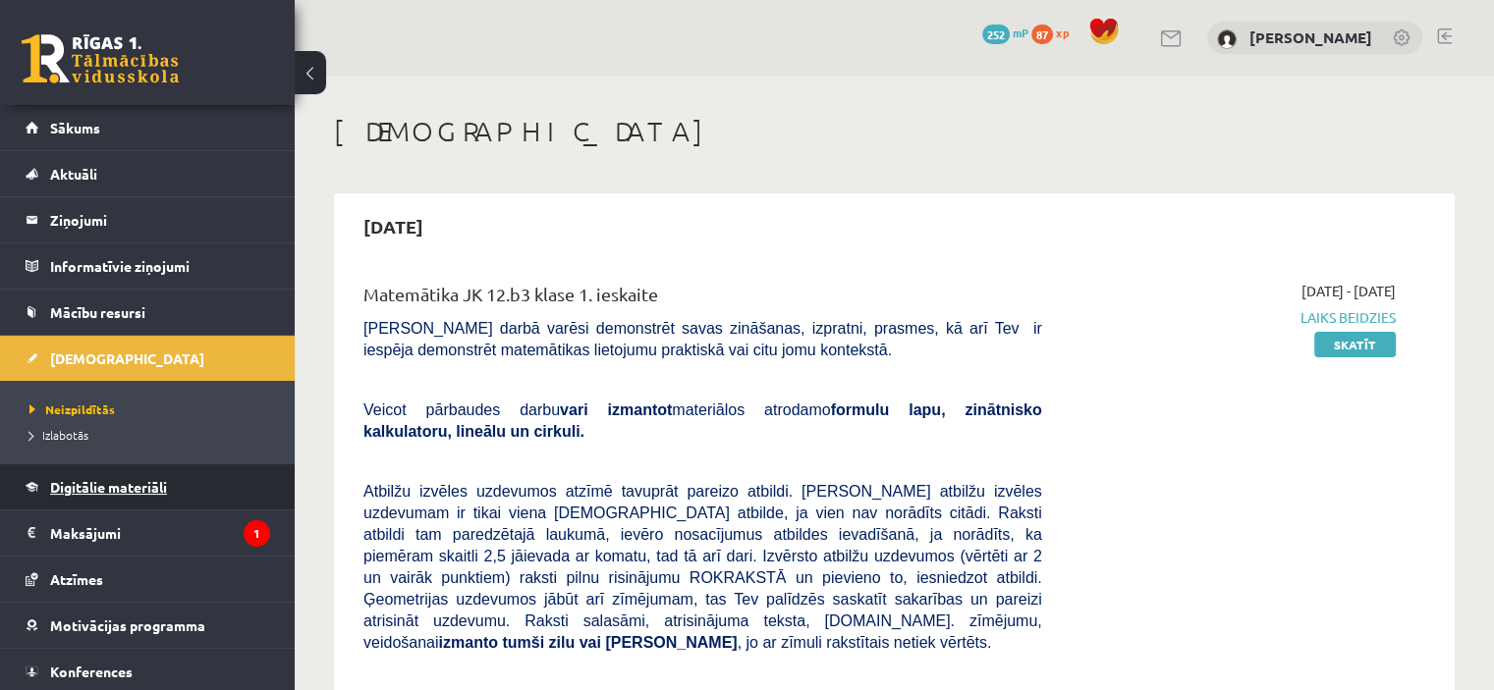
click at [77, 482] on span "Digitālie materiāli" at bounding box center [108, 487] width 117 height 18
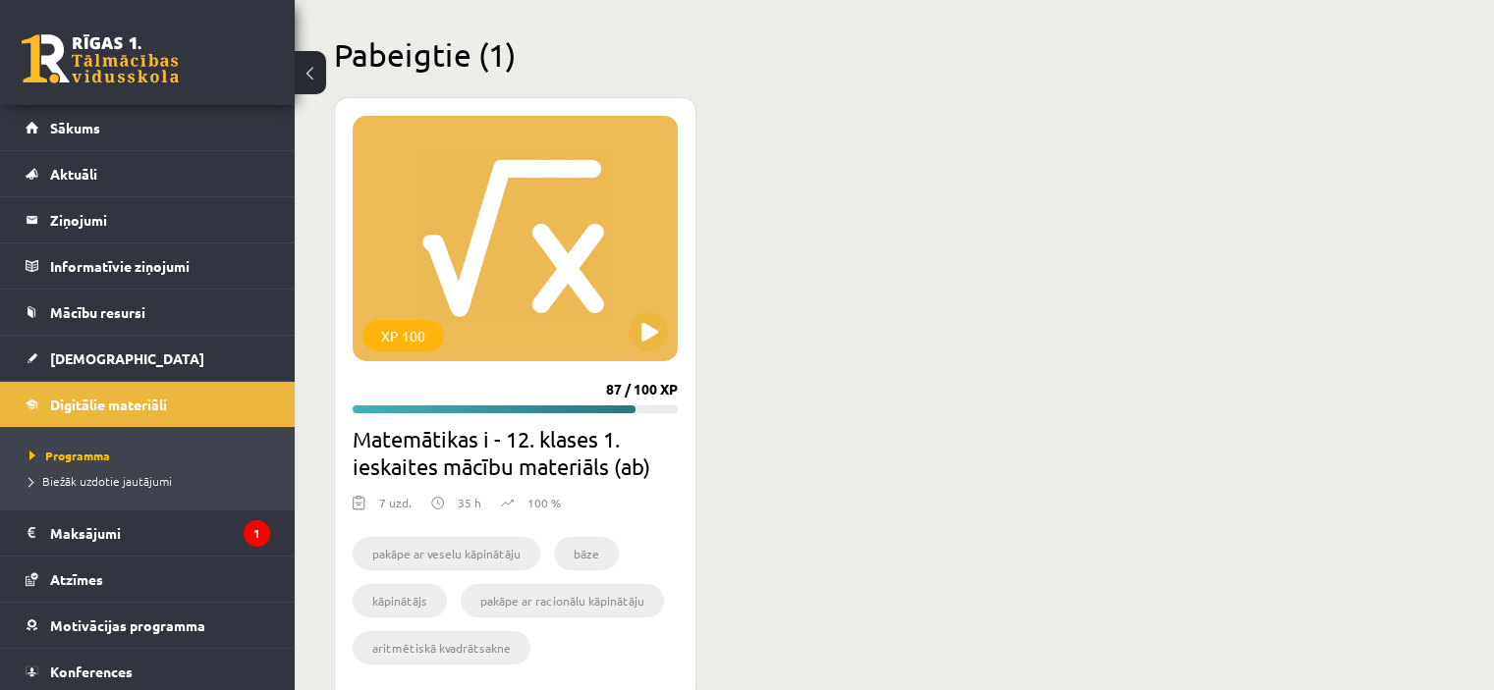
scroll to position [6785, 0]
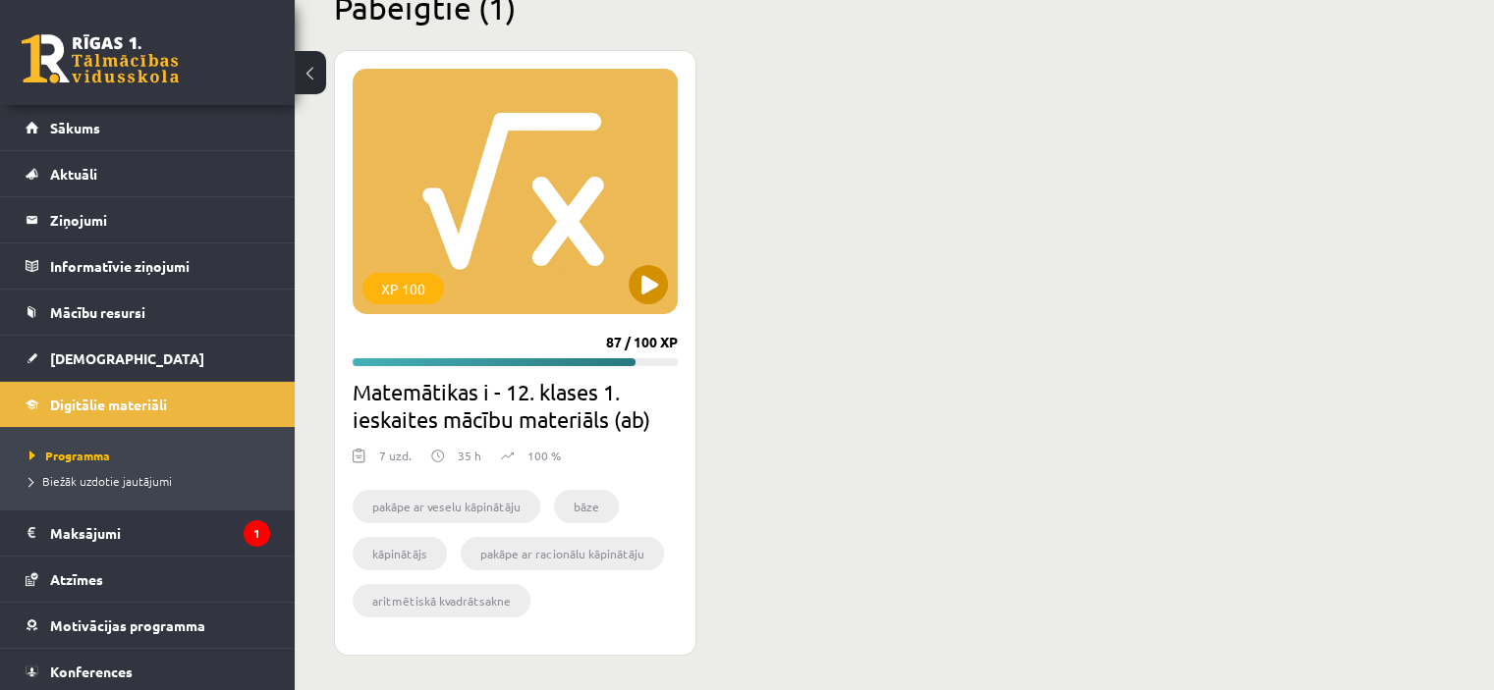
click at [587, 270] on div "XP 100" at bounding box center [515, 192] width 325 height 246
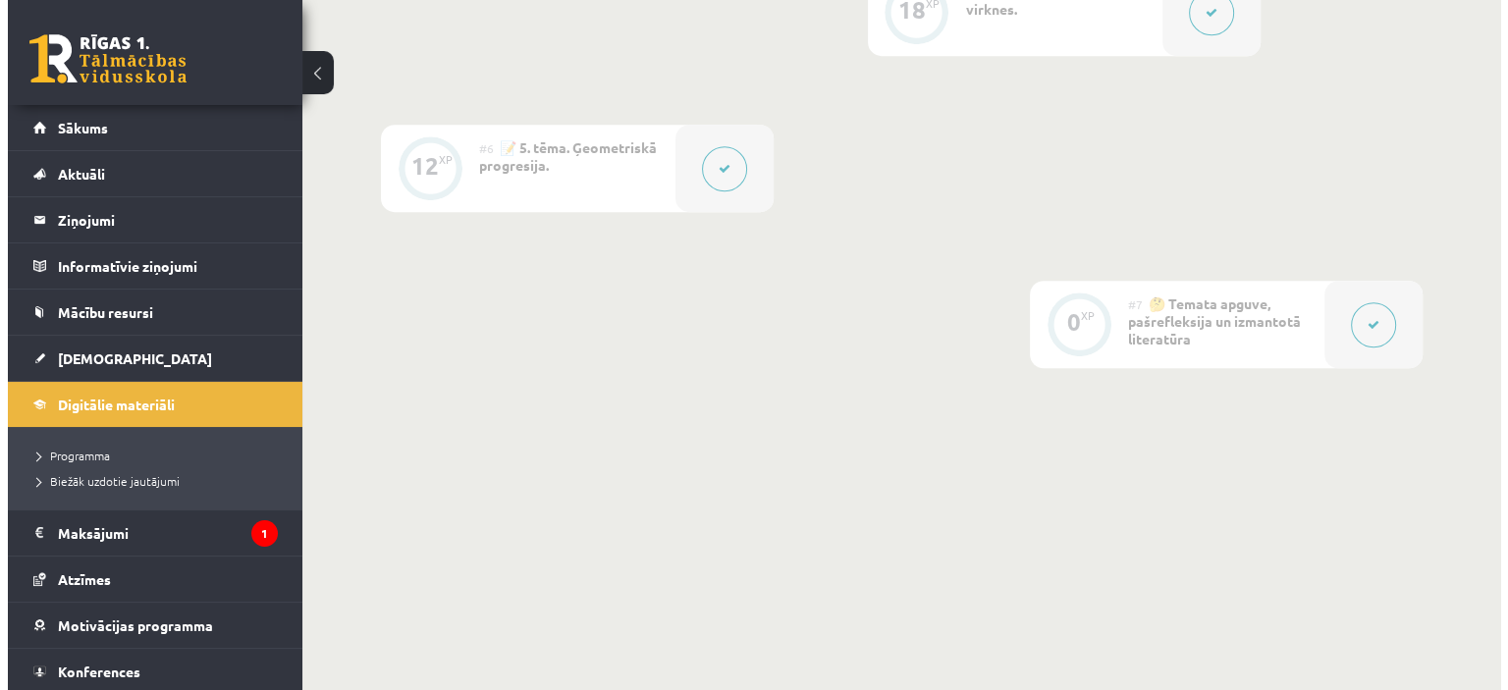
scroll to position [1331, 0]
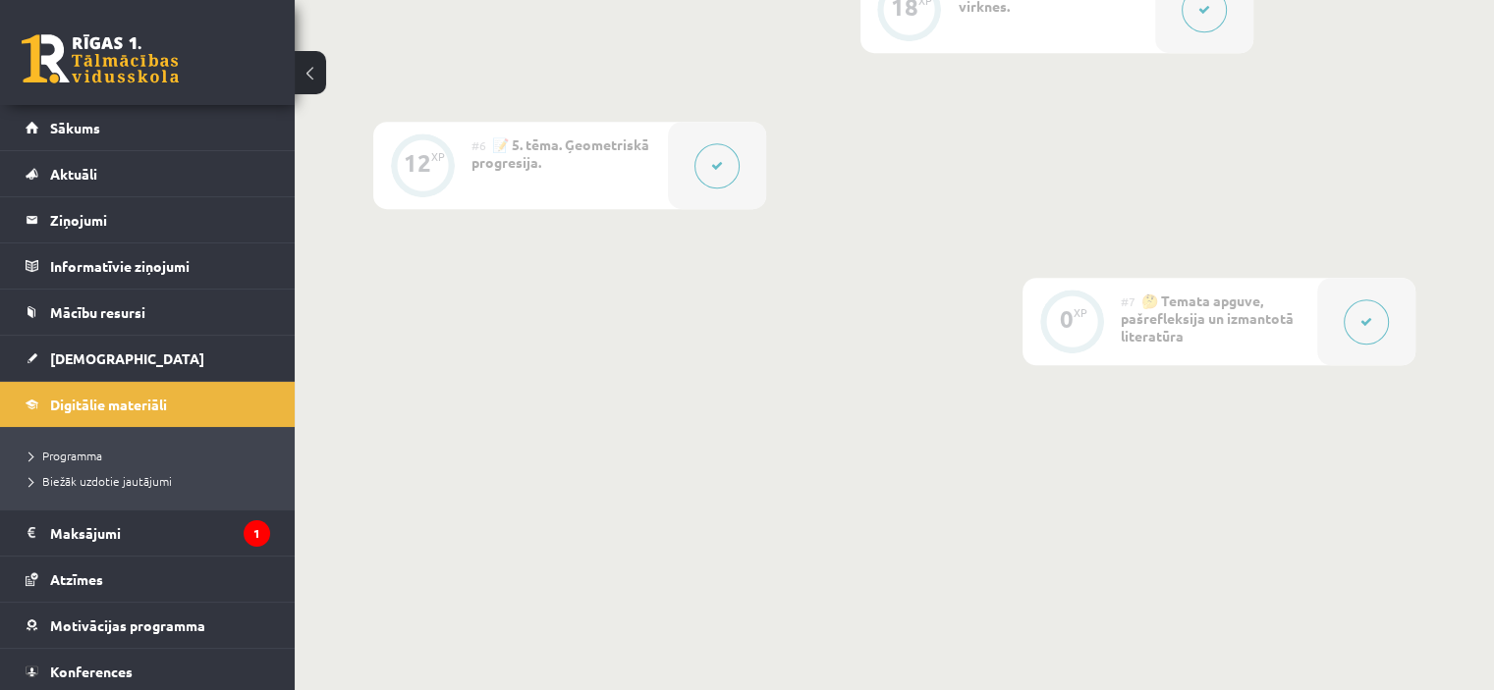
click at [1368, 321] on icon at bounding box center [1366, 322] width 12 height 12
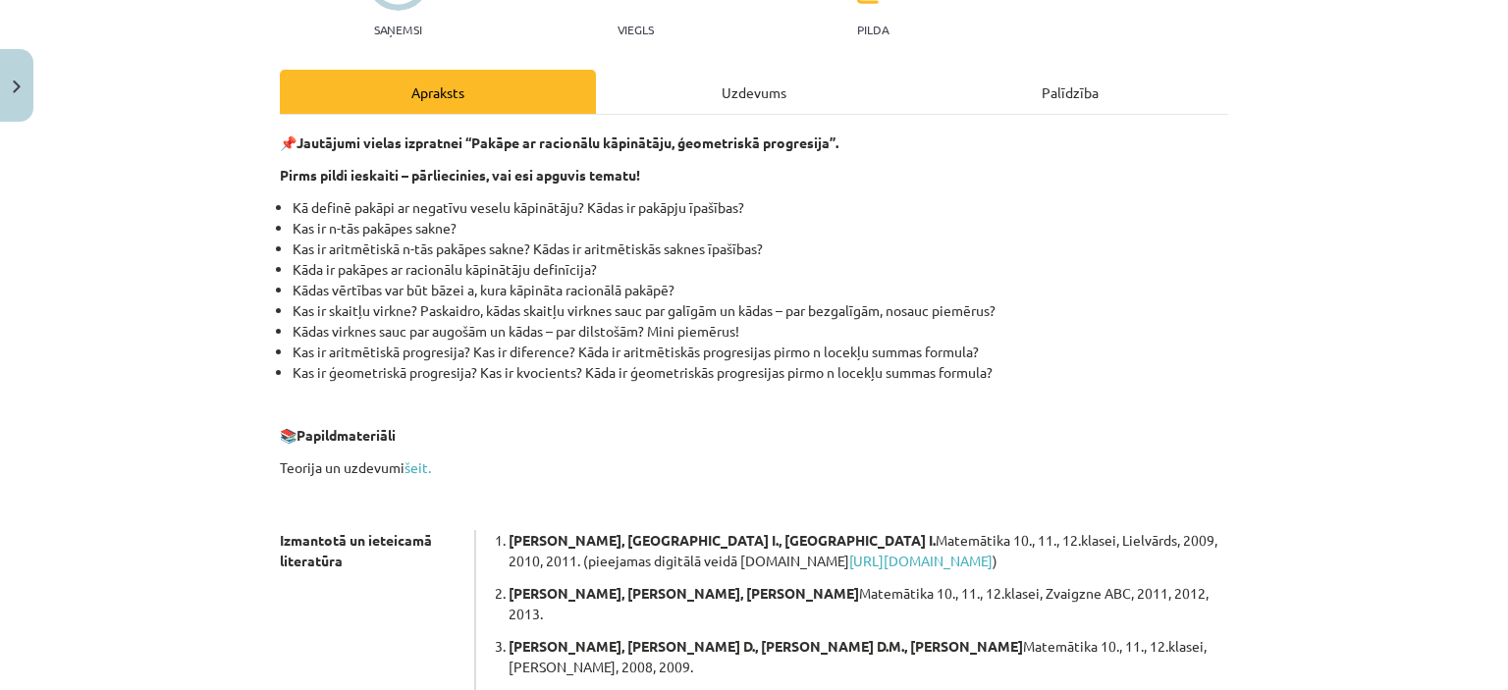
scroll to position [205, 0]
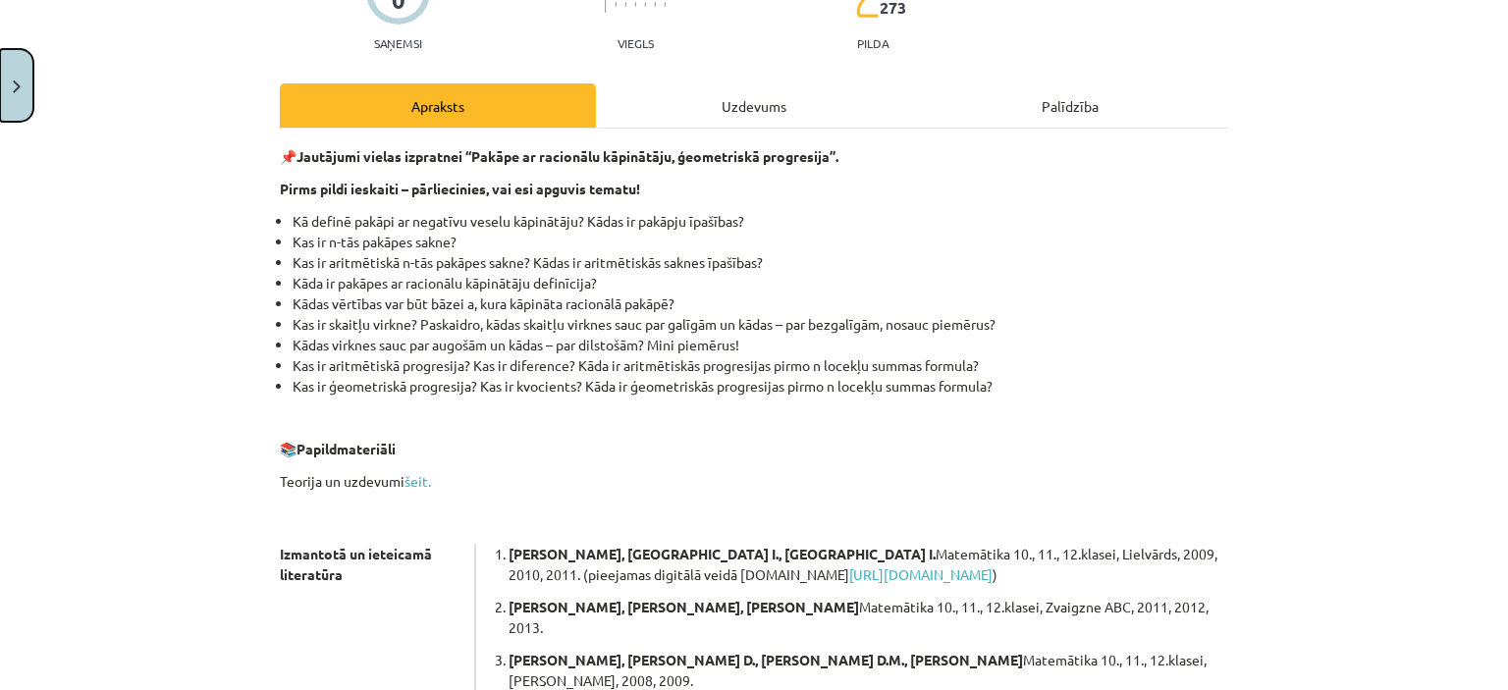
click at [8, 101] on button "Close" at bounding box center [16, 85] width 33 height 73
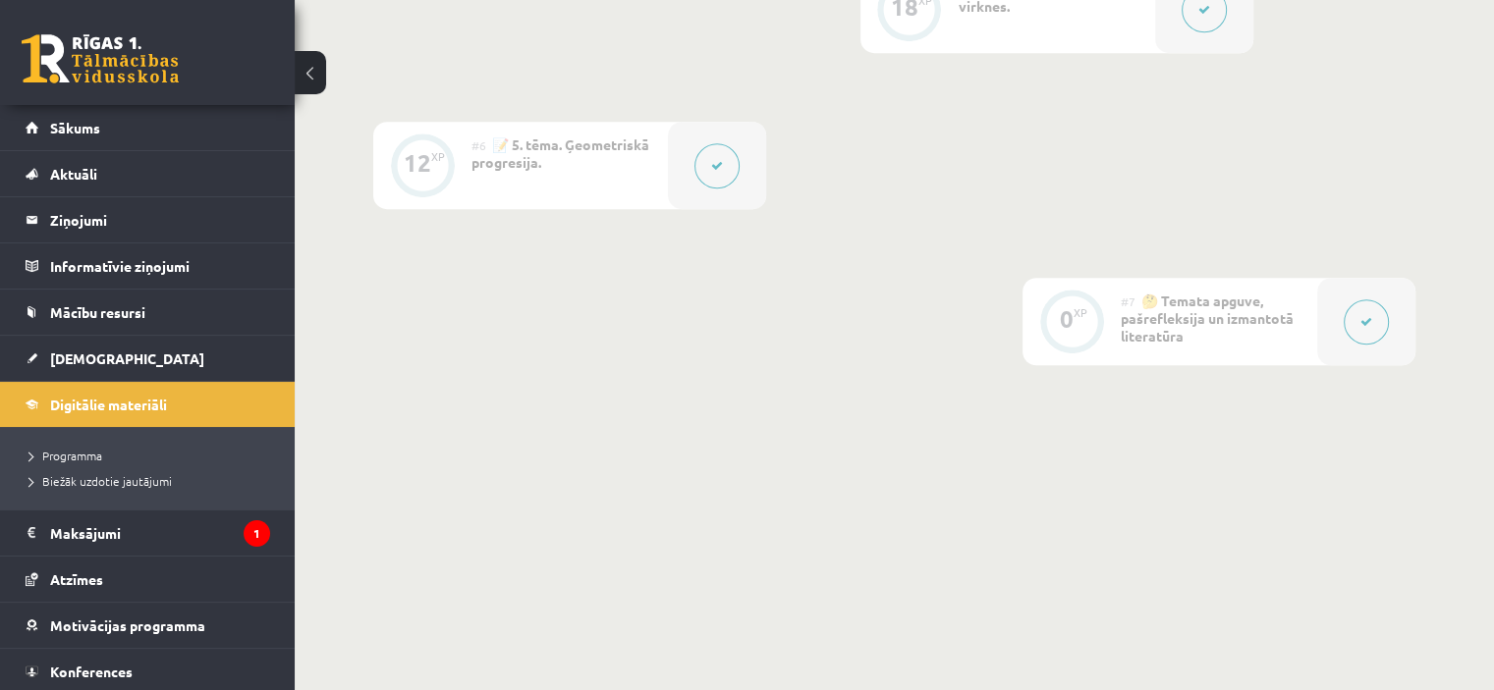
click at [658, 189] on div "#6 📝 5. tēma. Ģeometriskā progresija." at bounding box center [569, 165] width 196 height 87
click at [728, 164] on button at bounding box center [716, 165] width 45 height 45
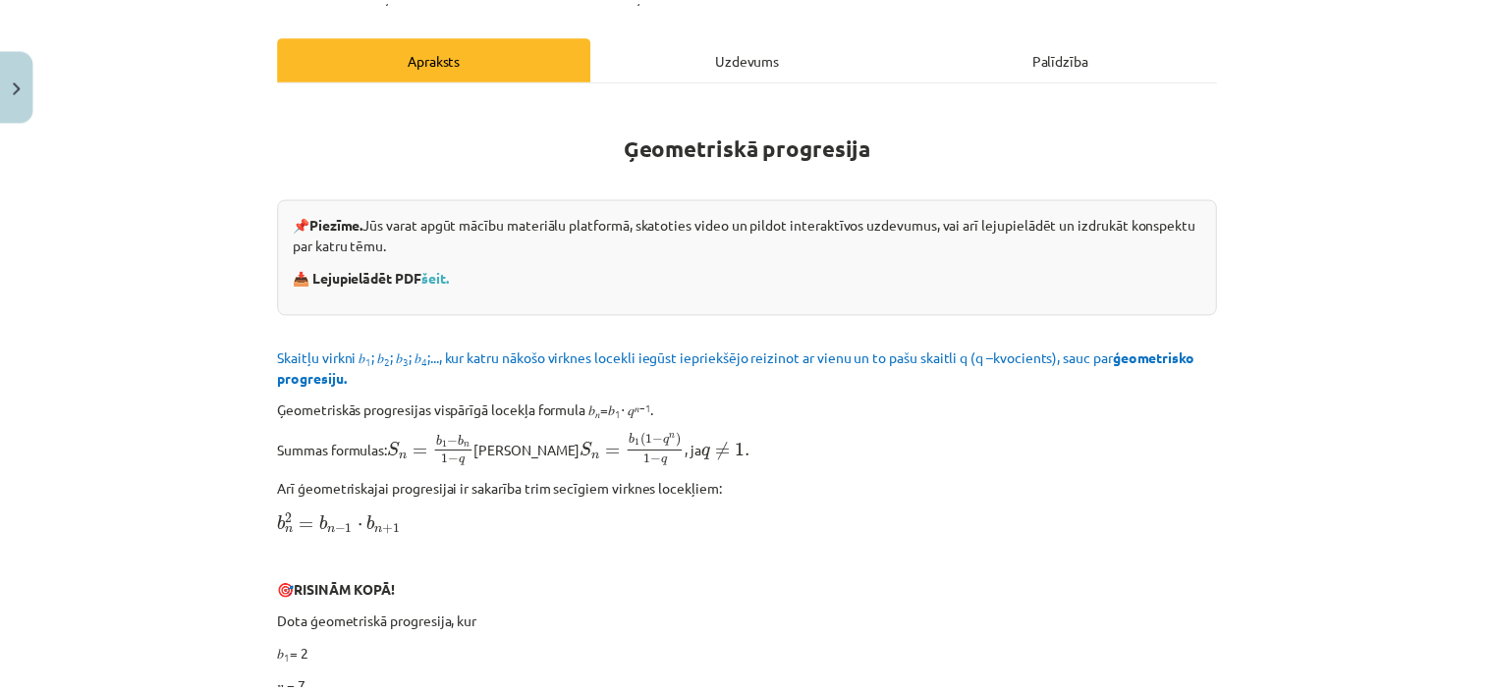
scroll to position [289, 0]
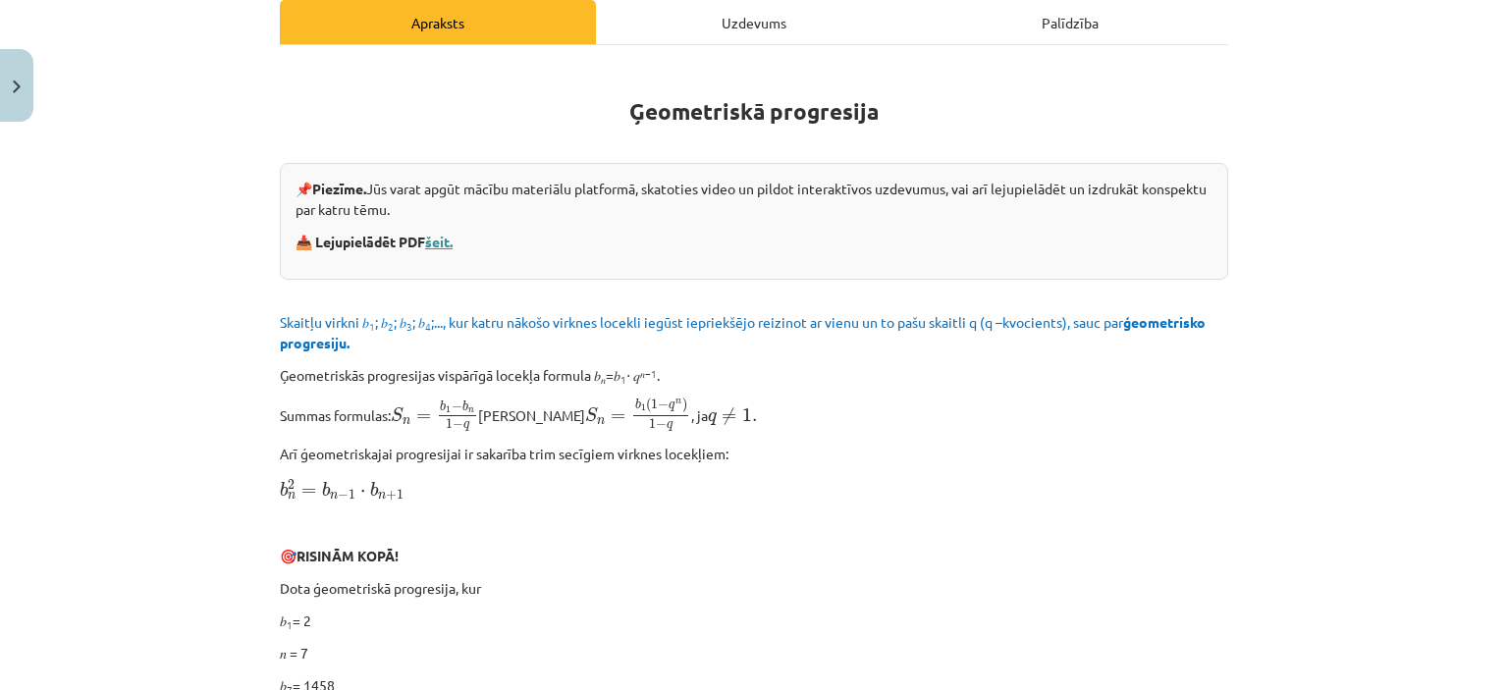
click at [436, 238] on link "šeit." at bounding box center [438, 242] width 27 height 18
click at [15, 101] on button "Close" at bounding box center [16, 85] width 33 height 73
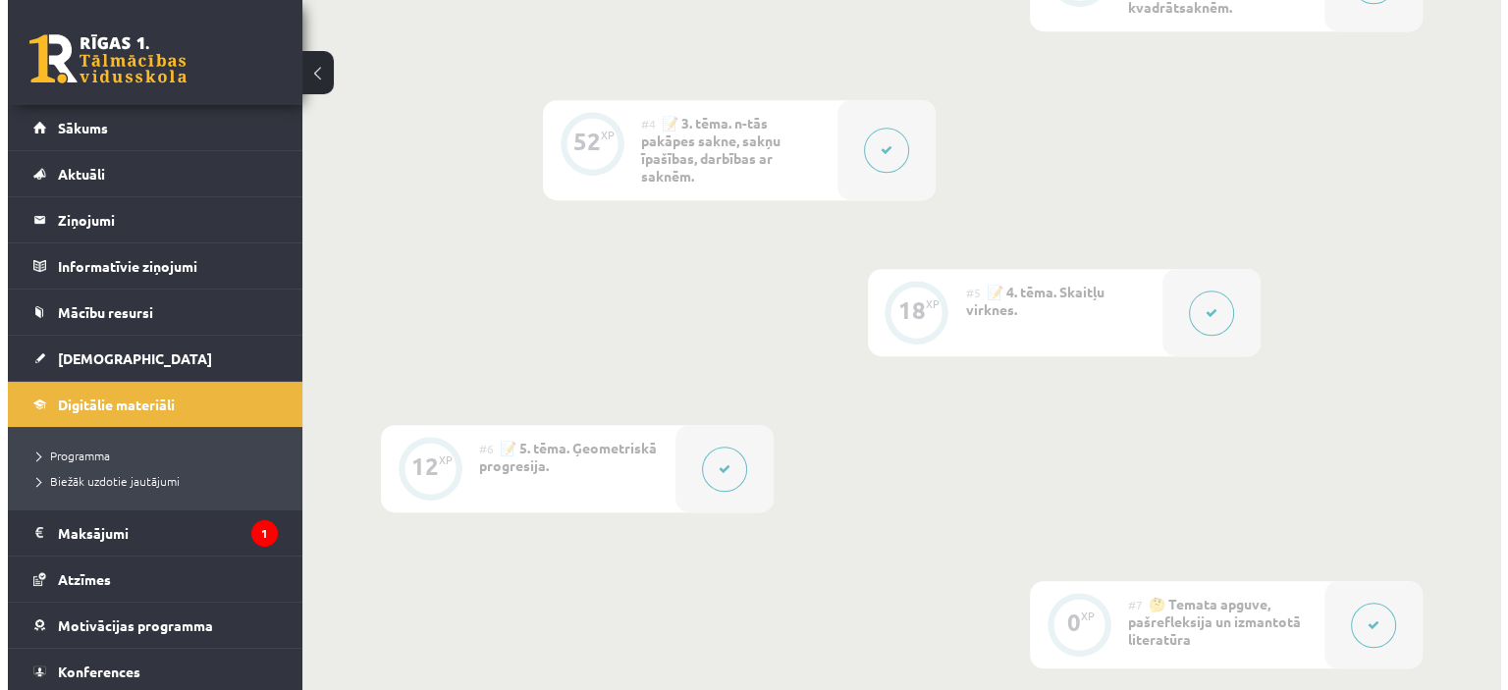
scroll to position [1020, 0]
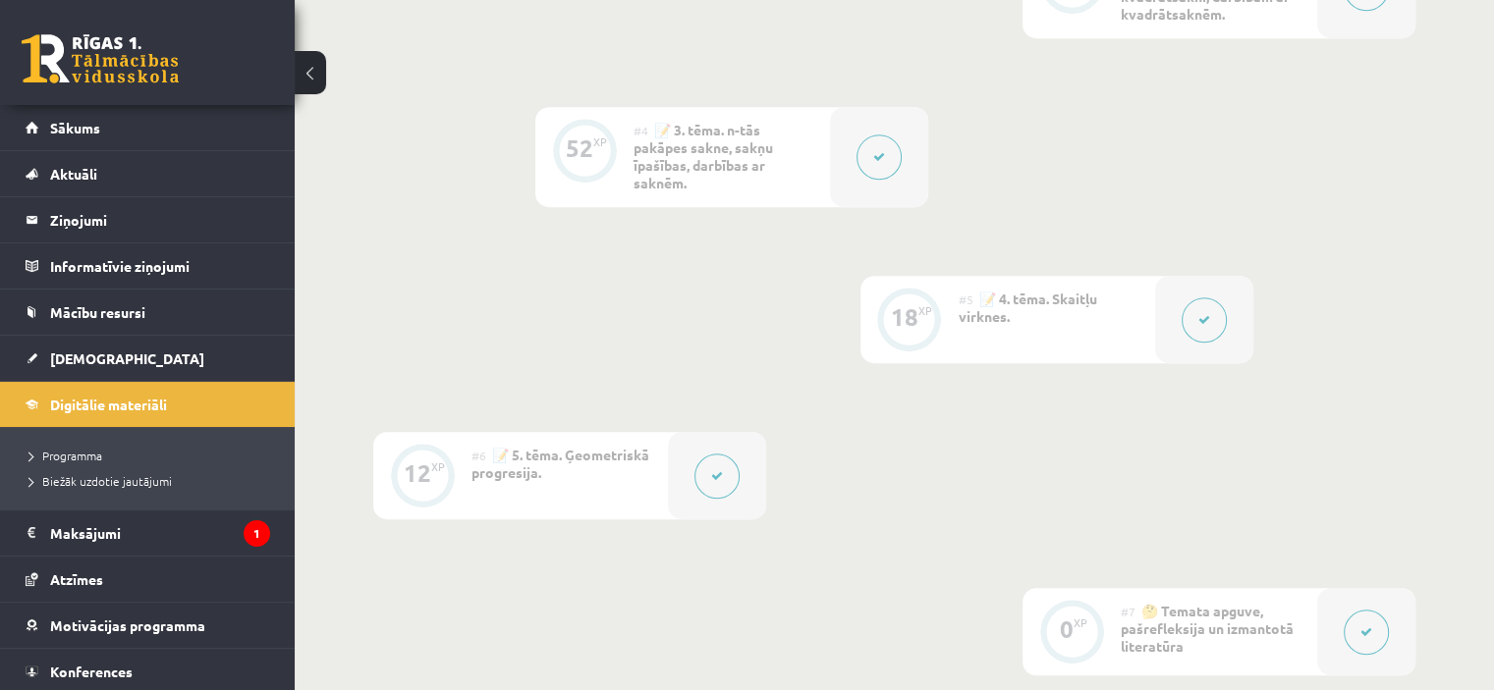
click at [1215, 331] on button at bounding box center [1203, 320] width 45 height 45
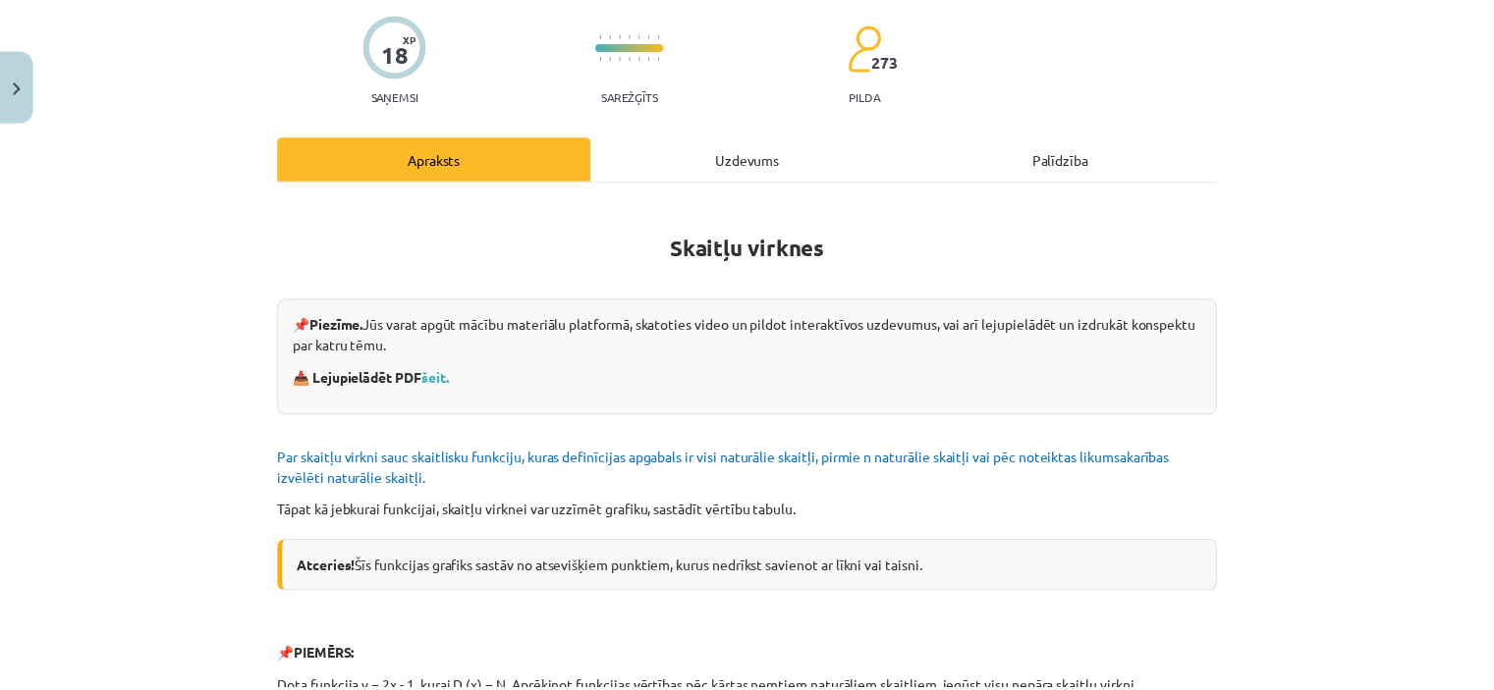
scroll to position [156, 0]
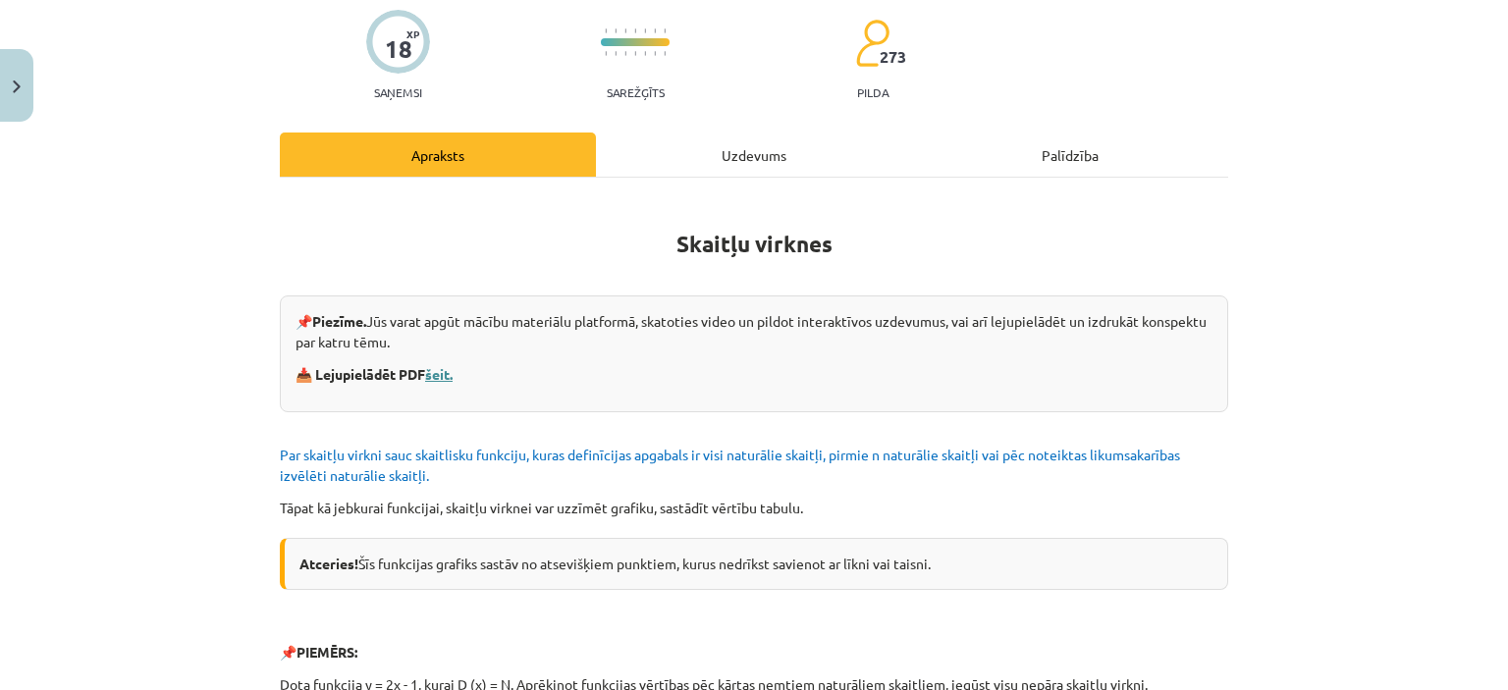
click at [443, 371] on link "šeit." at bounding box center [438, 374] width 27 height 18
click at [8, 89] on button "Close" at bounding box center [16, 85] width 33 height 73
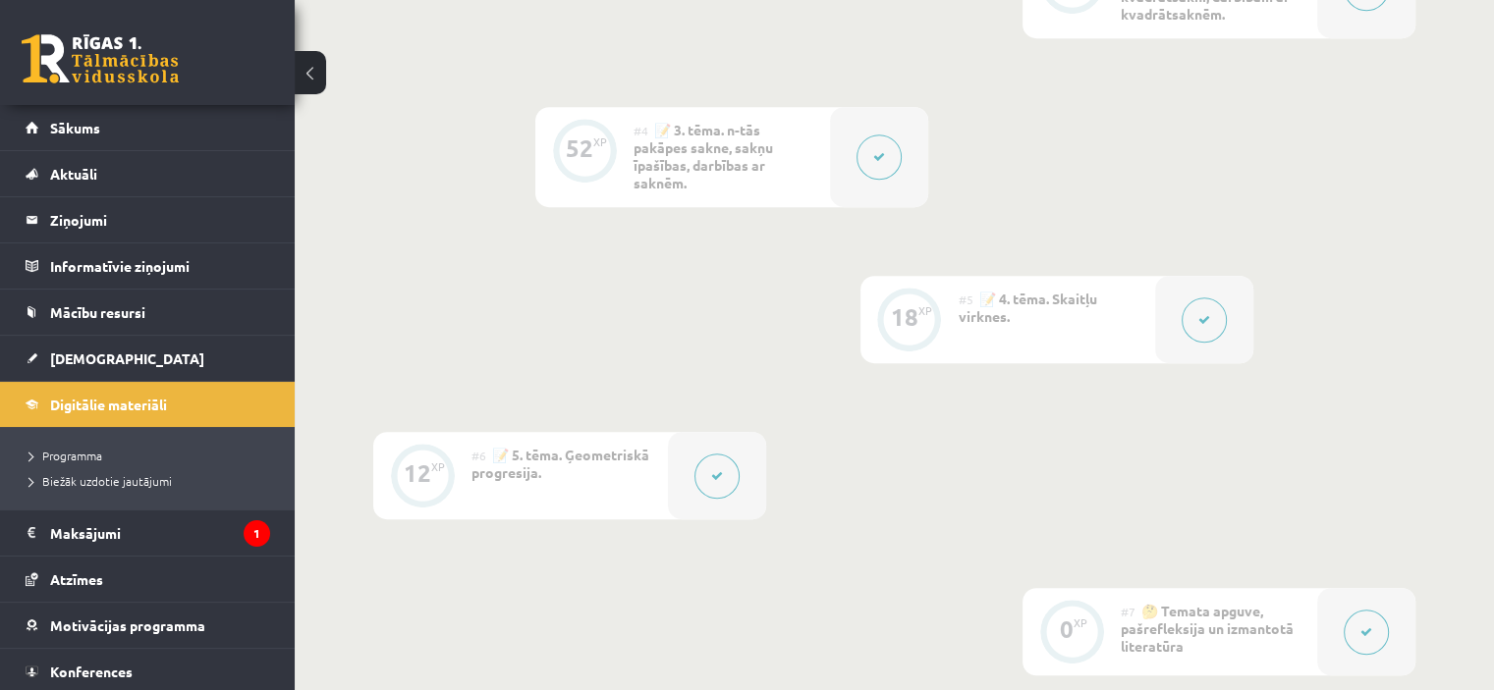
click at [873, 162] on icon at bounding box center [879, 157] width 12 height 12
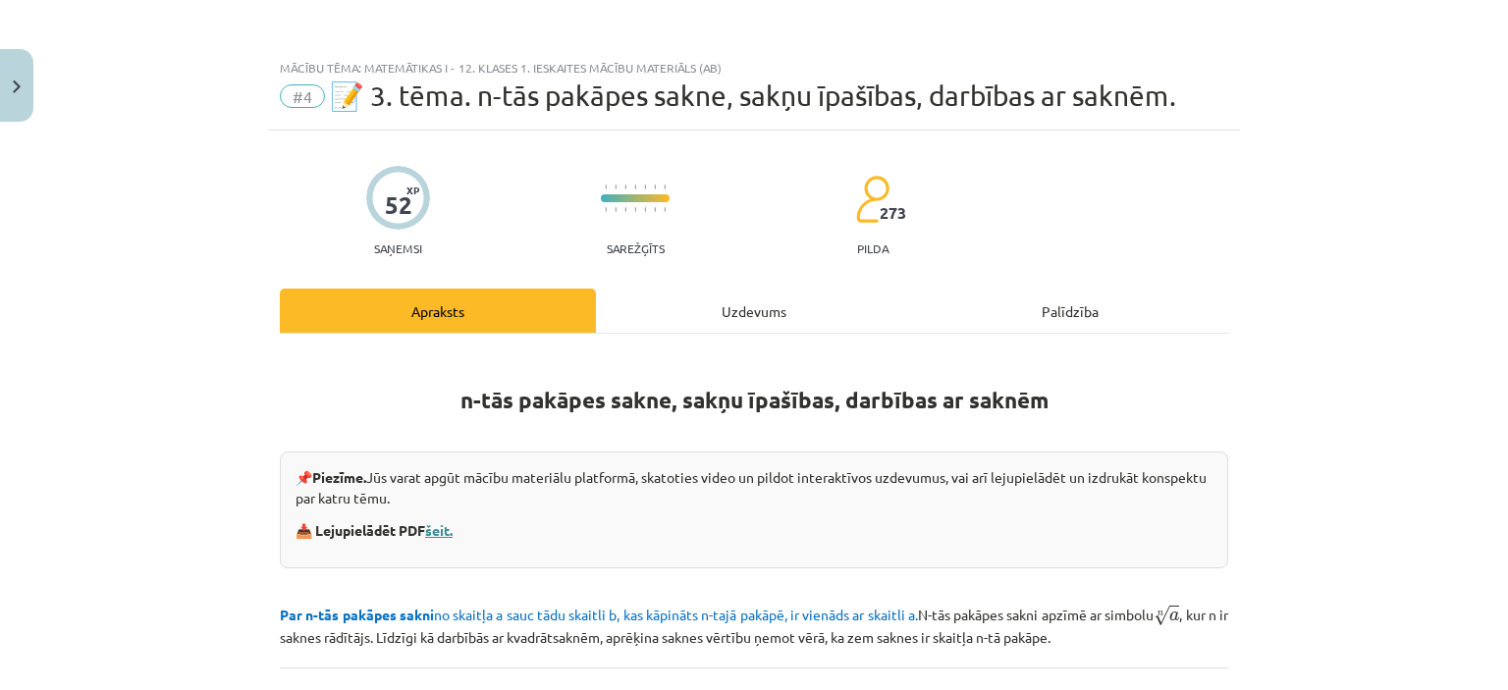
click at [436, 527] on link "šeit." at bounding box center [438, 530] width 27 height 18
click at [11, 93] on button "Close" at bounding box center [16, 85] width 33 height 73
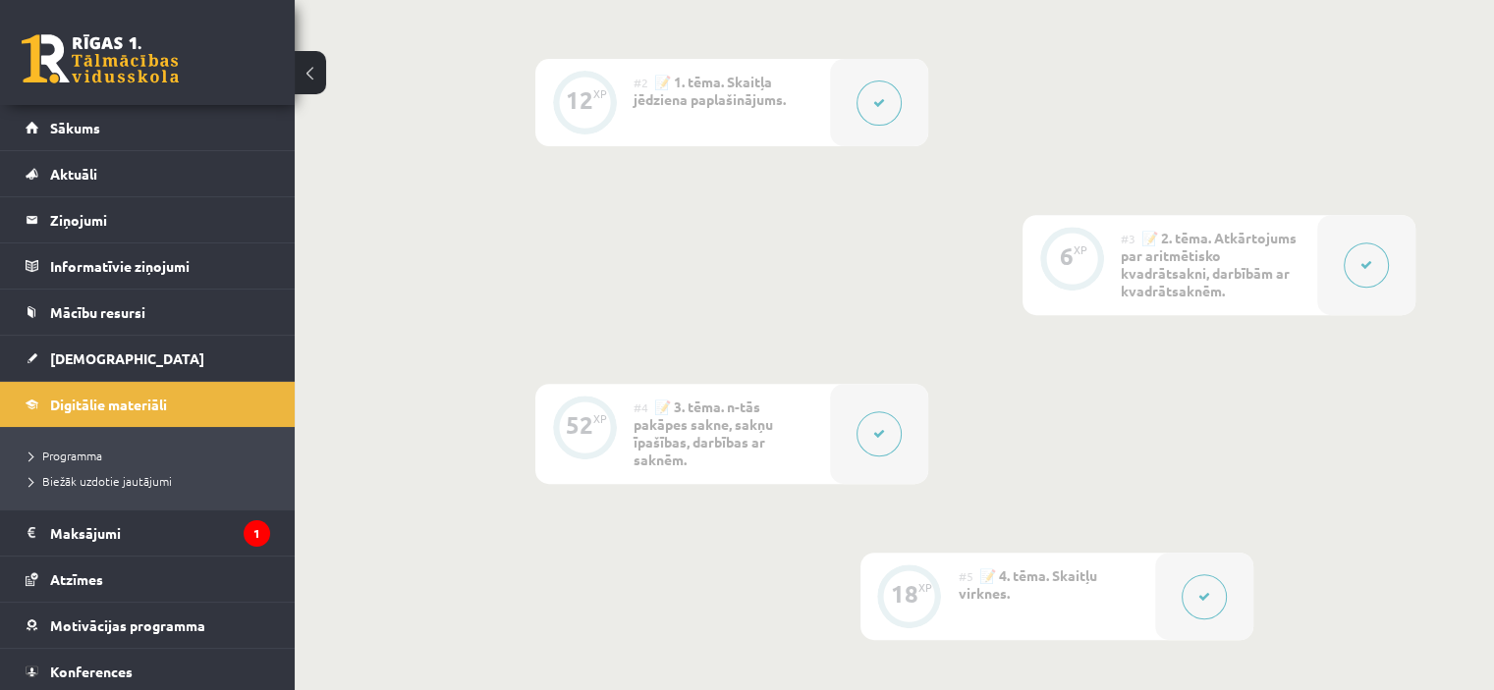
scroll to position [738, 0]
click at [1370, 266] on icon at bounding box center [1366, 270] width 12 height 12
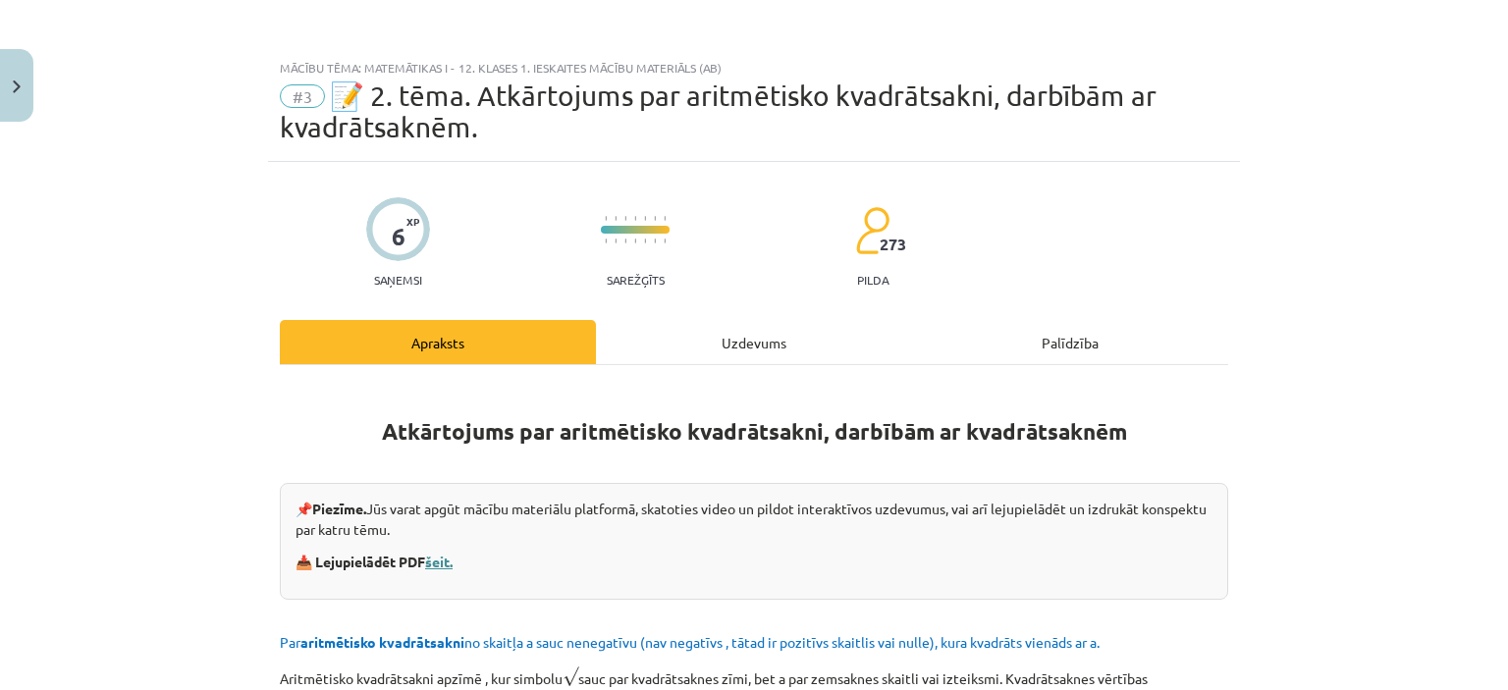
click at [441, 559] on link "šeit." at bounding box center [438, 562] width 27 height 18
click at [8, 104] on button "Close" at bounding box center [16, 85] width 33 height 73
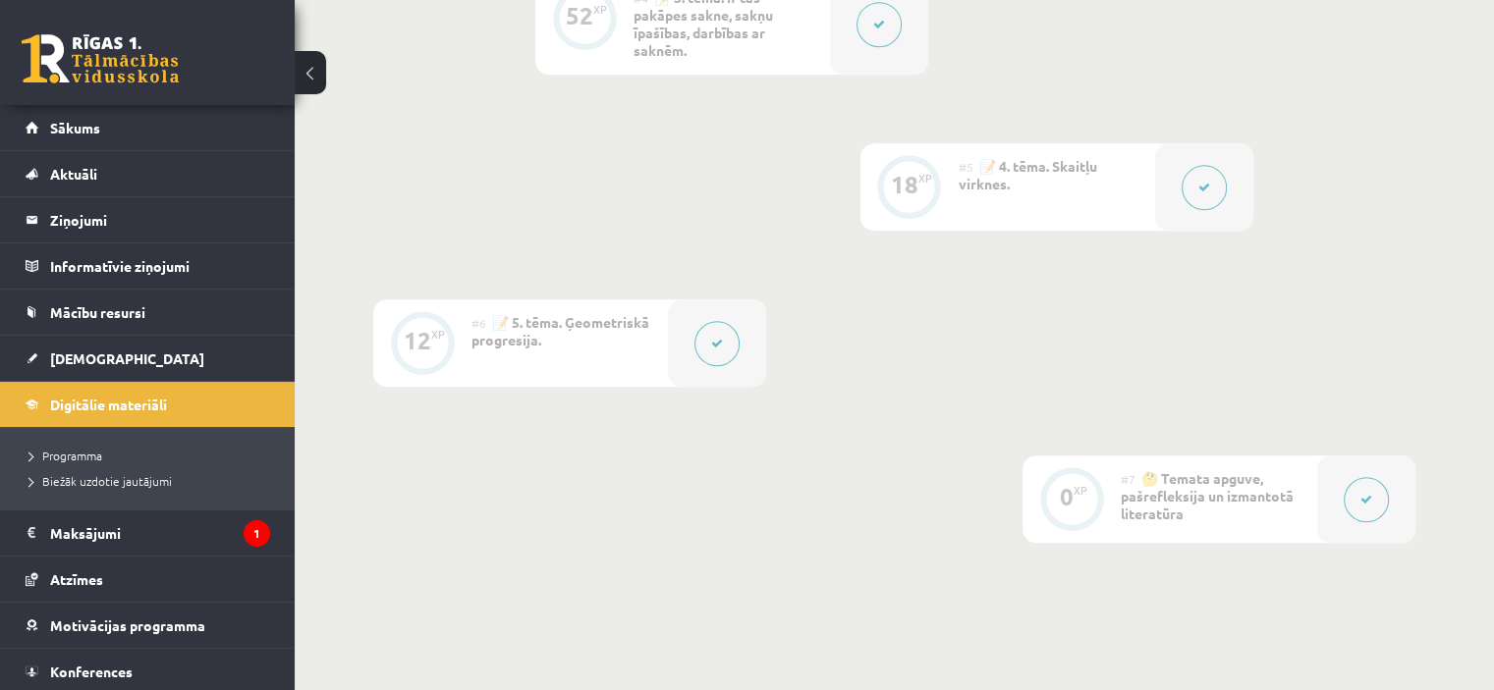
scroll to position [1348, 0]
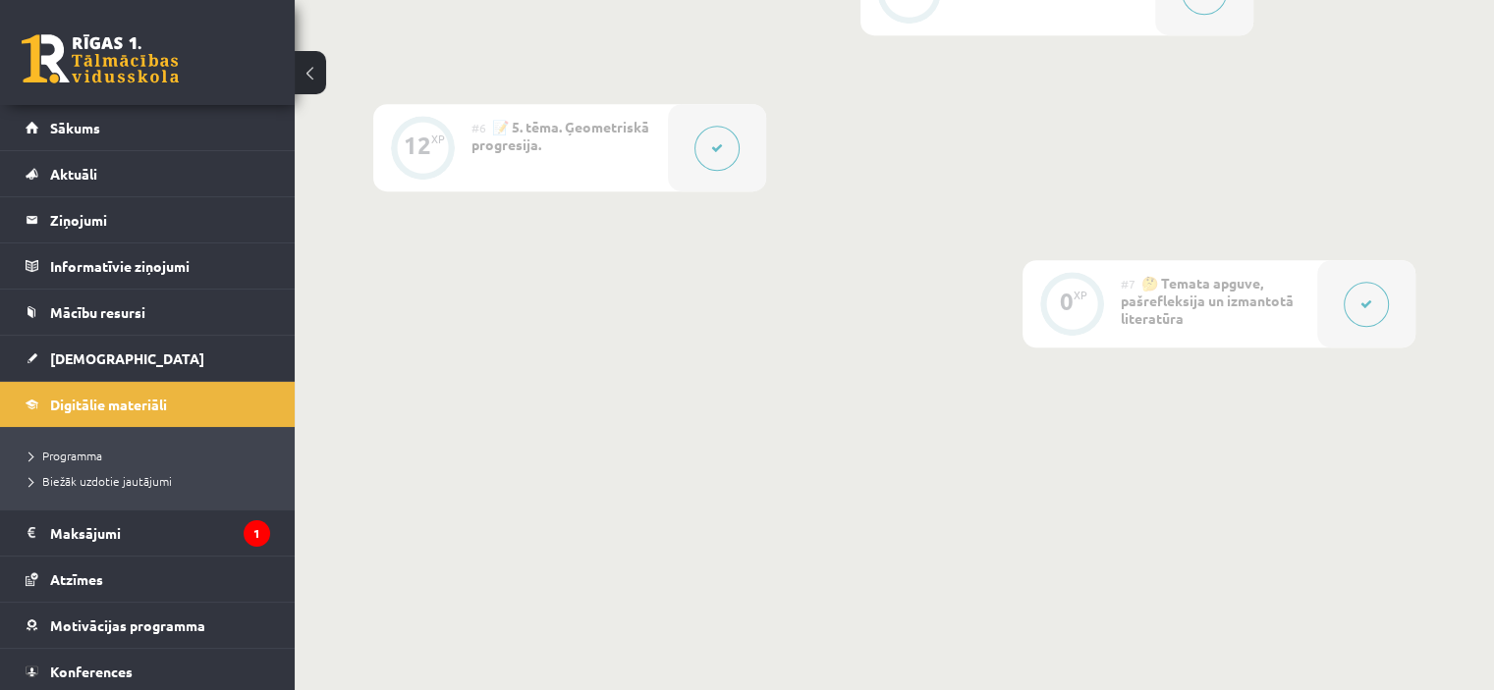
click at [1375, 296] on button at bounding box center [1365, 304] width 45 height 45
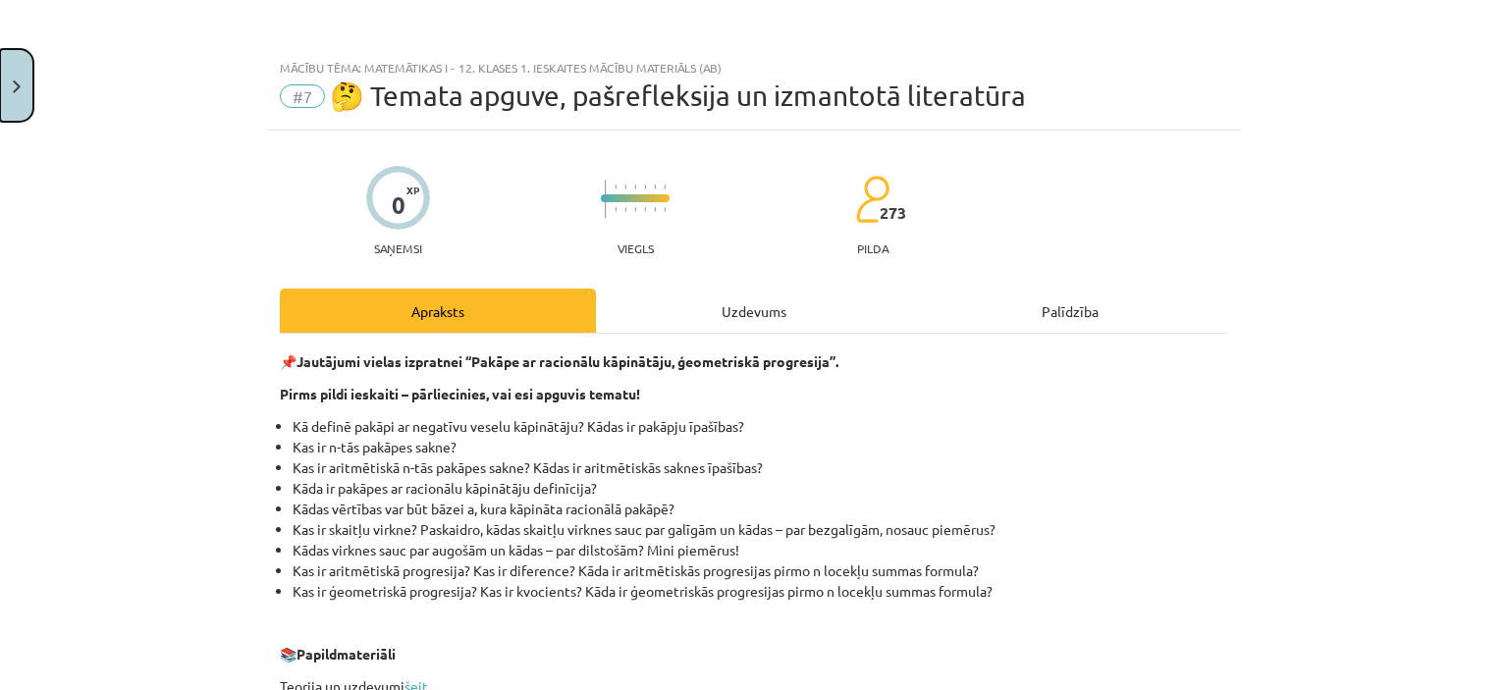
click at [13, 70] on button "Close" at bounding box center [16, 85] width 33 height 73
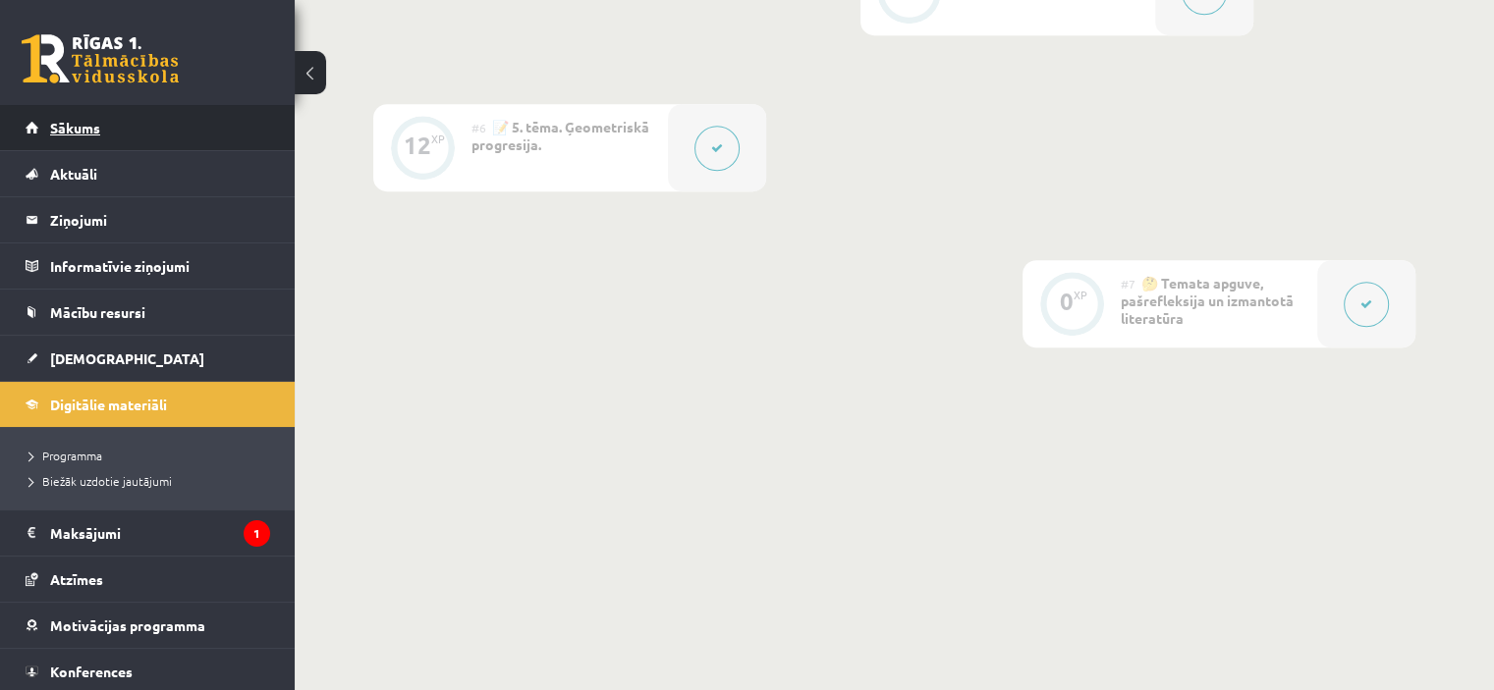
click at [62, 129] on span "Sākums" at bounding box center [75, 128] width 50 height 18
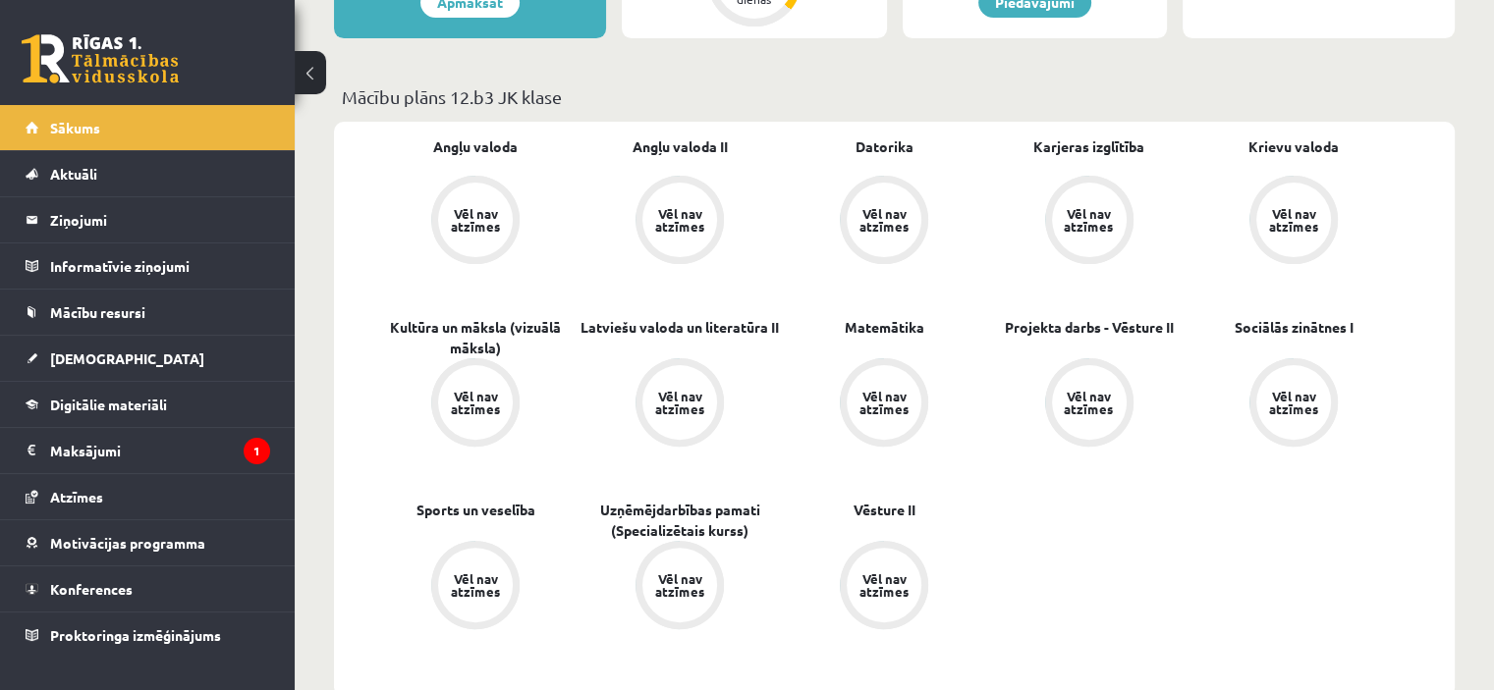
scroll to position [535, 0]
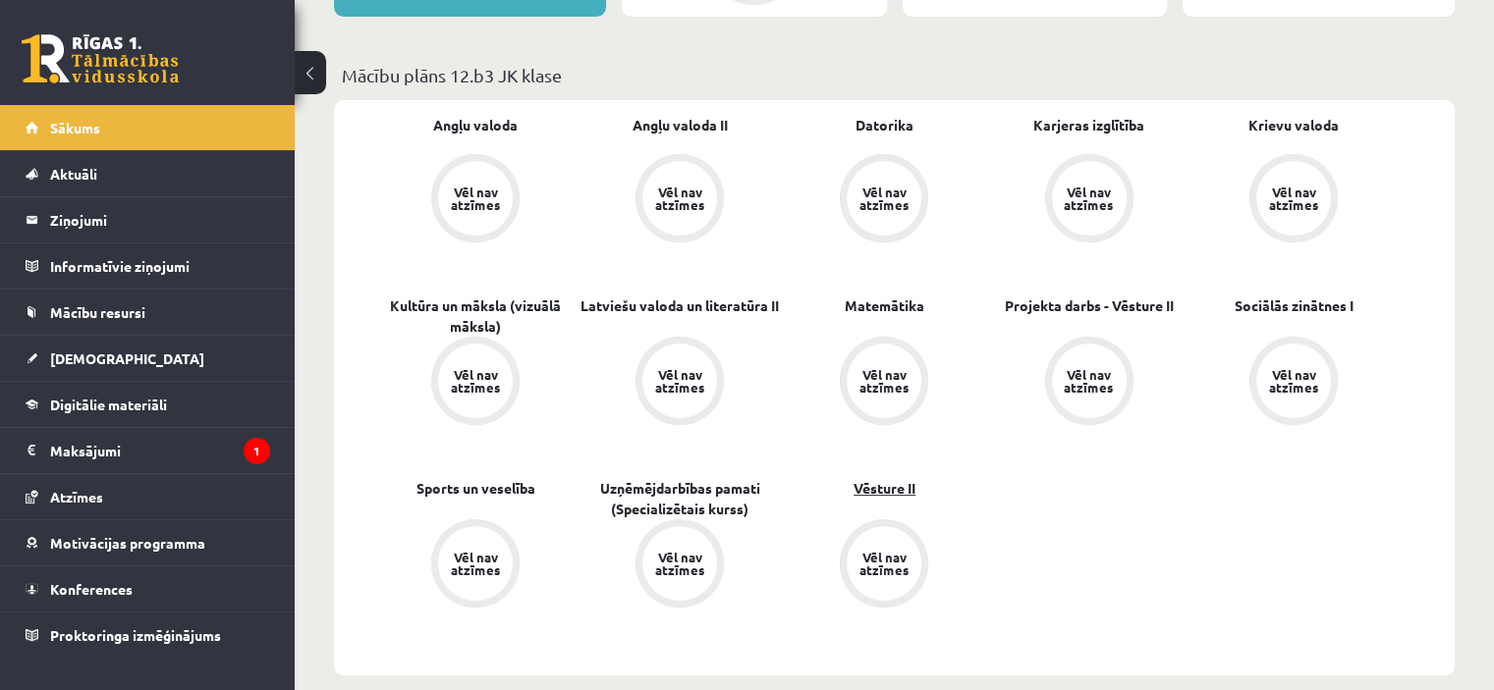
click at [883, 494] on link "Vēsture II" at bounding box center [884, 488] width 62 height 21
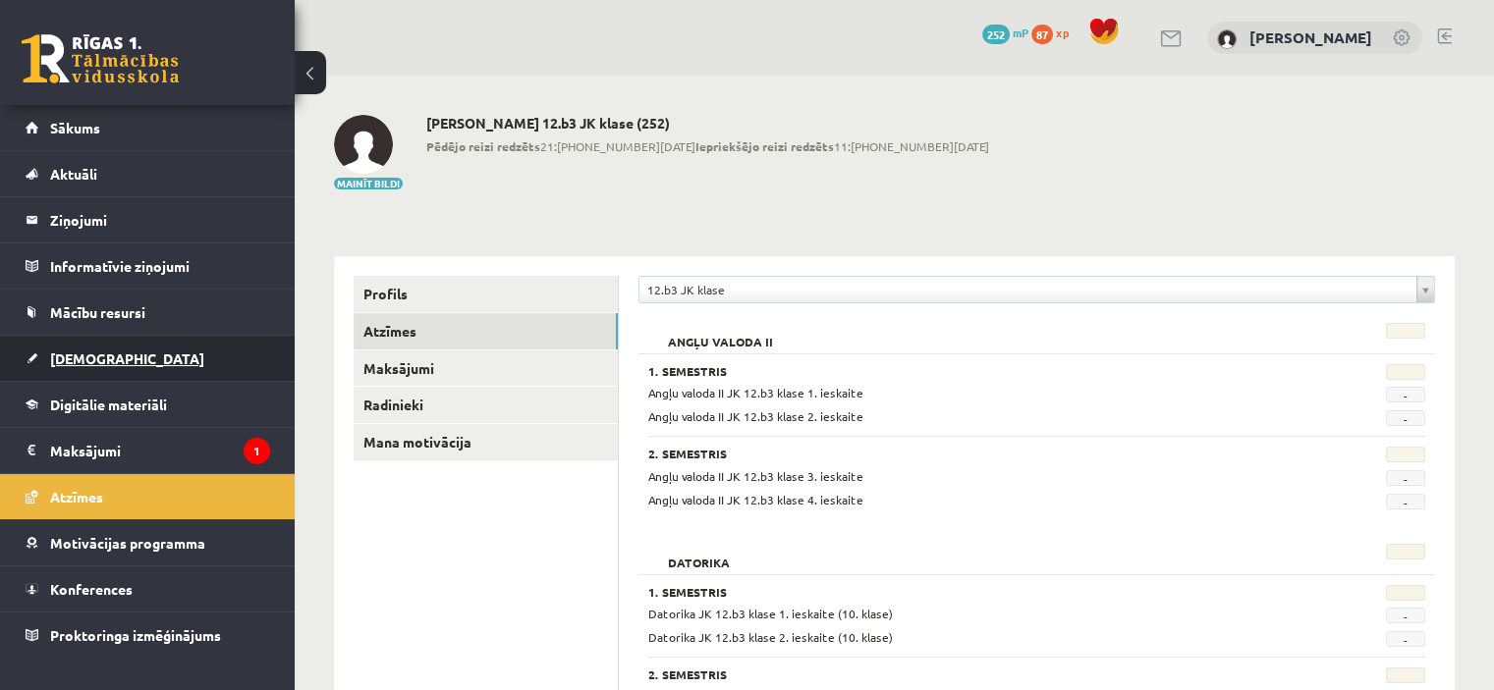
click at [83, 358] on span "[DEMOGRAPHIC_DATA]" at bounding box center [127, 359] width 154 height 18
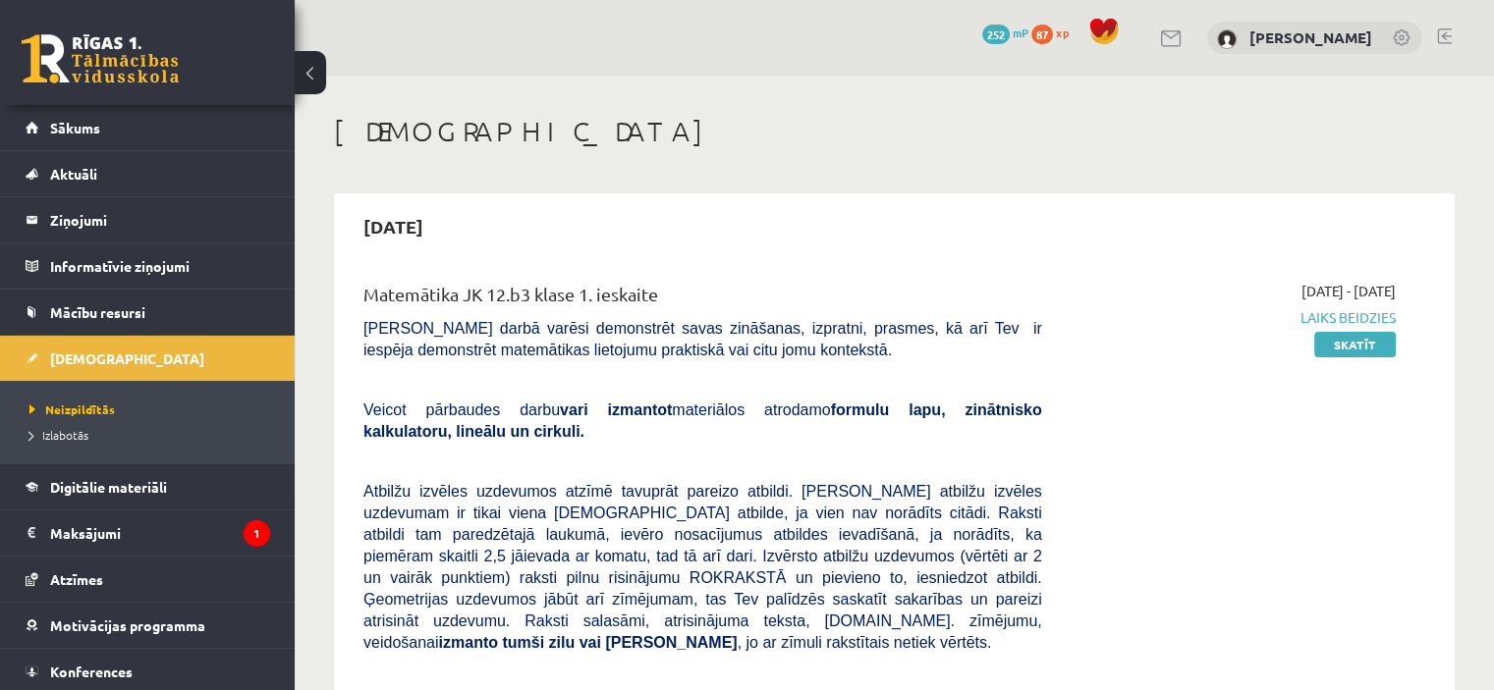
click at [1444, 36] on link at bounding box center [1444, 36] width 15 height 16
